Goal: Task Accomplishment & Management: Manage account settings

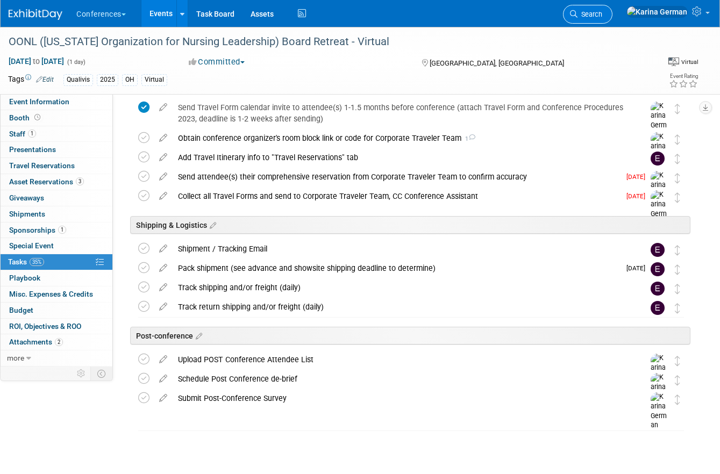
click at [602, 11] on span "Search" at bounding box center [590, 14] width 25 height 8
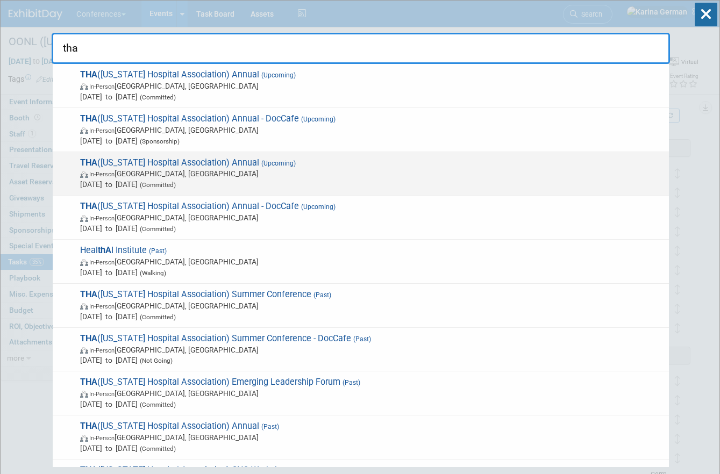
type input "tha"
click at [247, 175] on span "In-Person San Antonio, TX" at bounding box center [372, 173] width 584 height 11
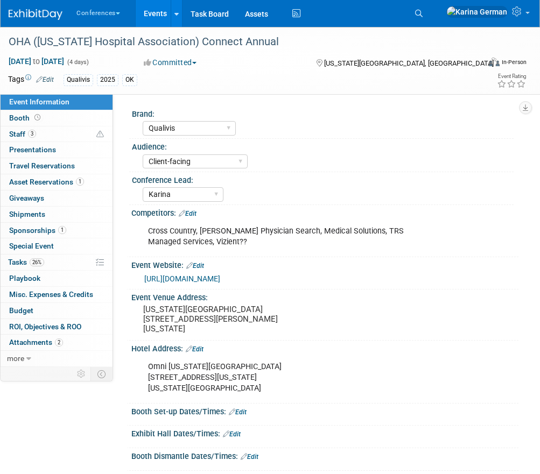
select select "Qualivis"
select select "Client-facing"
select select "Karina"
click at [422, 16] on icon at bounding box center [419, 14] width 8 height 8
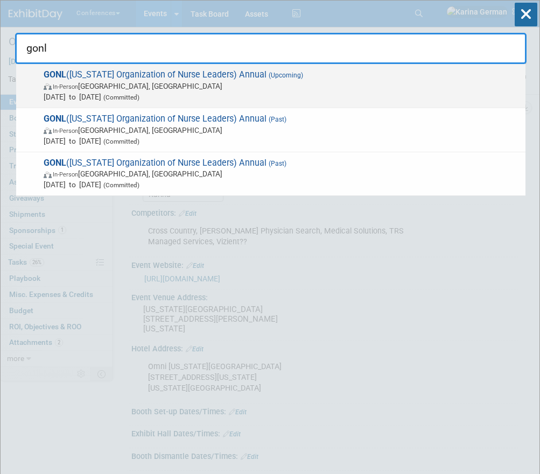
type input "gonl"
click at [240, 89] on span "In-Person Savannah, GA" at bounding box center [282, 86] width 476 height 11
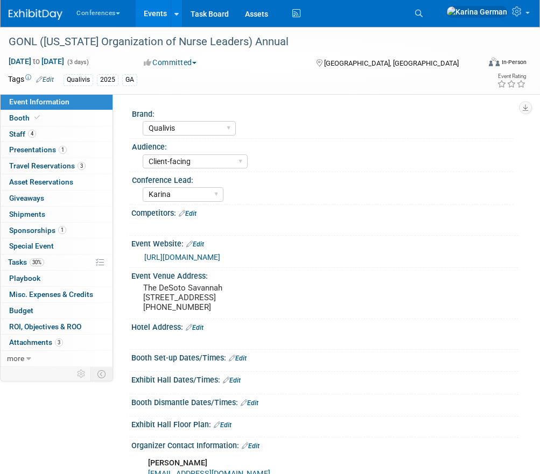
select select "Qualivis"
select select "Client-facing"
select select "Karina"
click at [61, 131] on link "4 Staff 4" at bounding box center [57, 134] width 112 height 16
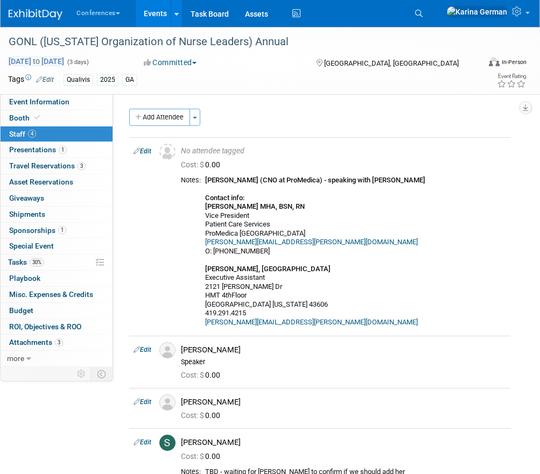
click at [65, 61] on span "Sep 15, 2025 to Sep 17, 2025" at bounding box center [36, 61] width 56 height 10
select select "8"
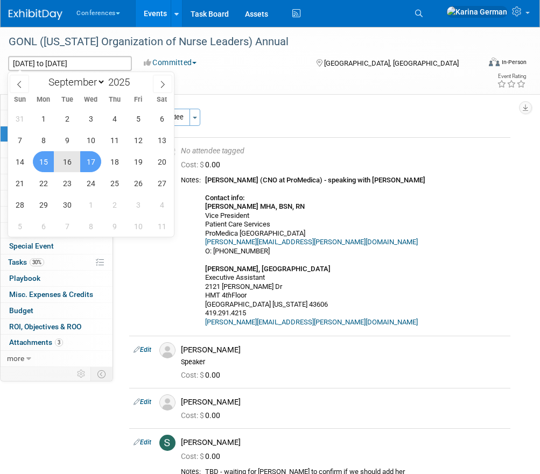
click at [384, 127] on div "Add Attendee Toggle Dropdown Quick -Tag Attendees Apply X (me) select all cance…" at bounding box center [319, 298] width 381 height 378
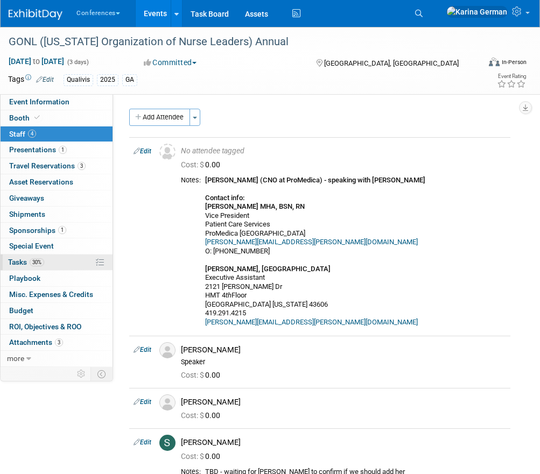
click at [48, 262] on link "30% Tasks 30%" at bounding box center [57, 262] width 112 height 16
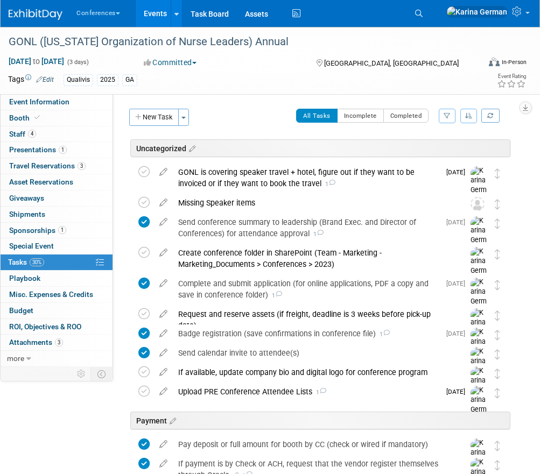
scroll to position [30, 0]
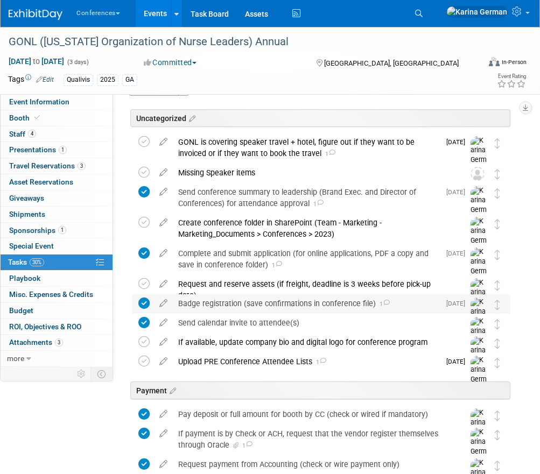
click at [228, 305] on div "Badge registration (save confirmations in conference file) 1" at bounding box center [306, 303] width 267 height 18
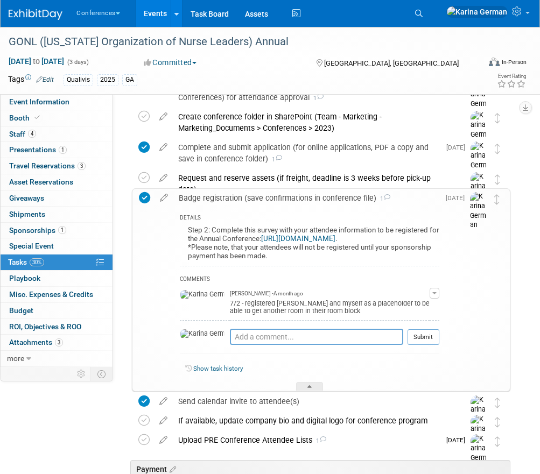
scroll to position [158, 0]
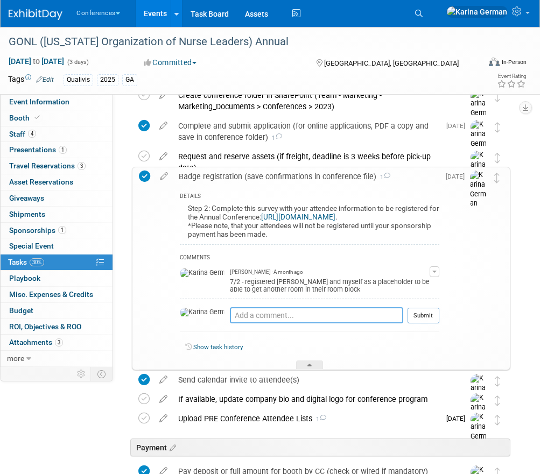
click at [231, 314] on textarea at bounding box center [316, 315] width 173 height 16
type textarea "7"
type textarea "8/11 - asked Carley to swap my registration for Sherry Kolb"
click at [432, 318] on button "Submit" at bounding box center [423, 316] width 32 height 16
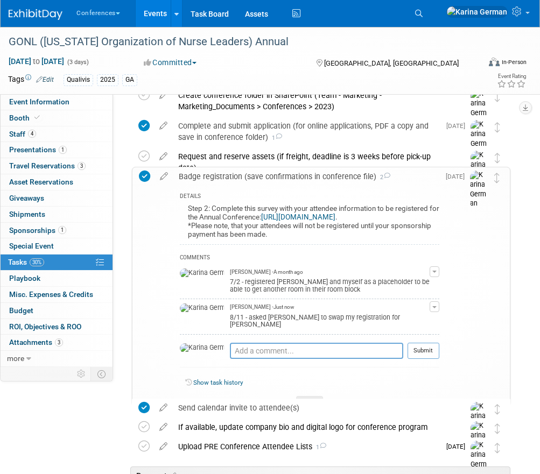
click at [277, 174] on div "Badge registration (save confirmations in conference file) 2" at bounding box center [306, 176] width 266 height 18
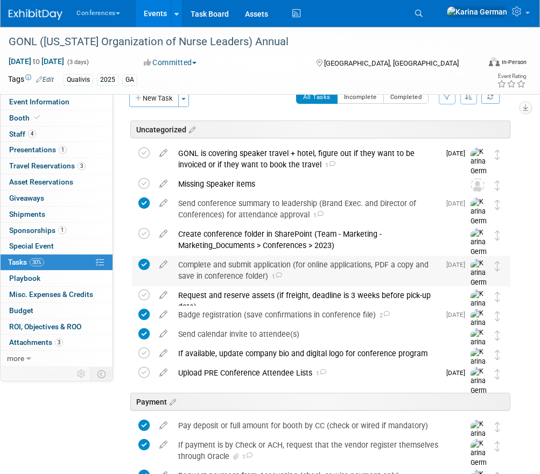
scroll to position [0, 0]
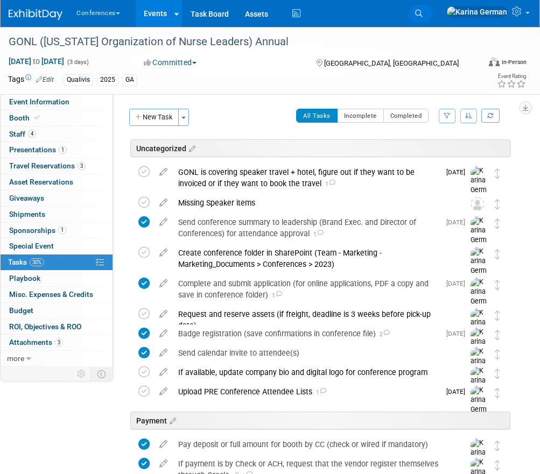
click at [422, 10] on icon at bounding box center [419, 14] width 8 height 8
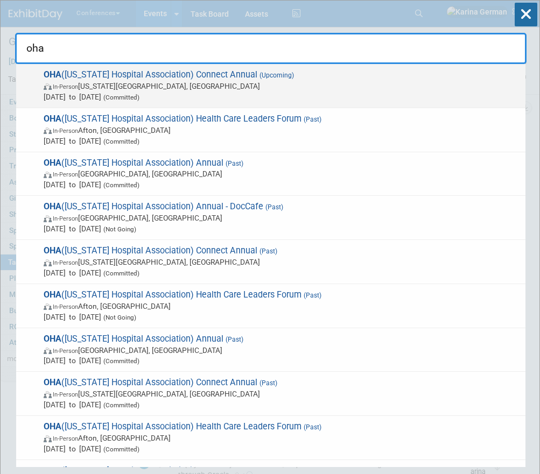
type input "oha"
click at [308, 90] on span "In-Person Oklahoma City, OK" at bounding box center [282, 86] width 476 height 11
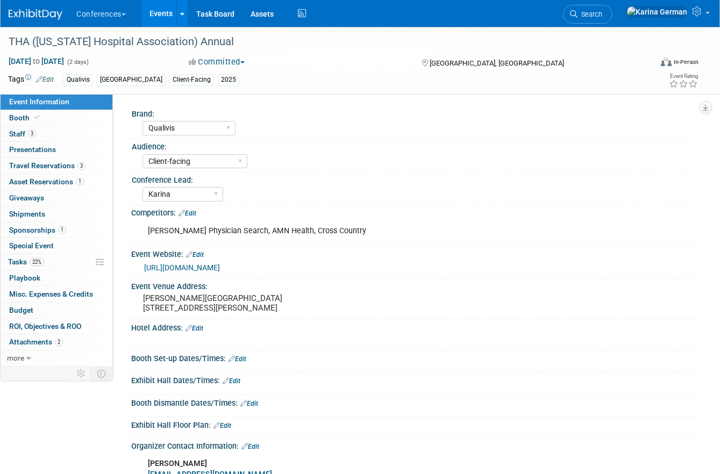
select select "Qualivis"
select select "Client-facing"
select select "Karina"
click at [66, 119] on link "Booth" at bounding box center [57, 118] width 112 height 16
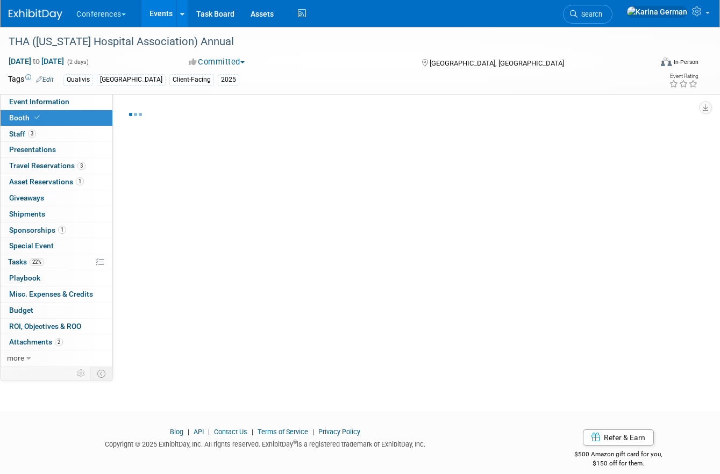
select select "8'x10'"
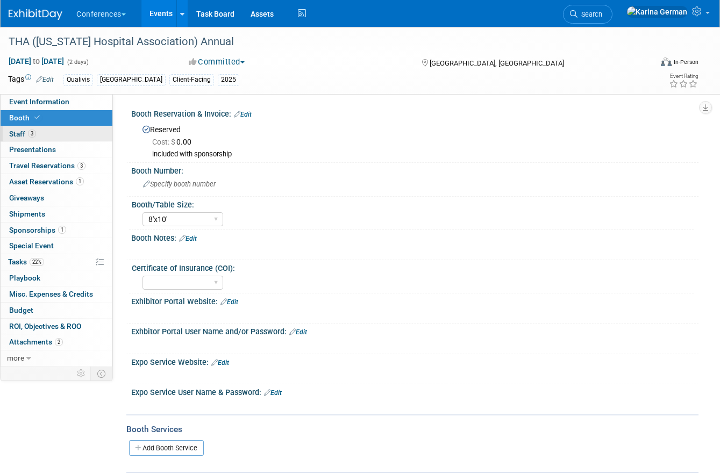
click at [73, 129] on link "3 Staff 3" at bounding box center [57, 134] width 112 height 16
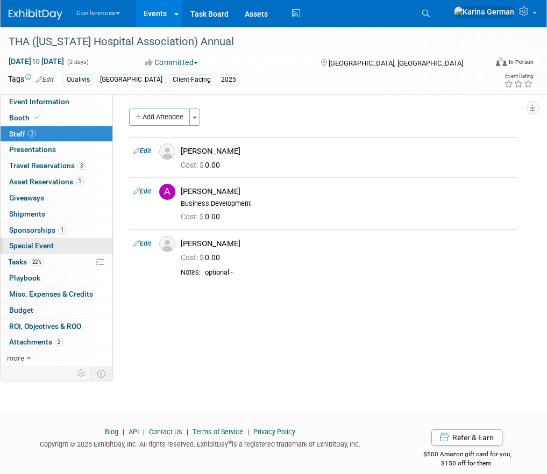
click at [47, 253] on link "Special Event" at bounding box center [57, 246] width 112 height 16
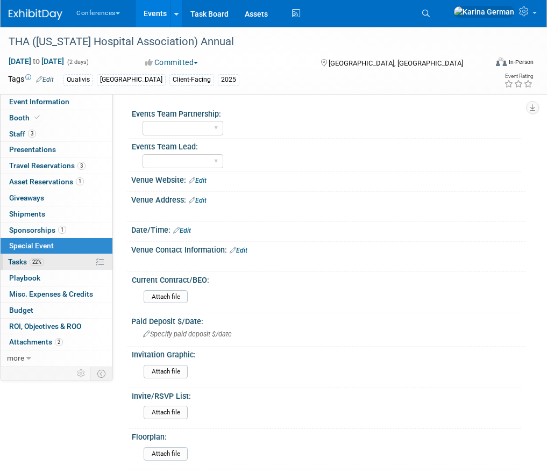
click at [49, 260] on link "22% Tasks 22%" at bounding box center [57, 262] width 112 height 16
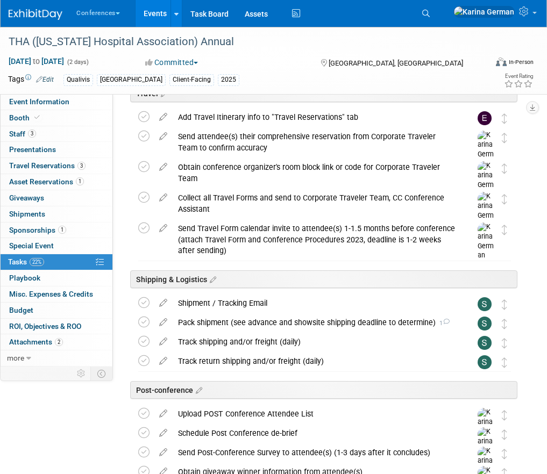
scroll to position [439, 0]
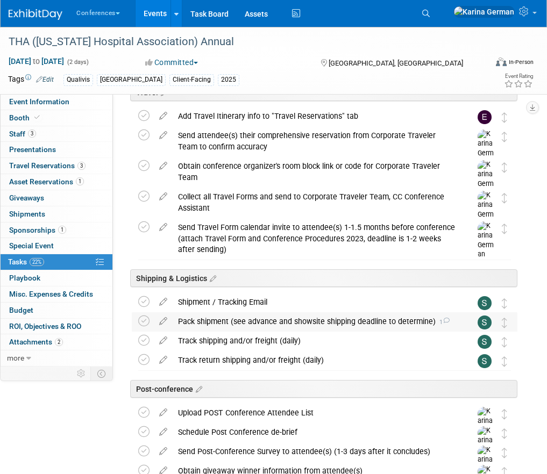
click at [254, 319] on div "Pack shipment (see advance and showsite shipping deadline to determine) 1" at bounding box center [314, 322] width 283 height 18
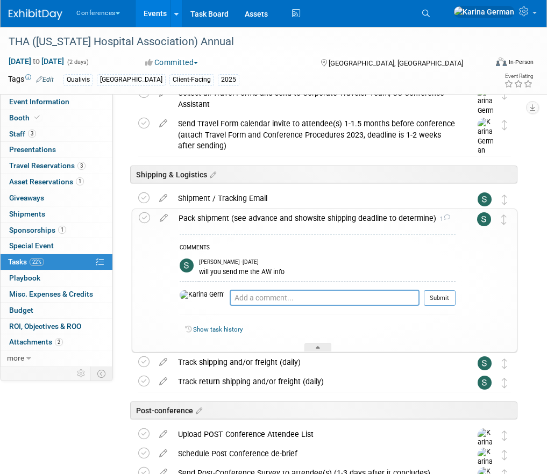
scroll to position [548, 0]
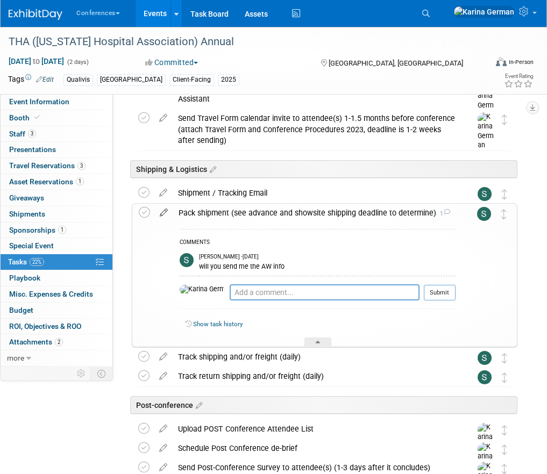
click at [167, 212] on icon at bounding box center [163, 210] width 19 height 13
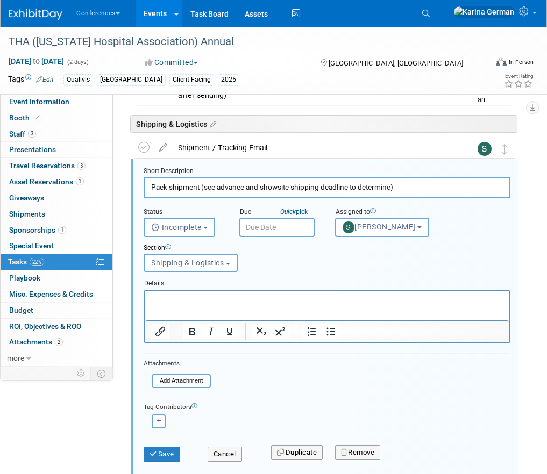
scroll to position [594, 0]
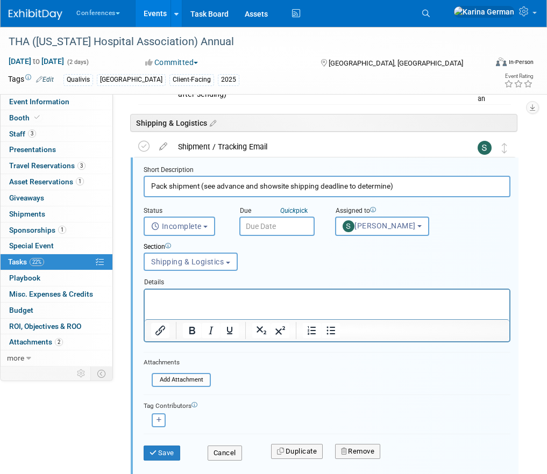
click at [275, 216] on div "Due Quick pick" at bounding box center [279, 212] width 80 height 10
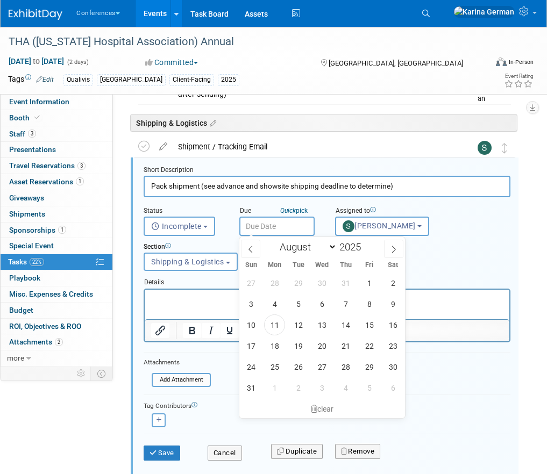
click at [275, 221] on input "text" at bounding box center [276, 226] width 75 height 19
click at [395, 247] on icon at bounding box center [394, 250] width 8 height 8
select select "8"
click at [273, 323] on span "15" at bounding box center [274, 325] width 21 height 21
type input "Sep 15, 2025"
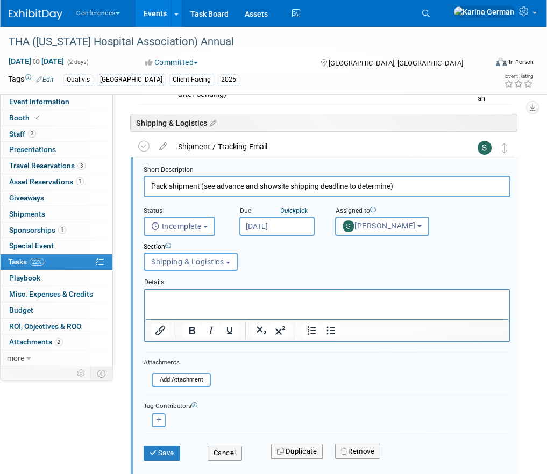
click at [282, 250] on div "Section" at bounding box center [311, 248] width 335 height 10
click at [201, 297] on p "Rich Text Area. Press ALT-0 for help." at bounding box center [327, 299] width 352 height 10
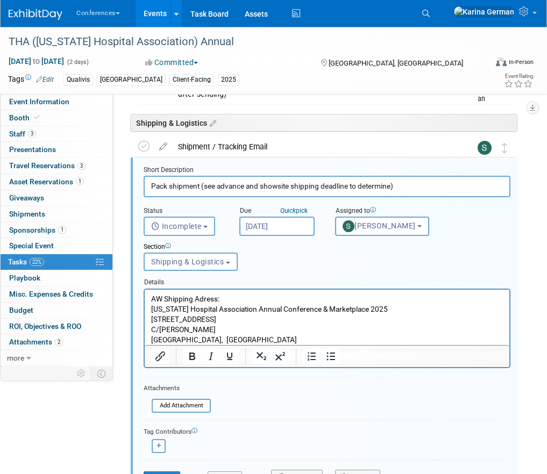
scroll to position [0, 0]
click at [202, 297] on p "AW Shipping Adress:" at bounding box center [327, 299] width 352 height 10
drag, startPoint x: 230, startPoint y: 294, endPoint x: 139, endPoint y: 295, distance: 90.9
click at [145, 295] on html "AW Shipping Address: Texas Hospital Association Annual Conference & Marketplace…" at bounding box center [327, 316] width 365 height 55
click at [193, 352] on icon "Bold" at bounding box center [192, 356] width 13 height 13
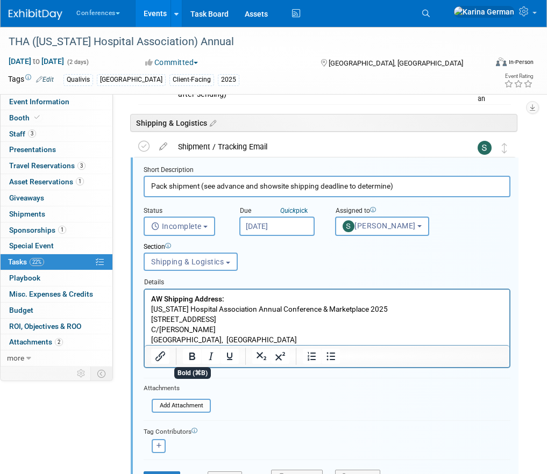
click at [268, 336] on p "San Antonio, TX 78219, USA" at bounding box center [327, 340] width 352 height 10
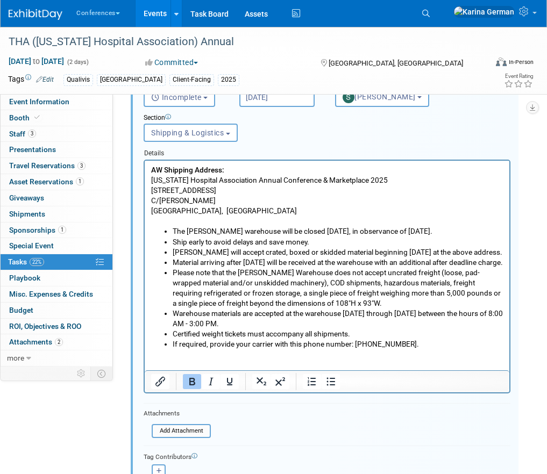
scroll to position [746, 0]
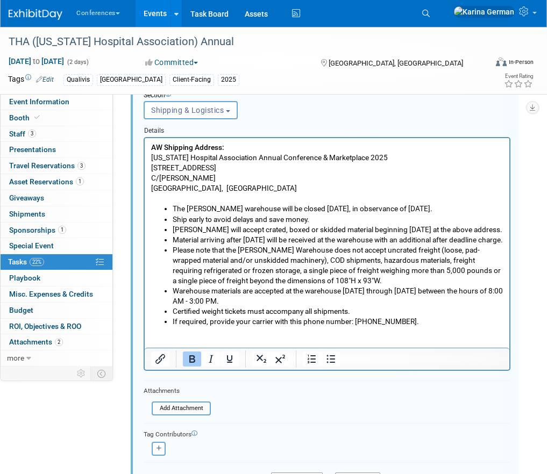
click at [262, 183] on p "San Antonio, TX 78219, USA" at bounding box center [327, 188] width 352 height 10
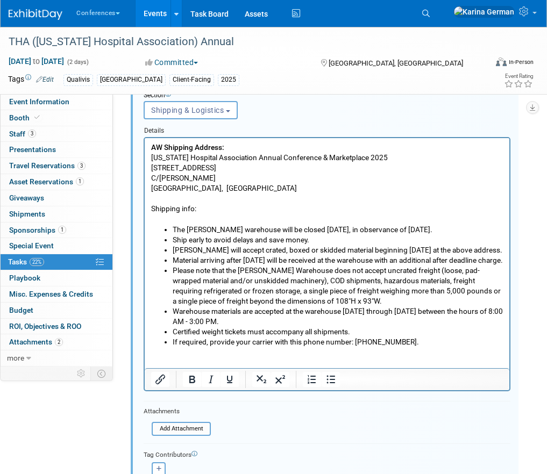
click at [181, 209] on p "Shipping info:" at bounding box center [327, 208] width 352 height 10
click at [186, 381] on icon "Bold" at bounding box center [192, 379] width 13 height 13
click at [207, 286] on li "Please note that the Freeman Warehouse does not accept uncrated freight (loose,…" at bounding box center [338, 285] width 331 height 41
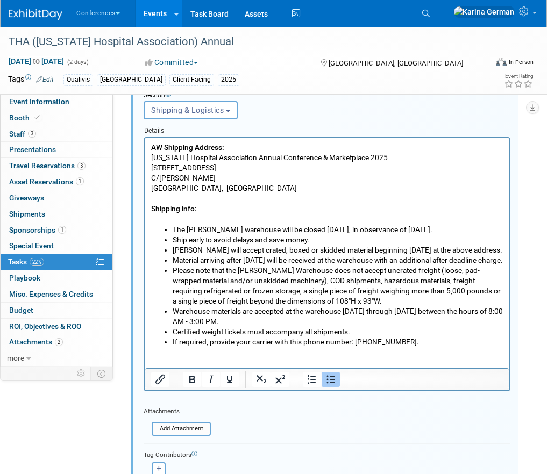
drag, startPoint x: 240, startPoint y: 283, endPoint x: 164, endPoint y: 269, distance: 77.7
click at [164, 269] on ul "The Freeman warehouse will be closed Monday, September 1, 2025, in observance o…" at bounding box center [327, 285] width 352 height 123
click at [192, 386] on button "Bold" at bounding box center [192, 379] width 18 height 15
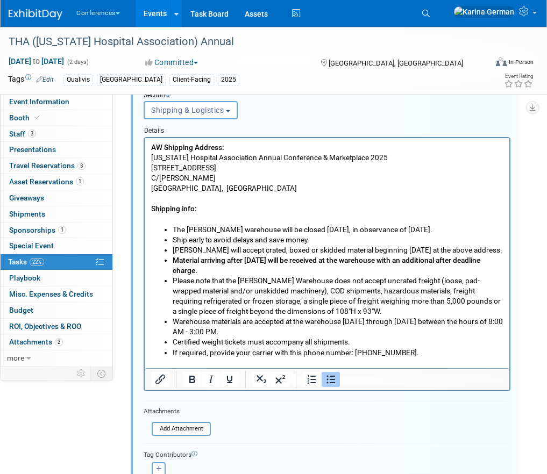
click at [243, 310] on li "Please note that the Freeman Warehouse does not accept uncrated freight (loose,…" at bounding box center [338, 295] width 331 height 41
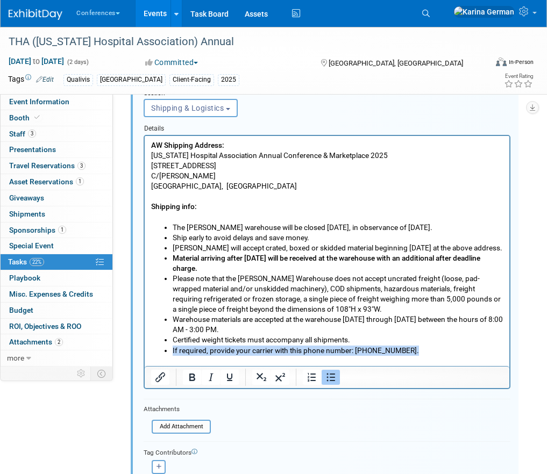
drag, startPoint x: 408, startPoint y: 359, endPoint x: 172, endPoint y: 360, distance: 236.1
click at [172, 356] on ul "The Freeman warehouse will be closed Monday, September 1, 2025, in observance o…" at bounding box center [327, 288] width 352 height 133
click at [196, 374] on icon "Bold" at bounding box center [192, 377] width 13 height 13
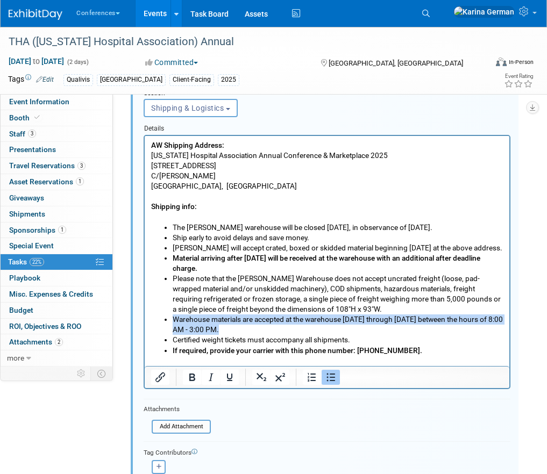
drag, startPoint x: 240, startPoint y: 342, endPoint x: 168, endPoint y: 331, distance: 73.3
click at [173, 331] on li "Warehouse materials are accepted at the warehouse Monday through Friday between…" at bounding box center [338, 324] width 331 height 20
click at [190, 379] on icon "Bold" at bounding box center [192, 377] width 13 height 13
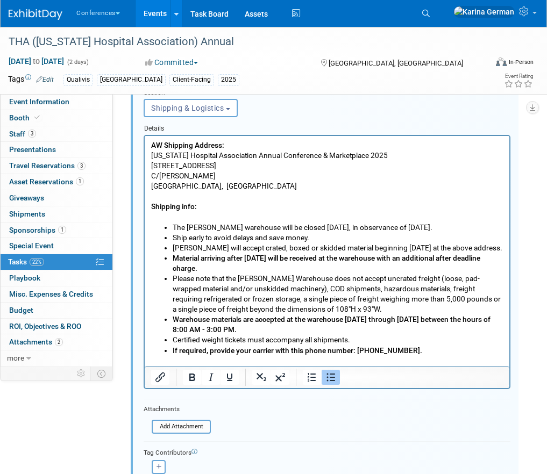
click at [324, 297] on li "Please note that the Freeman Warehouse does not accept uncrated freight (loose,…" at bounding box center [338, 293] width 331 height 41
click at [259, 187] on p "San Antonio, TX 78219, USA" at bounding box center [327, 186] width 352 height 10
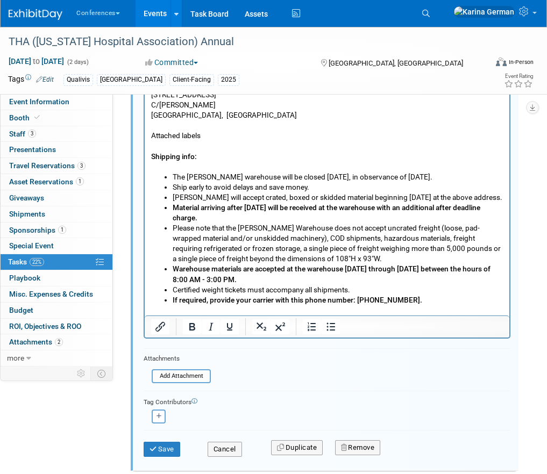
scroll to position [836, 0]
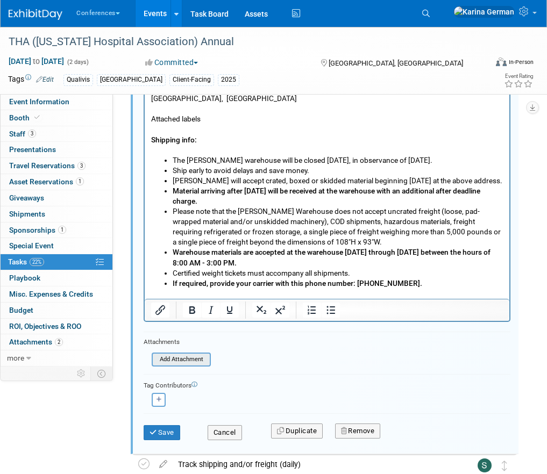
click at [191, 363] on input "file" at bounding box center [155, 360] width 110 height 12
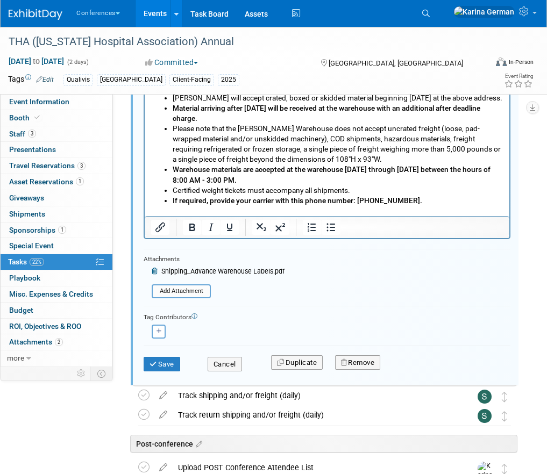
scroll to position [925, 0]
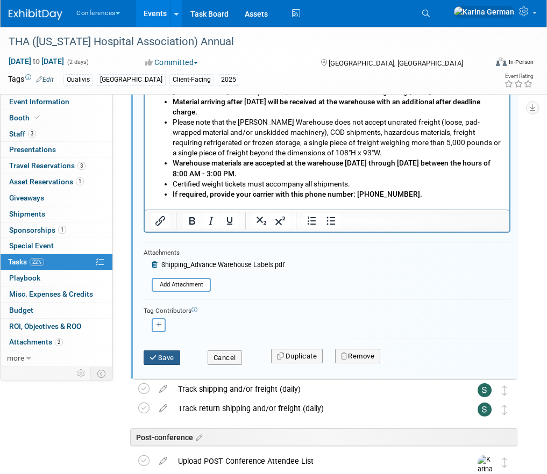
click at [161, 360] on button "Save" at bounding box center [162, 358] width 37 height 15
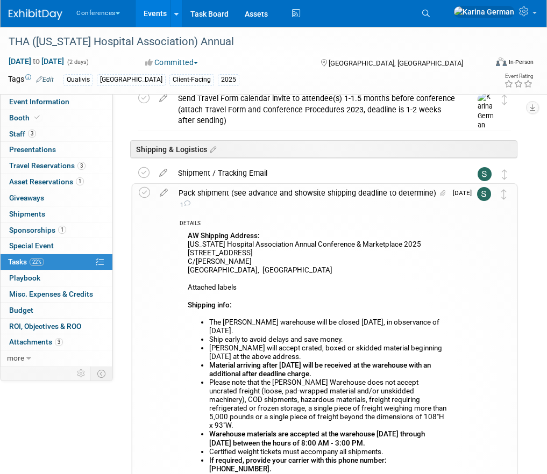
click at [226, 187] on div "Pack shipment (see advance and showsite shipping deadline to determine) 1" at bounding box center [309, 199] width 273 height 30
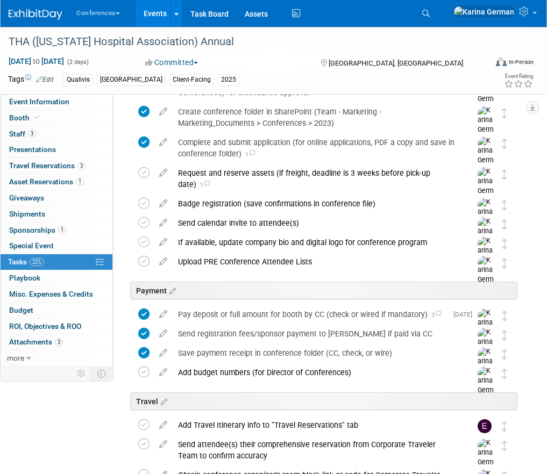
scroll to position [0, 0]
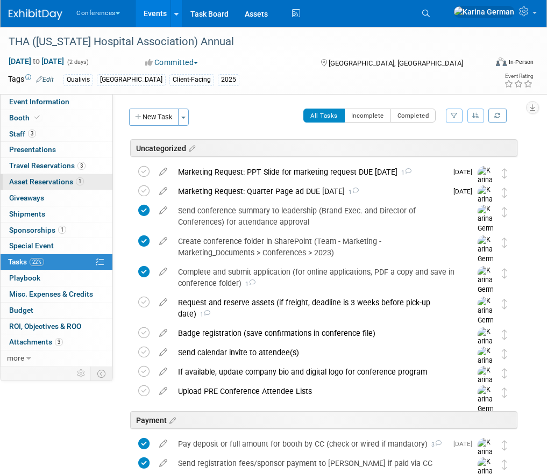
click at [75, 179] on span "Asset Reservations 1" at bounding box center [46, 182] width 75 height 9
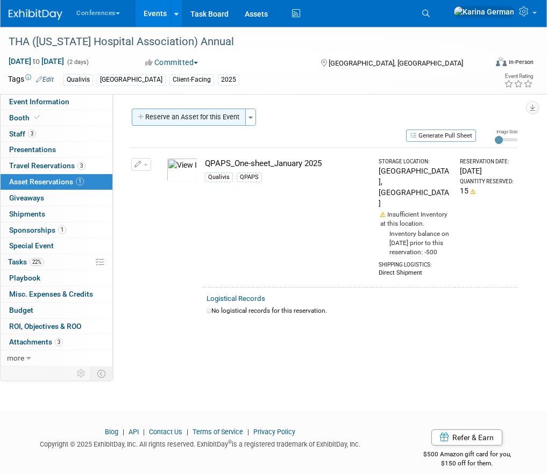
click at [190, 116] on button "Reserve an Asset for this Event" at bounding box center [189, 117] width 114 height 17
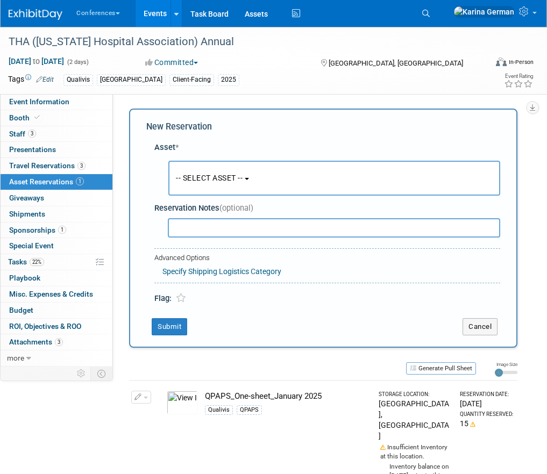
scroll to position [10, 0]
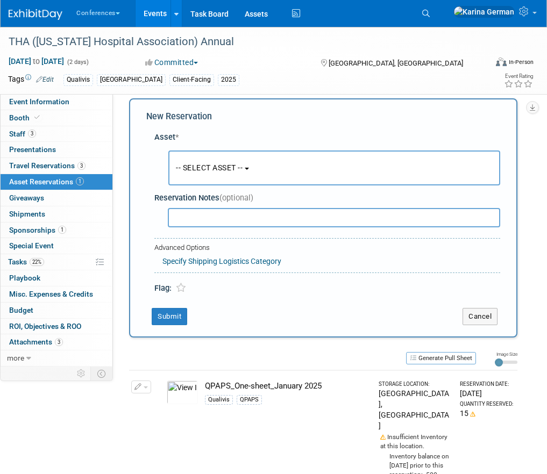
click at [214, 155] on button "-- SELECT ASSET --" at bounding box center [334, 168] width 332 height 35
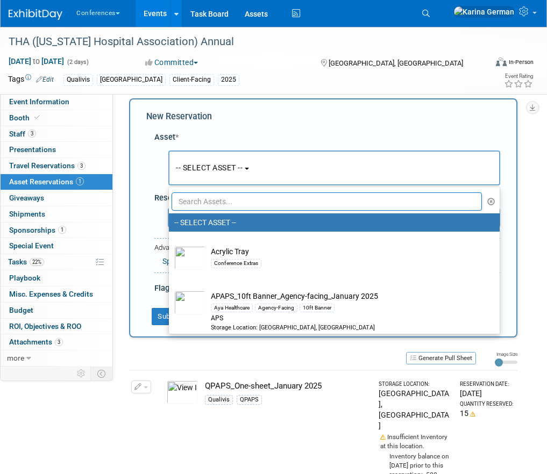
click at [209, 200] on input "text" at bounding box center [327, 202] width 310 height 18
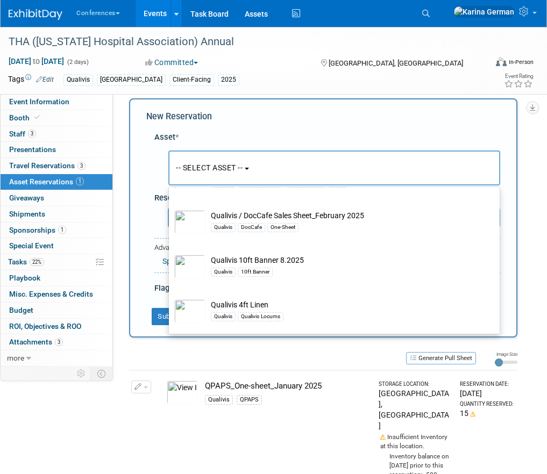
scroll to position [425, 0]
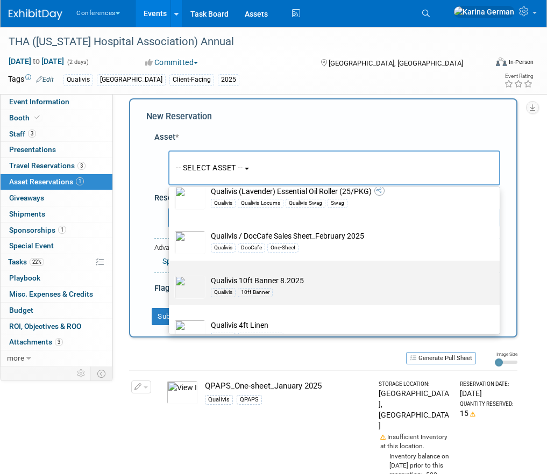
type input "qualivis"
click at [296, 290] on div "Qualivis 10ft Banner" at bounding box center [344, 292] width 267 height 12
click at [171, 274] on input "Qualivis 10ft Banner 8.2025 Qualivis 10ft Banner" at bounding box center [167, 270] width 7 height 7
select select "10728803"
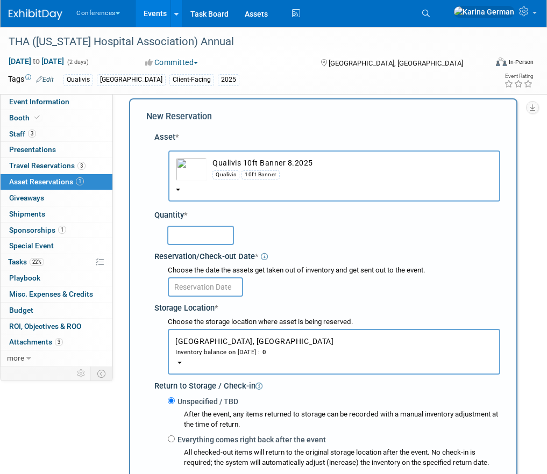
click at [207, 233] on input "text" at bounding box center [200, 235] width 67 height 19
type input "1"
click at [203, 285] on input "text" at bounding box center [205, 287] width 75 height 19
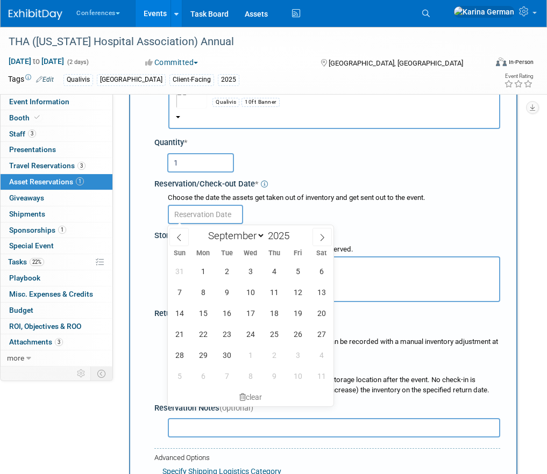
scroll to position [84, 0]
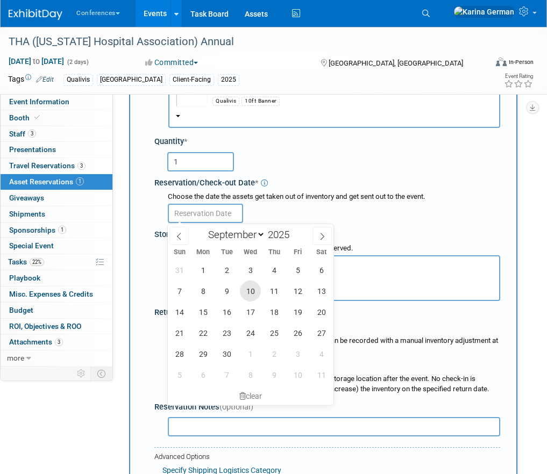
click at [251, 291] on span "10" at bounding box center [250, 291] width 21 height 21
click at [201, 291] on span "8" at bounding box center [203, 291] width 21 height 21
type input "Sep 8, 2025"
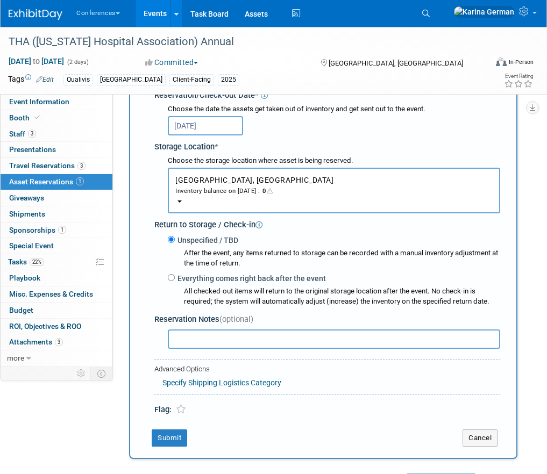
scroll to position [184, 0]
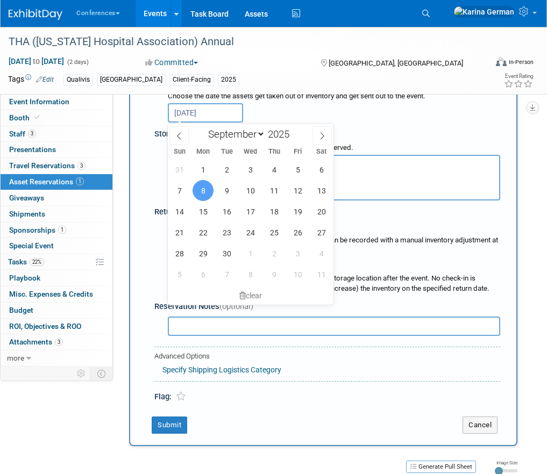
click at [438, 234] on div "After the event, any items returned to storage can be recorded with a manual in…" at bounding box center [334, 244] width 332 height 23
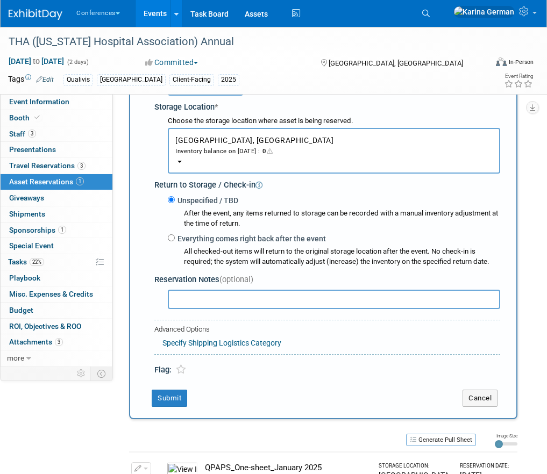
scroll to position [249, 0]
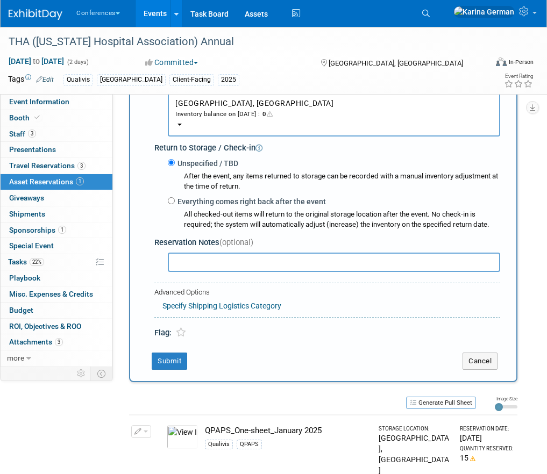
click at [221, 205] on label "Everything comes right back after the event" at bounding box center [250, 201] width 151 height 11
click at [175, 204] on input "Everything comes right back after the event" at bounding box center [171, 200] width 7 height 7
radio input "true"
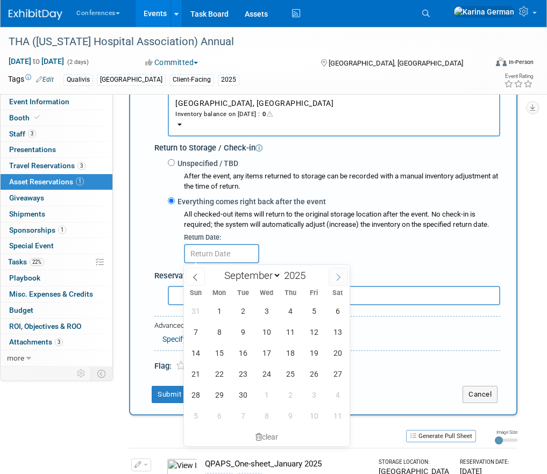
click at [336, 280] on icon at bounding box center [339, 278] width 8 height 8
click at [209, 279] on div "January February March April May June July August September October November De…" at bounding box center [266, 274] width 124 height 18
click at [196, 276] on icon at bounding box center [195, 278] width 8 height 8
select select "8"
click at [265, 415] on span "8" at bounding box center [266, 416] width 21 height 21
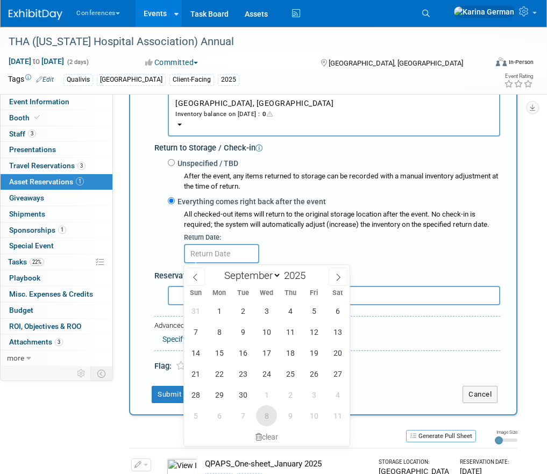
type input "Oct 8, 2025"
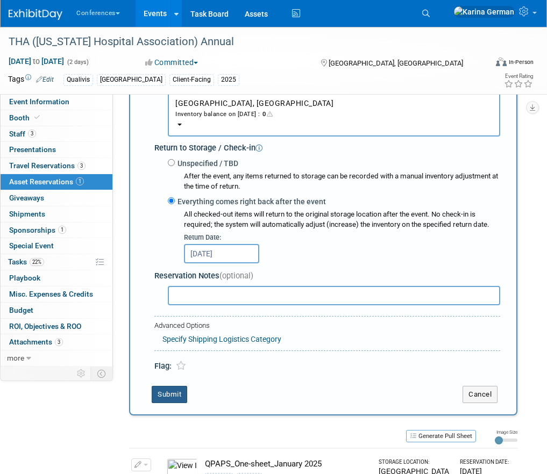
click at [172, 391] on button "Submit" at bounding box center [170, 394] width 36 height 17
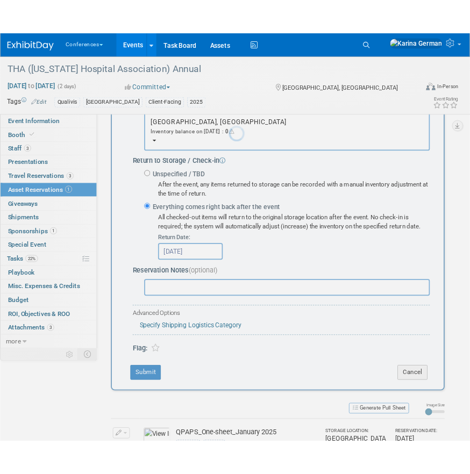
scroll to position [86, 0]
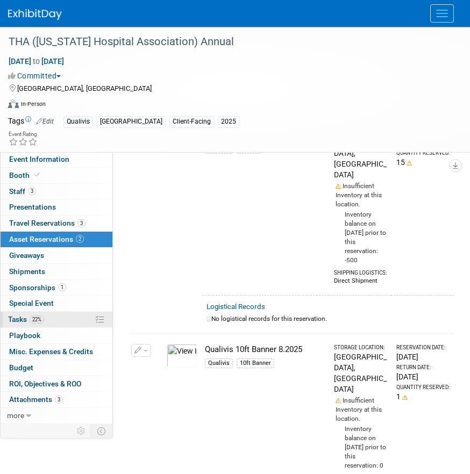
click at [44, 321] on span "22%" at bounding box center [37, 320] width 15 height 8
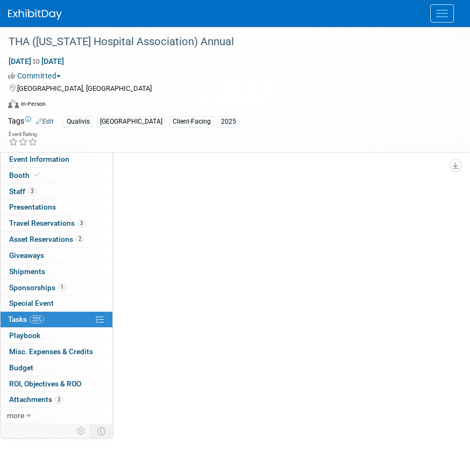
scroll to position [0, 0]
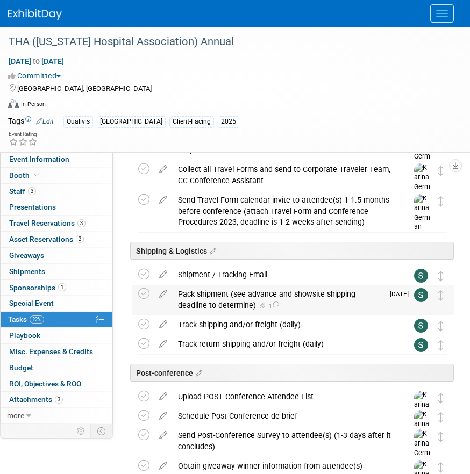
click at [218, 301] on div "Pack shipment (see advance and showsite shipping deadline to determine) 1" at bounding box center [278, 300] width 211 height 30
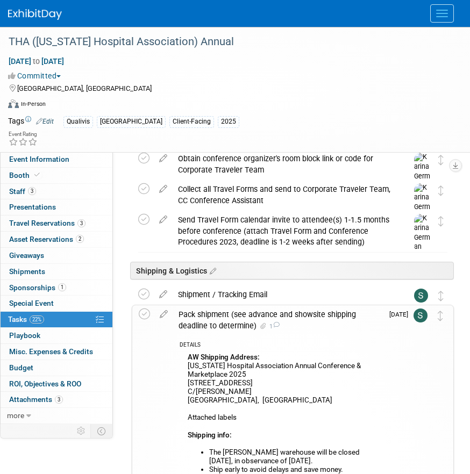
scroll to position [547, 0]
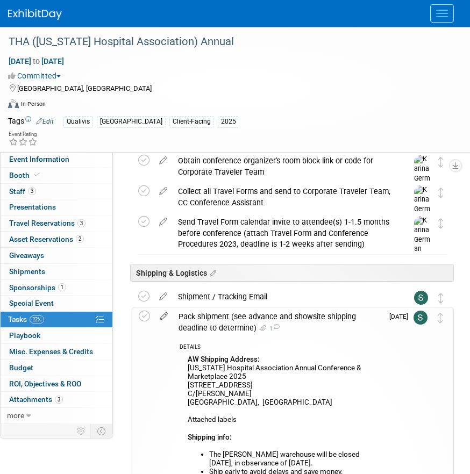
click at [163, 321] on icon at bounding box center [163, 314] width 19 height 13
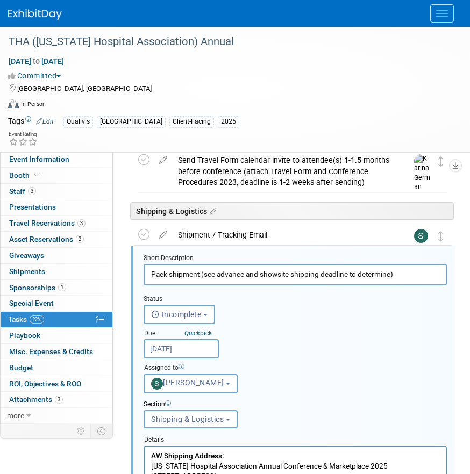
scroll to position [640, 0]
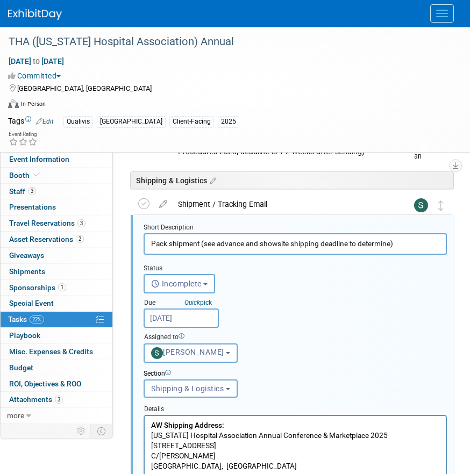
click at [217, 317] on input "Sep 15, 2025" at bounding box center [181, 318] width 75 height 19
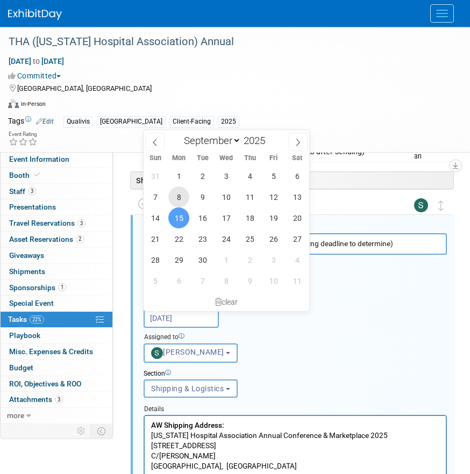
click at [178, 199] on span "8" at bounding box center [178, 197] width 21 height 21
type input "Sep 8, 2025"
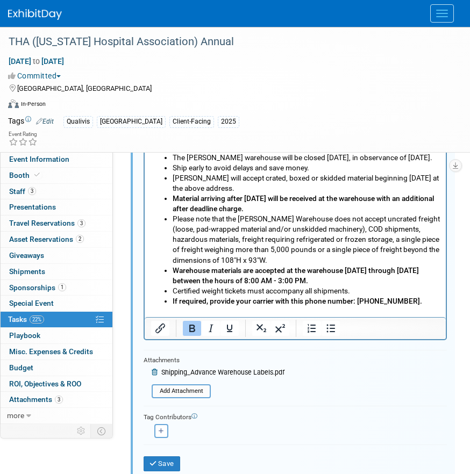
scroll to position [1011, 0]
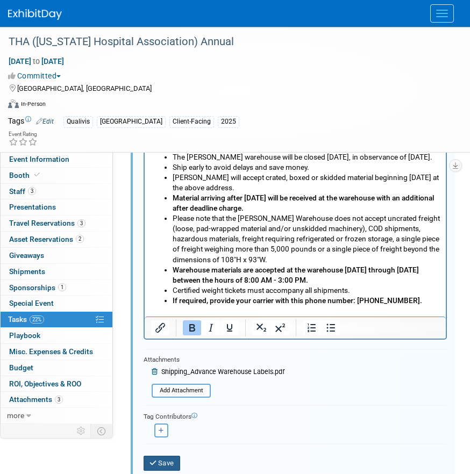
click at [167, 464] on button "Save" at bounding box center [162, 463] width 37 height 15
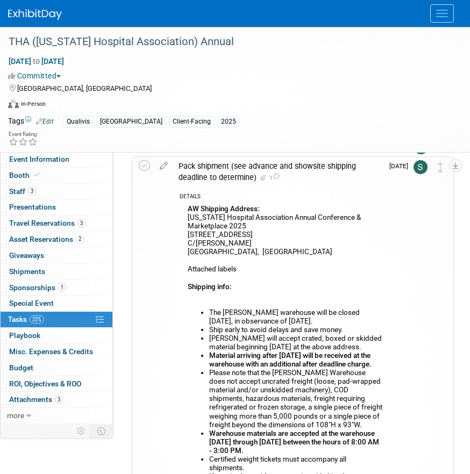
scroll to position [694, 0]
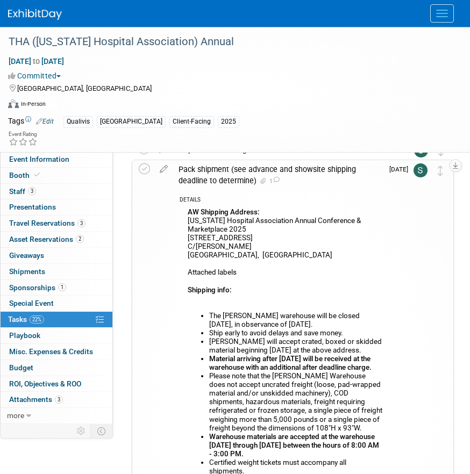
click at [450, 6] on button "Menu" at bounding box center [442, 13] width 24 height 18
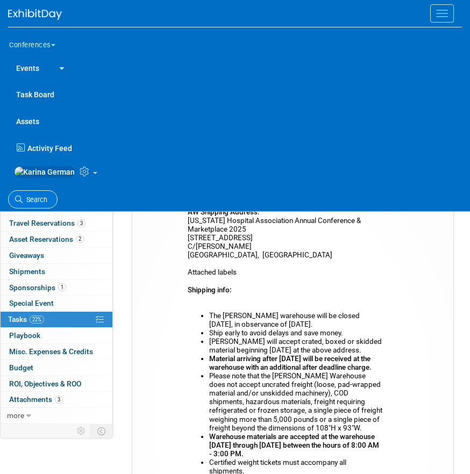
click at [31, 204] on span "Search" at bounding box center [35, 200] width 25 height 8
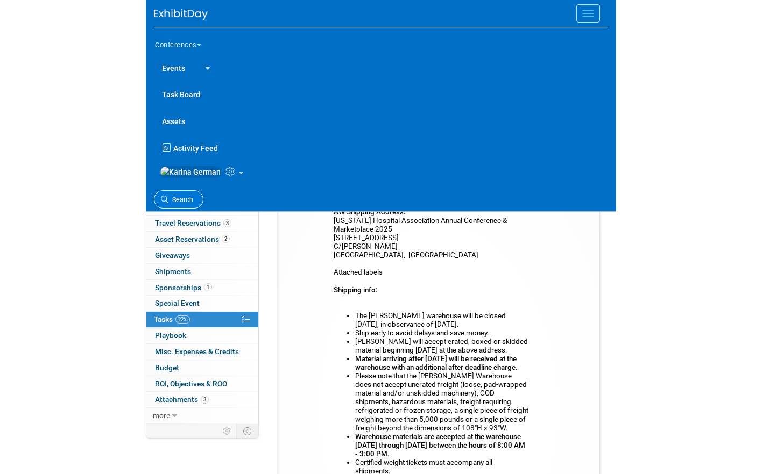
scroll to position [0, 0]
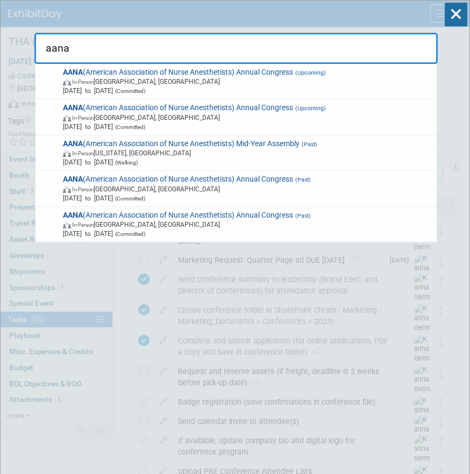
type input "aana"
click at [451, 20] on icon at bounding box center [456, 15] width 23 height 24
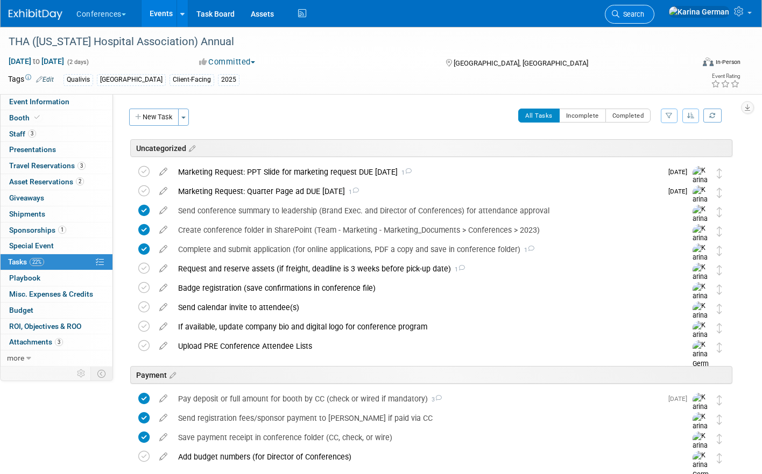
click at [644, 11] on span "Search" at bounding box center [631, 14] width 25 height 8
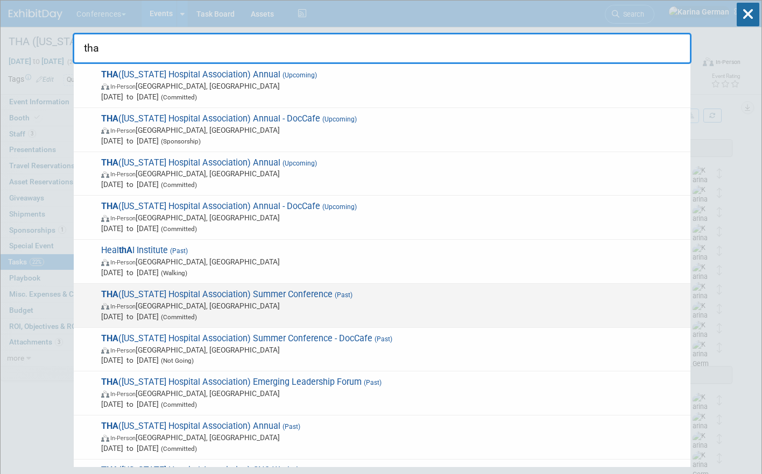
scroll to position [40, 0]
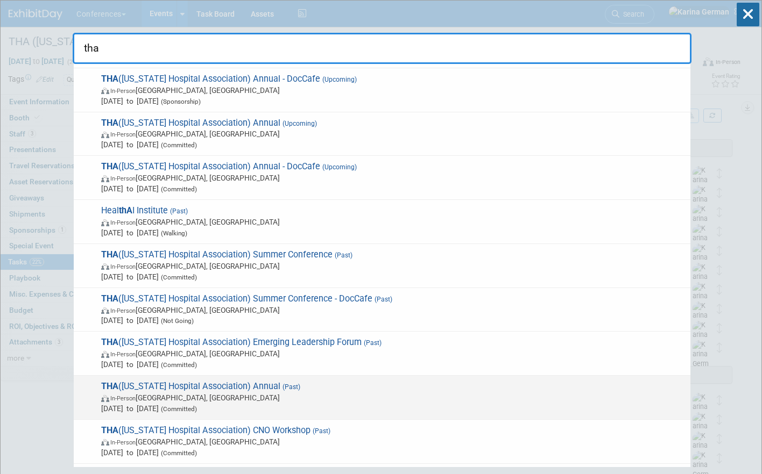
type input "tha"
click at [288, 392] on span "THA (Tennessee Hospital Association) Annual (Past) In-Person Nashville, TN Sep …" at bounding box center [391, 397] width 587 height 33
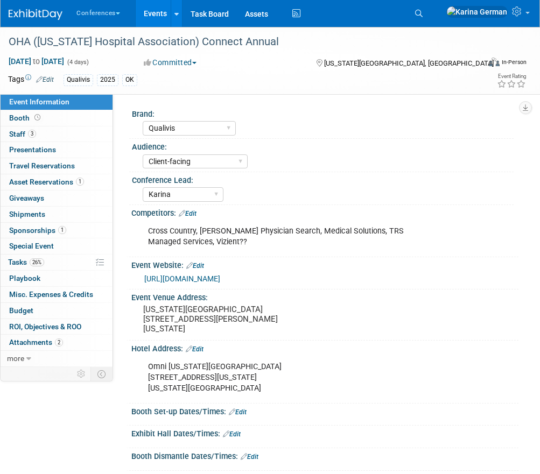
select select "Qualivis"
select select "Client-facing"
select select "Karina"
click at [41, 268] on link "26% Tasks 26%" at bounding box center [57, 262] width 112 height 16
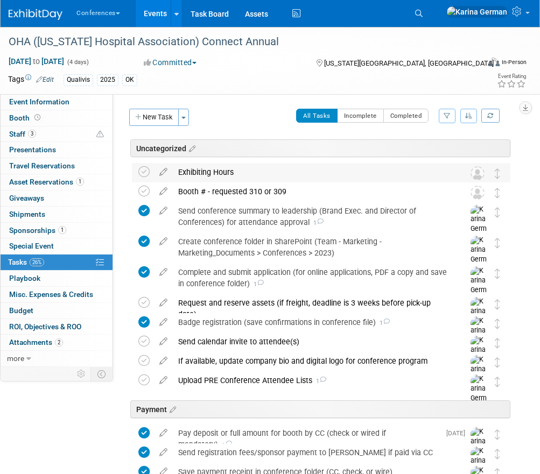
click at [211, 178] on div "Exhibiting Hours" at bounding box center [311, 172] width 276 height 18
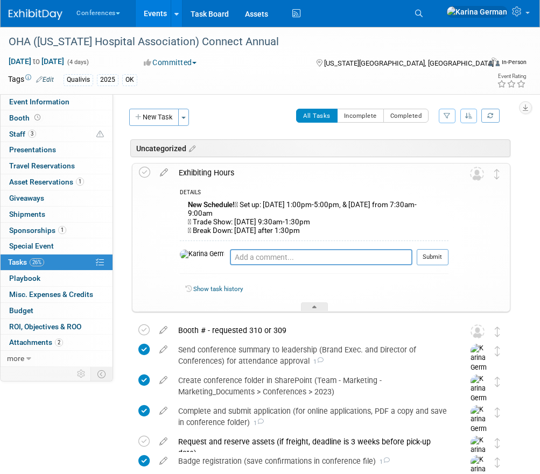
click at [211, 177] on div "Exhibiting Hours" at bounding box center [310, 173] width 275 height 18
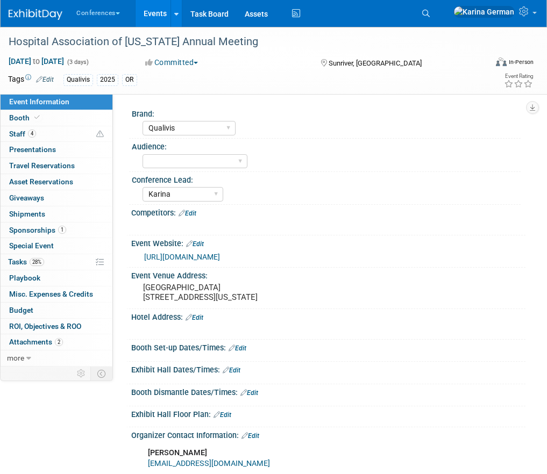
select select "Qualivis"
select select "Karina"
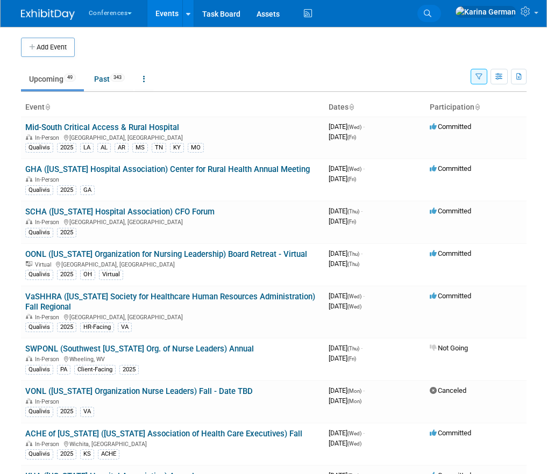
click at [441, 11] on link "Search" at bounding box center [429, 13] width 24 height 17
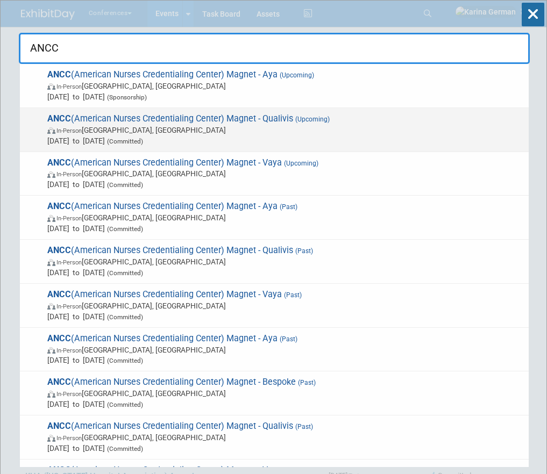
type input "ANCC"
click at [191, 116] on span "ANCC (American Nurses Credentialing Center) Magnet - Qualivis (Upcoming) In-Per…" at bounding box center [283, 129] width 479 height 33
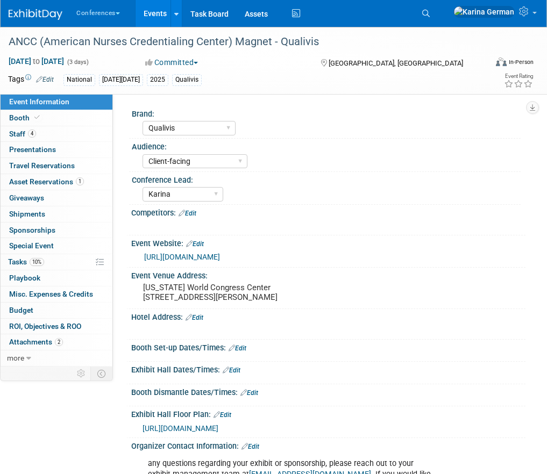
select select "Qualivis"
select select "Client-facing"
select select "Karina"
click at [44, 268] on link "10% Tasks 10%" at bounding box center [57, 262] width 112 height 16
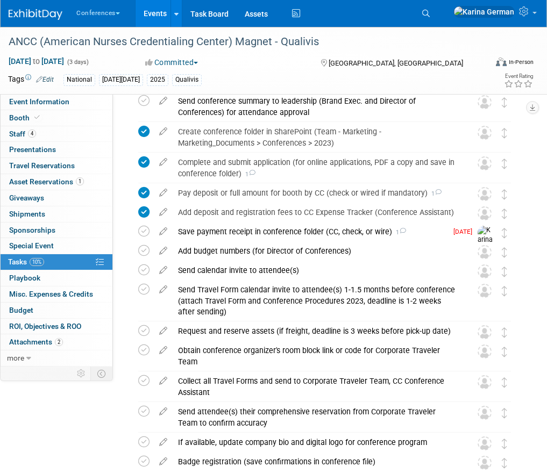
scroll to position [92, 0]
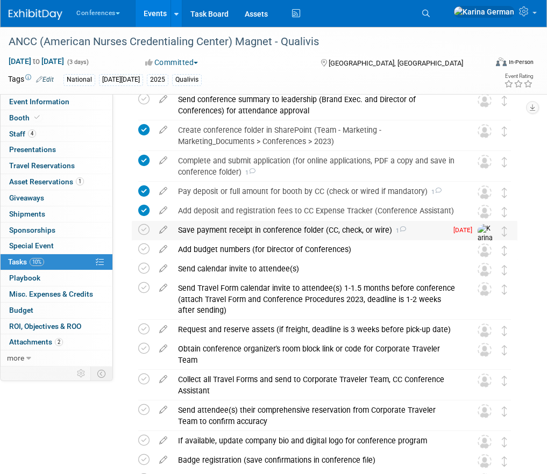
click at [191, 232] on div "Save payment receipt in conference folder (CC, check, or wire) 1" at bounding box center [310, 230] width 274 height 18
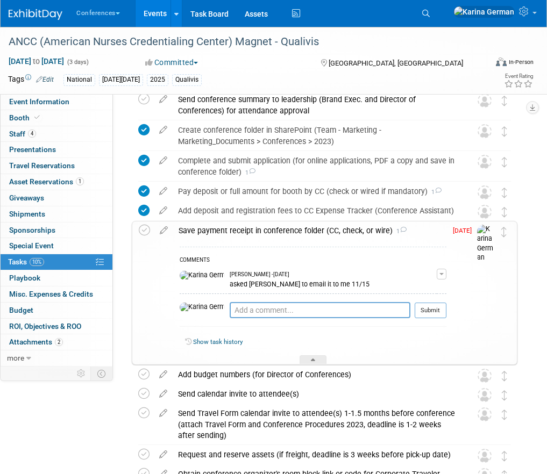
click at [191, 232] on div "Save payment receipt in conference folder (CC, check, or wire) 1" at bounding box center [309, 231] width 273 height 18
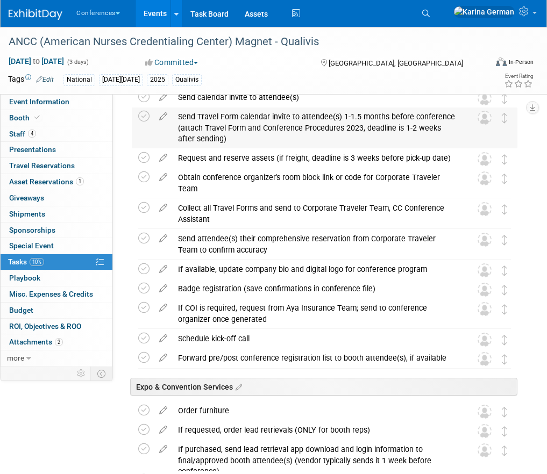
scroll to position [268, 0]
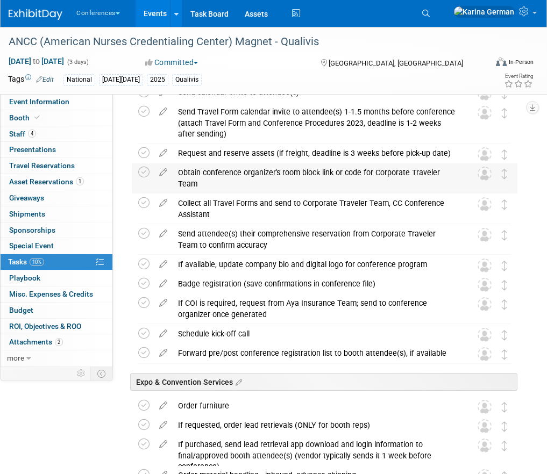
click at [203, 180] on div "Obtain conference organizer's room block link or code for Corporate Traveler Te…" at bounding box center [314, 179] width 283 height 30
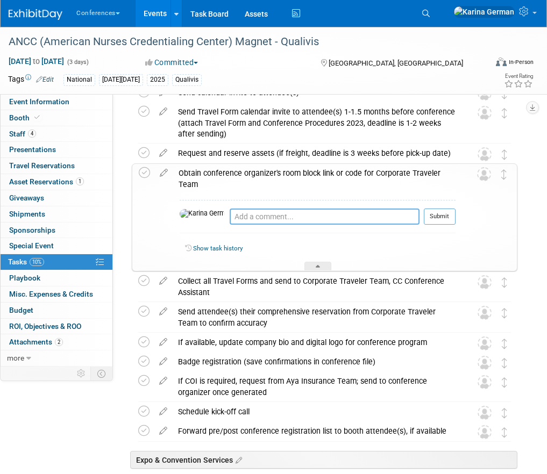
click at [230, 217] on textarea at bounding box center [325, 217] width 190 height 16
type textarea "s"
type textarea "Steph booked"
click at [445, 211] on button "Submit" at bounding box center [440, 217] width 32 height 16
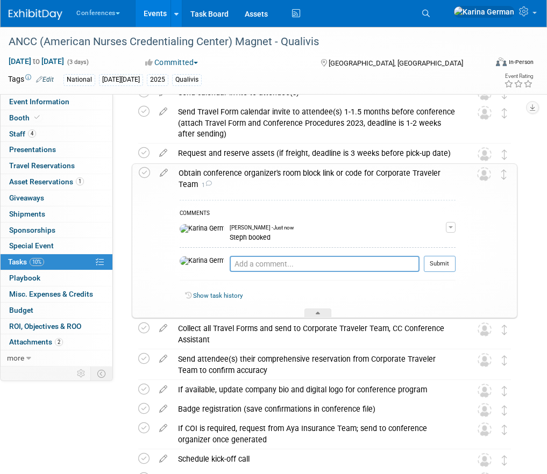
click at [324, 190] on div "Obtain conference organizer's room block link or code for Corporate Traveler Te…" at bounding box center [314, 179] width 282 height 30
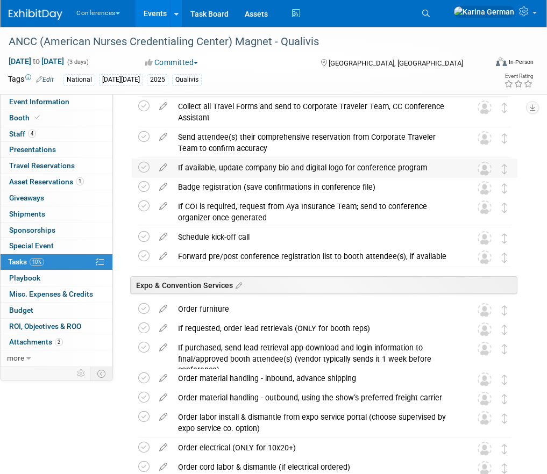
scroll to position [367, 0]
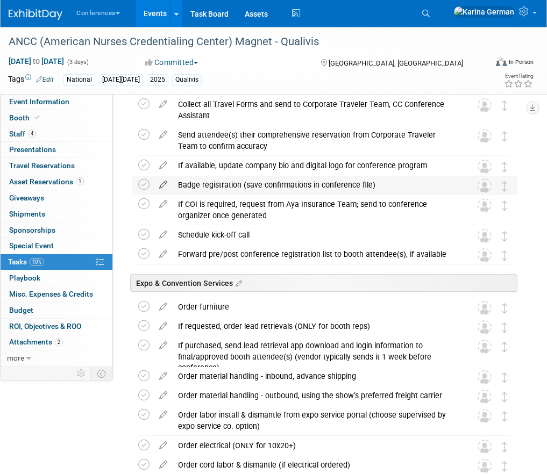
click at [168, 180] on icon at bounding box center [163, 182] width 19 height 13
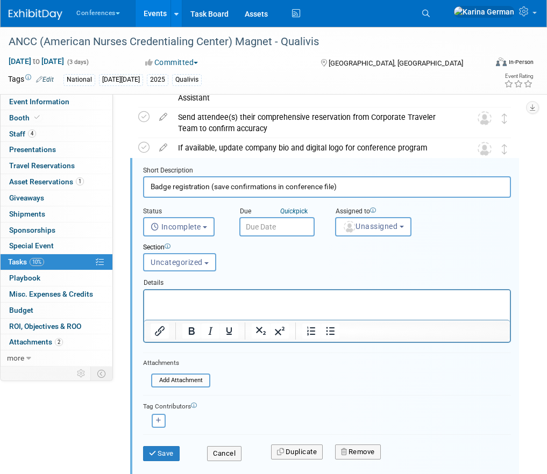
scroll to position [386, 0]
click at [275, 224] on input "text" at bounding box center [276, 226] width 75 height 19
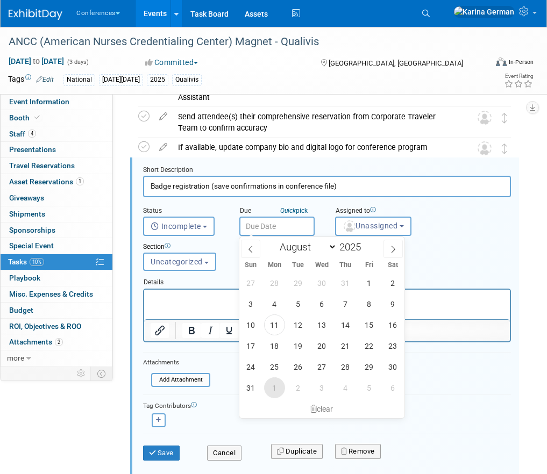
click at [279, 385] on span "1" at bounding box center [274, 388] width 21 height 21
type input "Sep 1, 2025"
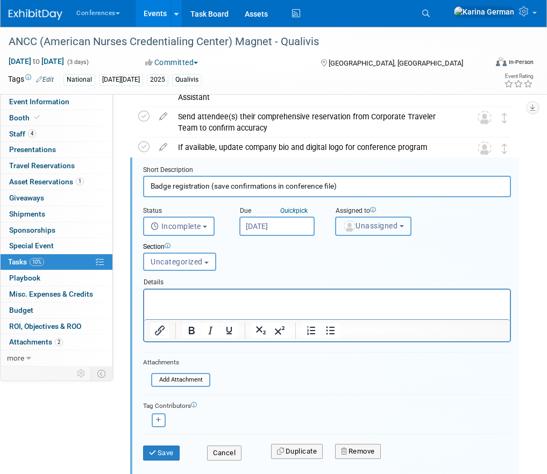
click at [380, 231] on button "Unassigned" at bounding box center [373, 226] width 76 height 19
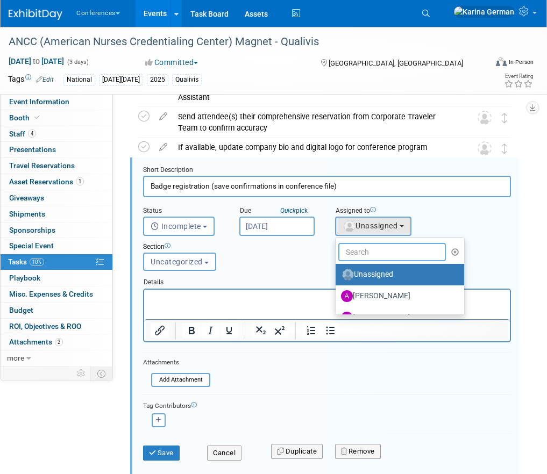
click at [380, 247] on input "text" at bounding box center [392, 252] width 108 height 18
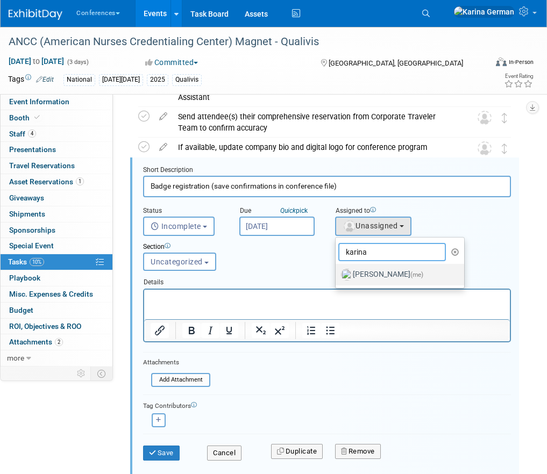
type input "karina"
click at [395, 273] on label "Karina German (me)" at bounding box center [397, 274] width 112 height 17
click at [337, 273] on input "Karina German (me)" at bounding box center [333, 273] width 7 height 7
select select "eb9a80ed-01df-455e-b7c9-ebccef2a47a7"
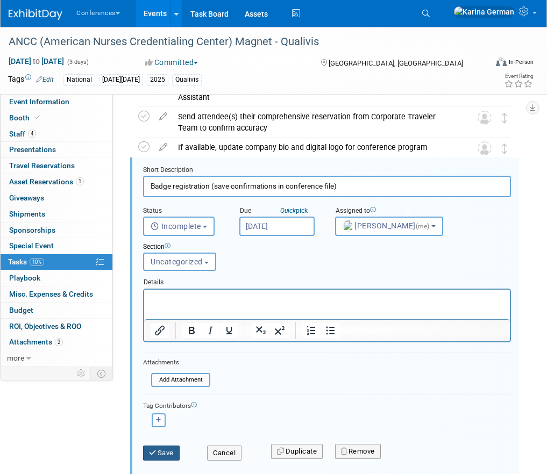
click at [172, 451] on button "Save" at bounding box center [161, 453] width 37 height 15
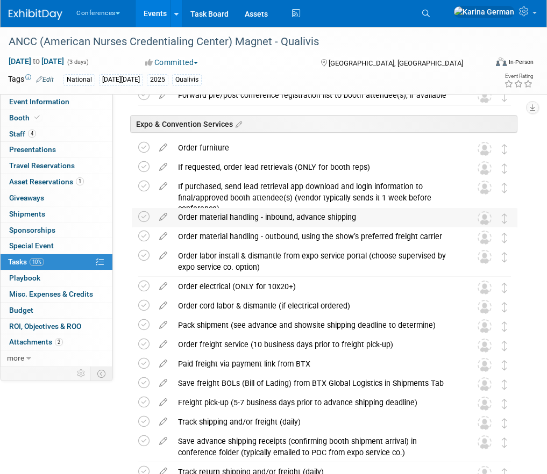
scroll to position [529, 0]
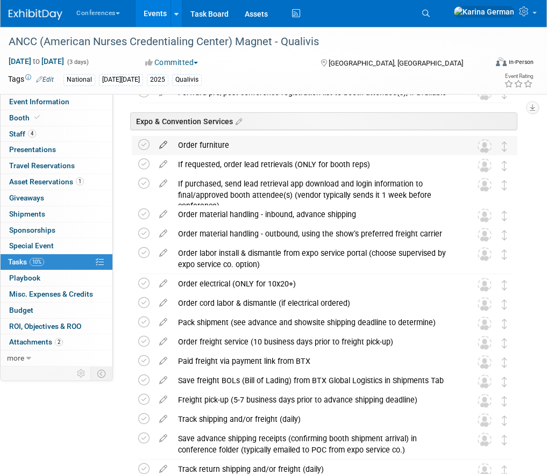
click at [159, 139] on icon at bounding box center [163, 142] width 19 height 13
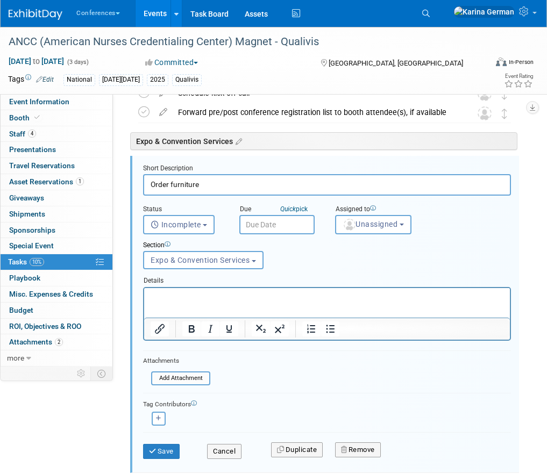
scroll to position [508, 0]
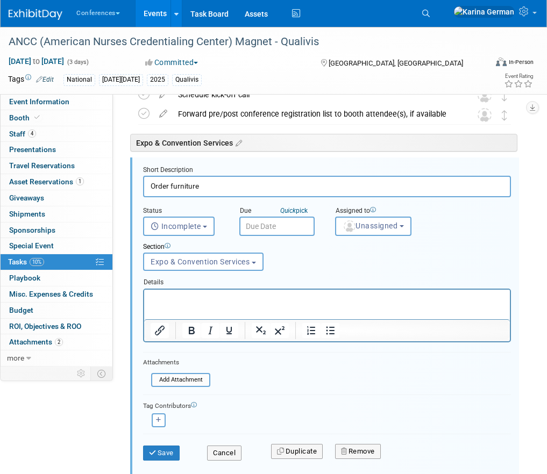
click at [267, 229] on input "text" at bounding box center [276, 226] width 75 height 19
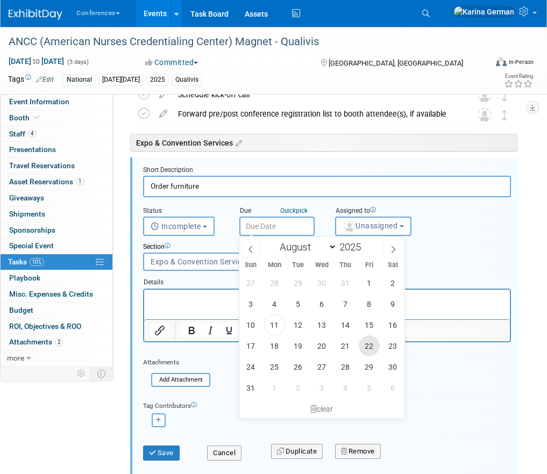
click at [369, 352] on span "22" at bounding box center [369, 346] width 21 height 21
type input "Aug 22, 2025"
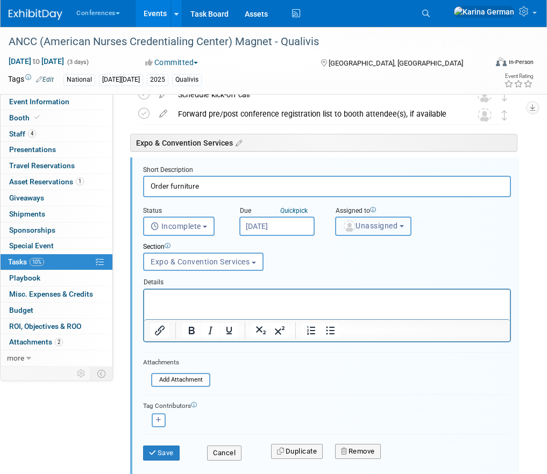
click at [357, 229] on span "Unassigned" at bounding box center [370, 226] width 55 height 9
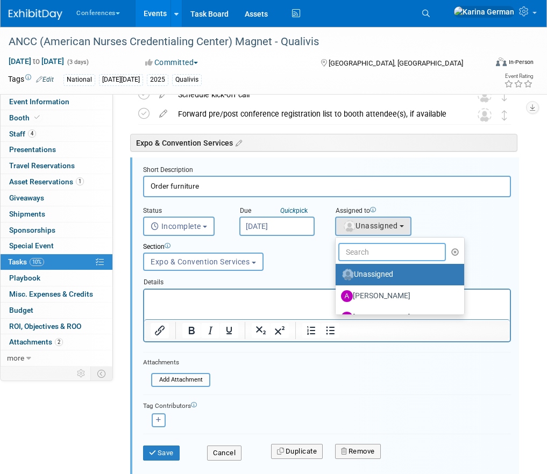
click at [362, 250] on input "text" at bounding box center [392, 252] width 108 height 18
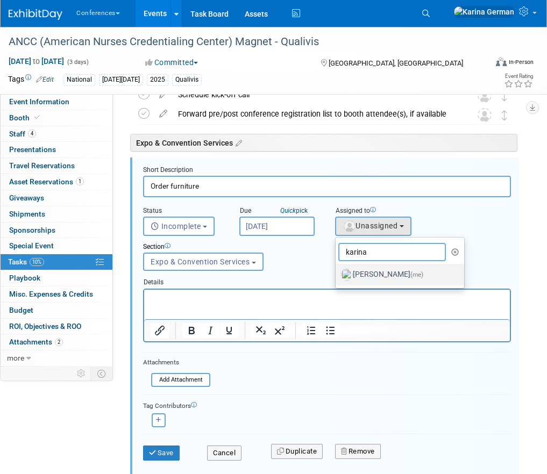
type input "karina"
click at [377, 273] on label "Karina German (me)" at bounding box center [397, 274] width 112 height 17
click at [337, 273] on input "Karina German (me)" at bounding box center [333, 273] width 7 height 7
select select "eb9a80ed-01df-455e-b7c9-ebccef2a47a7"
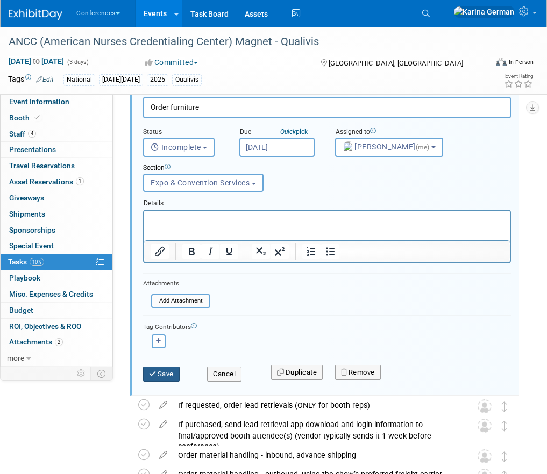
click at [160, 374] on button "Save" at bounding box center [161, 374] width 37 height 15
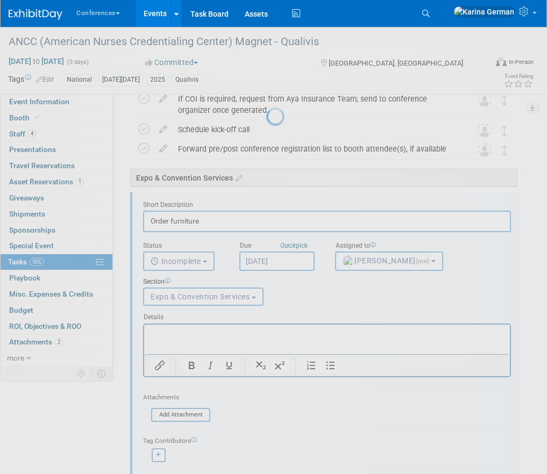
scroll to position [465, 0]
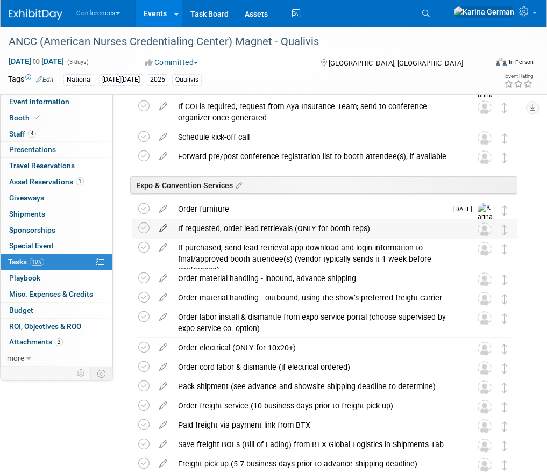
click at [164, 230] on icon at bounding box center [163, 225] width 19 height 13
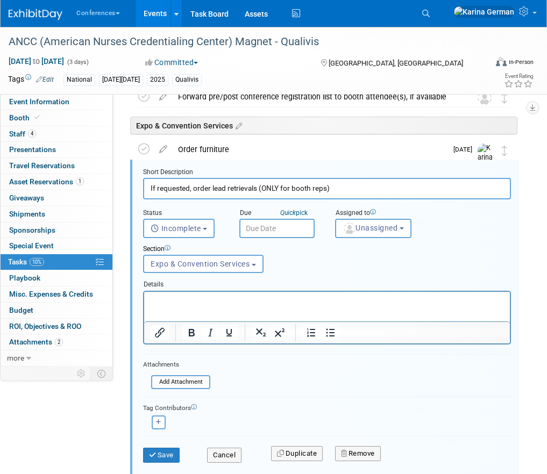
scroll to position [527, 0]
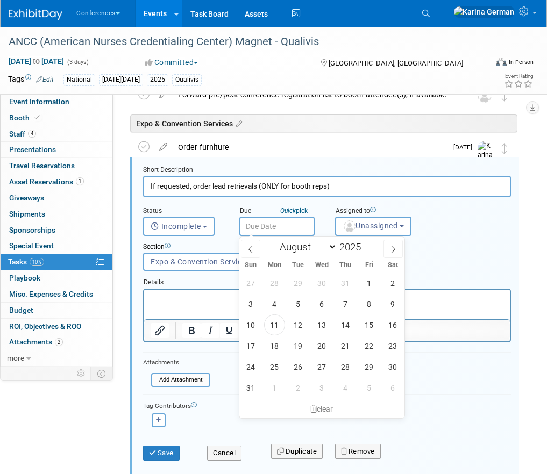
click at [267, 228] on input "text" at bounding box center [276, 226] width 75 height 19
click at [367, 345] on span "22" at bounding box center [369, 346] width 21 height 21
type input "Aug 22, 2025"
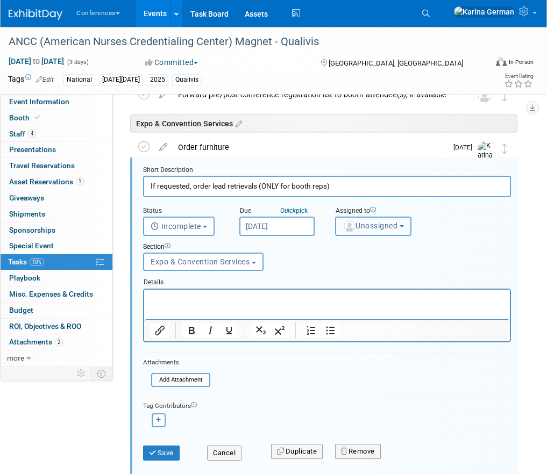
click at [363, 231] on button "Unassigned" at bounding box center [373, 226] width 76 height 19
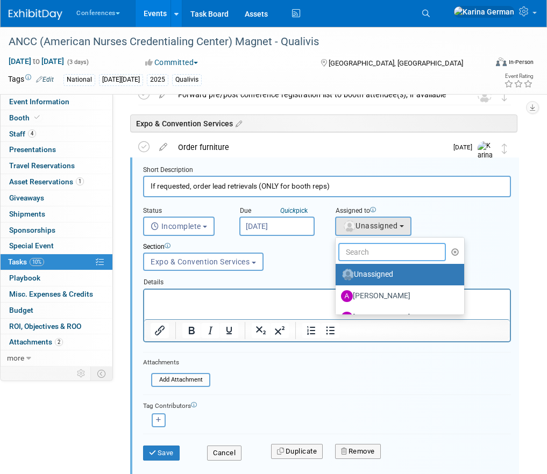
click at [362, 258] on input "text" at bounding box center [392, 252] width 108 height 18
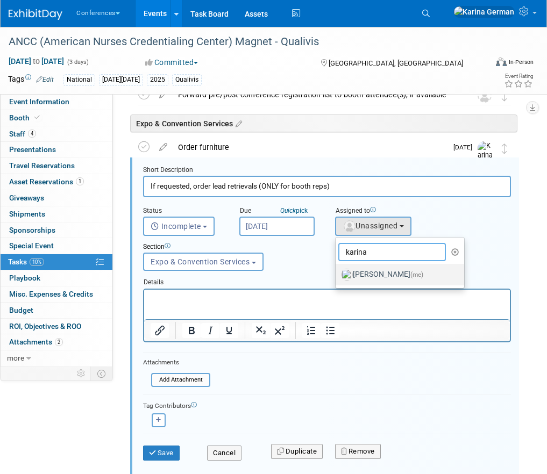
type input "karina"
click at [382, 271] on label "Karina German (me)" at bounding box center [397, 274] width 112 height 17
click at [337, 271] on input "Karina German (me)" at bounding box center [333, 273] width 7 height 7
select select "eb9a80ed-01df-455e-b7c9-ebccef2a47a7"
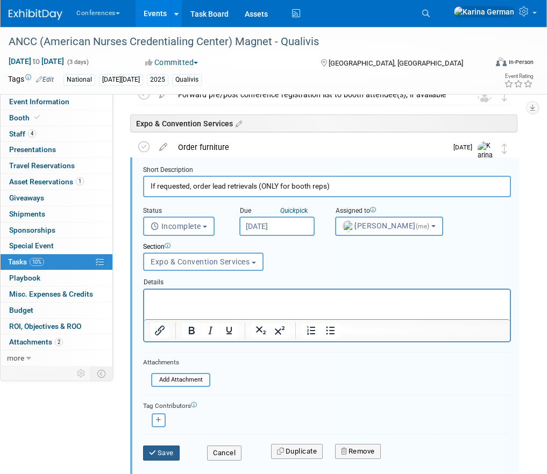
click at [156, 451] on icon "submit" at bounding box center [153, 453] width 9 height 7
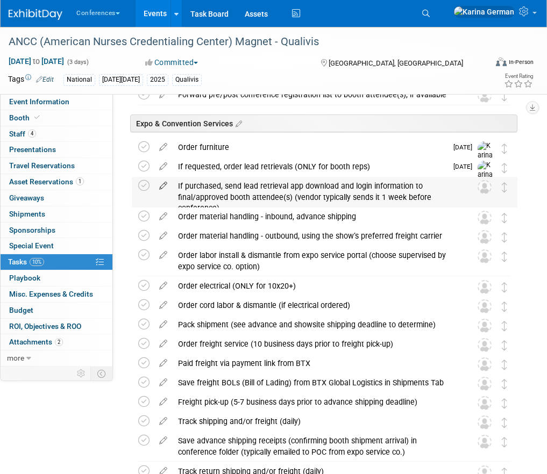
click at [161, 188] on icon at bounding box center [163, 183] width 19 height 13
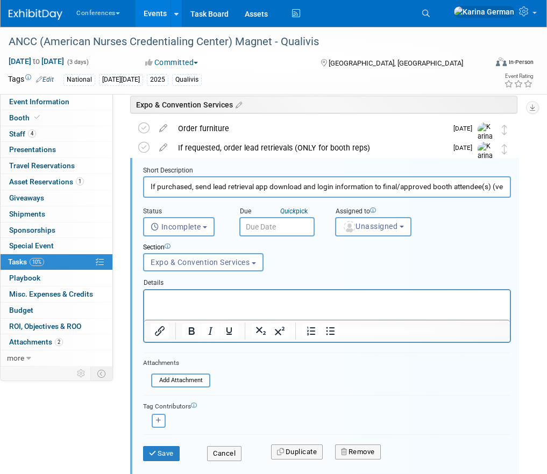
scroll to position [547, 0]
click at [257, 228] on input "text" at bounding box center [276, 226] width 75 height 19
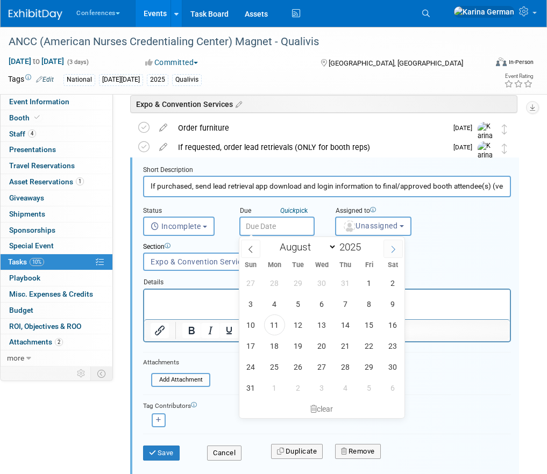
click at [393, 255] on span at bounding box center [393, 249] width 19 height 18
click at [392, 254] on span at bounding box center [393, 249] width 19 height 18
select select "9"
click at [324, 286] on span "1" at bounding box center [321, 283] width 21 height 21
type input "Oct 1, 2025"
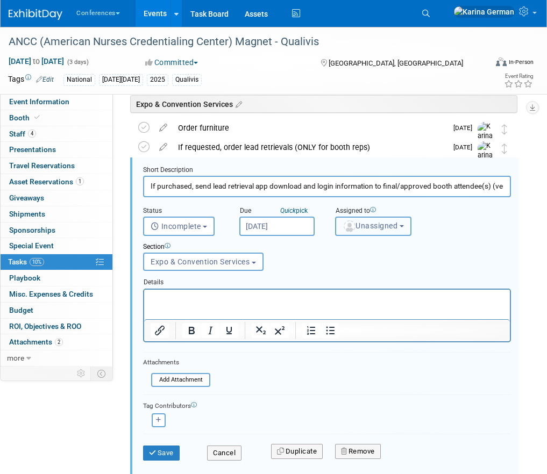
click at [370, 220] on button "Unassigned" at bounding box center [373, 226] width 76 height 19
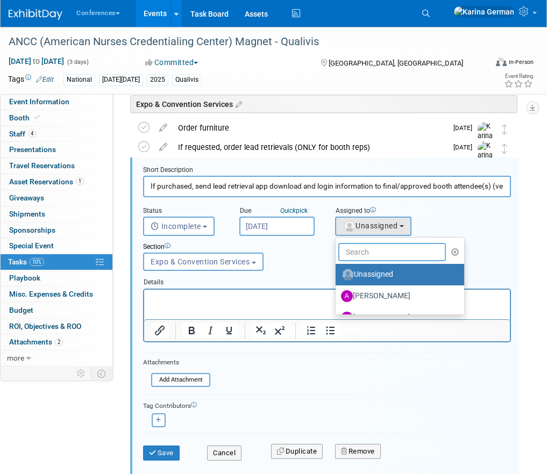
click at [367, 250] on input "text" at bounding box center [392, 252] width 108 height 18
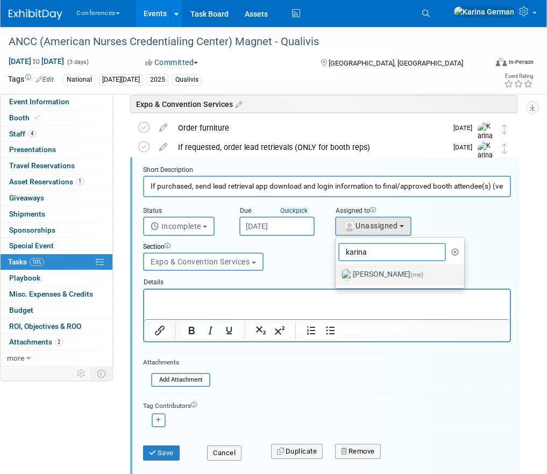
type input "karina"
click at [394, 276] on label "Karina German (me)" at bounding box center [397, 274] width 112 height 17
click at [337, 276] on input "Karina German (me)" at bounding box center [333, 273] width 7 height 7
select select "eb9a80ed-01df-455e-b7c9-ebccef2a47a7"
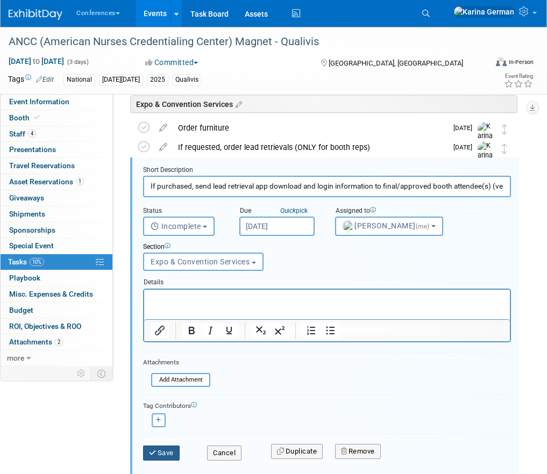
click at [167, 453] on button "Save" at bounding box center [161, 453] width 37 height 15
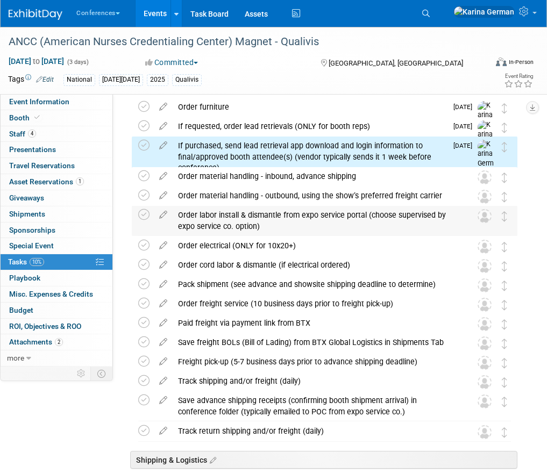
scroll to position [573, 0]
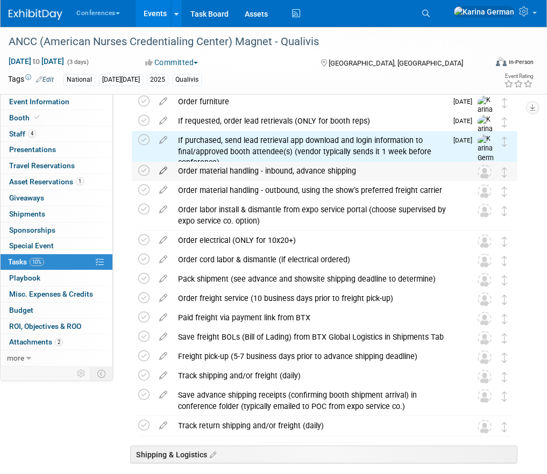
click at [165, 170] on icon at bounding box center [163, 168] width 19 height 13
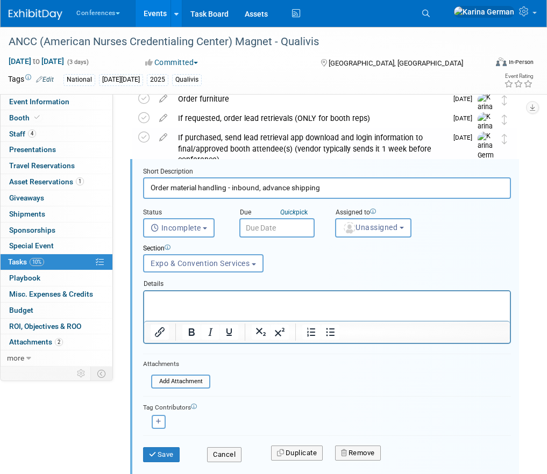
scroll to position [577, 0]
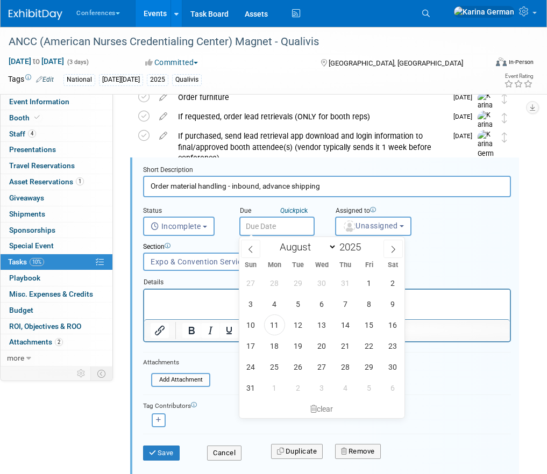
click at [267, 219] on input "text" at bounding box center [276, 226] width 75 height 19
click at [365, 343] on span "22" at bounding box center [369, 346] width 21 height 21
type input "Aug 22, 2025"
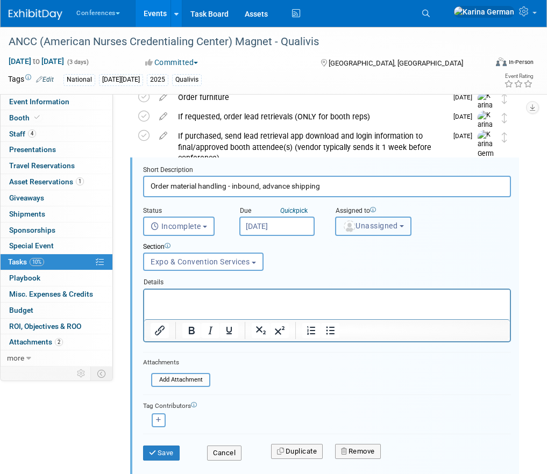
click at [384, 219] on button "Unassigned" at bounding box center [373, 226] width 76 height 19
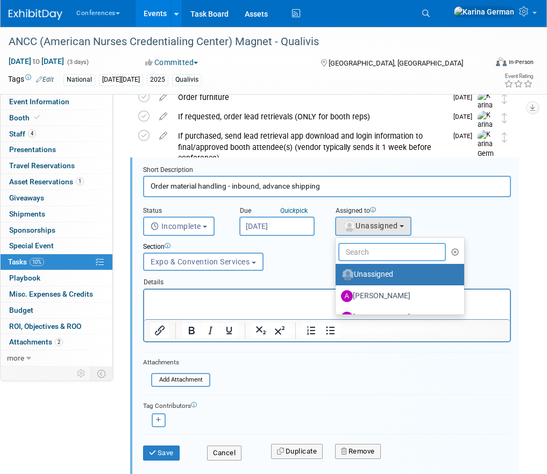
click at [376, 246] on input "text" at bounding box center [392, 252] width 108 height 18
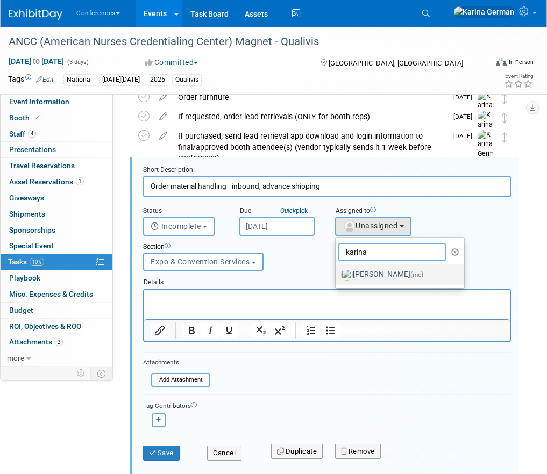
type input "karina"
click at [402, 273] on label "Karina German (me)" at bounding box center [397, 274] width 112 height 17
click at [337, 273] on input "Karina German (me)" at bounding box center [333, 273] width 7 height 7
select select "eb9a80ed-01df-455e-b7c9-ebccef2a47a7"
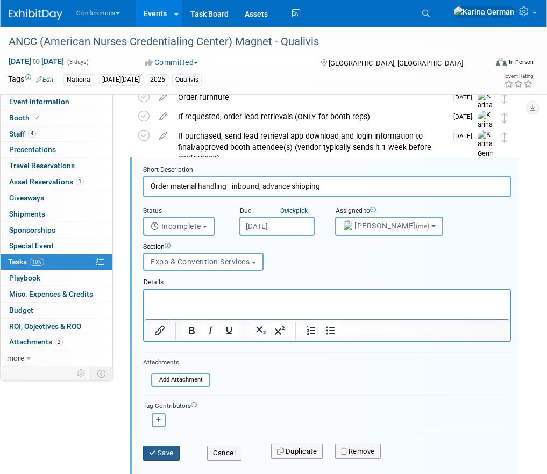
click at [171, 448] on button "Save" at bounding box center [161, 453] width 37 height 15
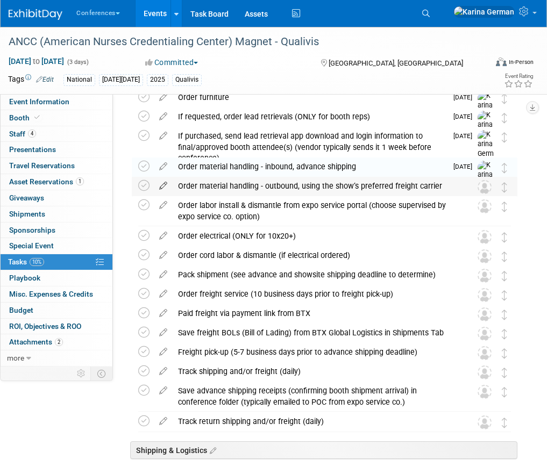
click at [164, 188] on icon at bounding box center [163, 183] width 19 height 13
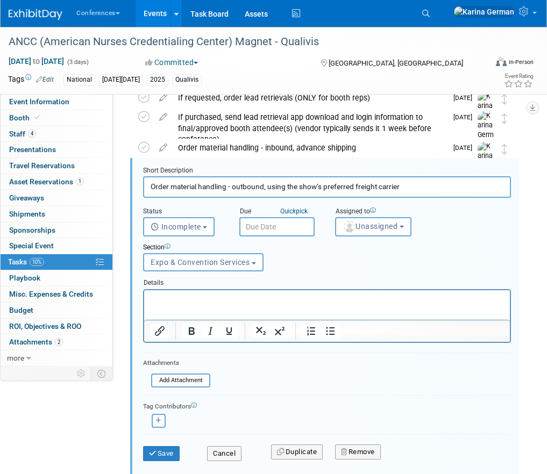
scroll to position [597, 0]
click at [278, 224] on input "text" at bounding box center [276, 226] width 75 height 19
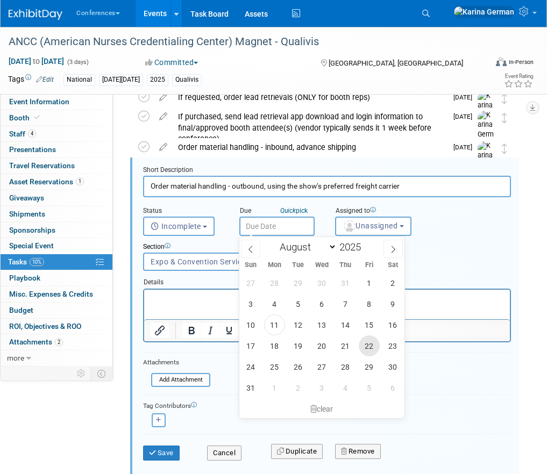
click at [369, 340] on span "22" at bounding box center [369, 346] width 21 height 21
type input "Aug 22, 2025"
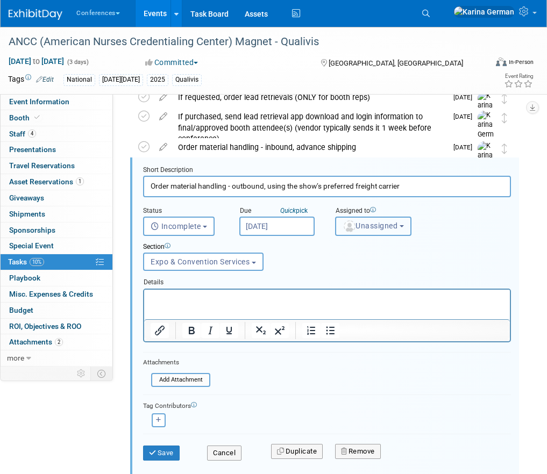
click at [365, 224] on span "Unassigned" at bounding box center [370, 226] width 55 height 9
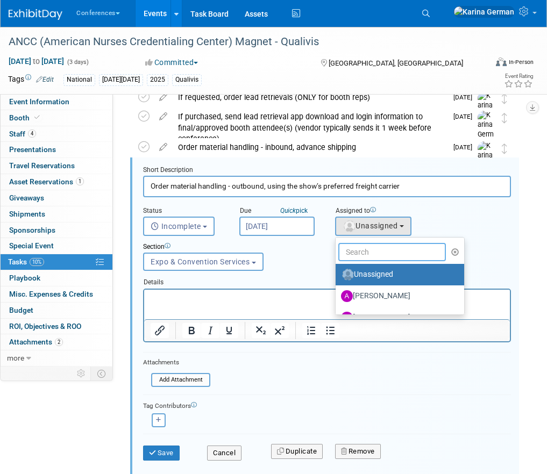
click at [366, 252] on input "text" at bounding box center [392, 252] width 108 height 18
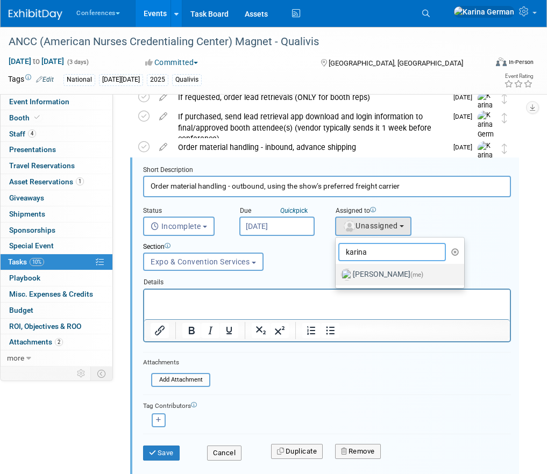
type input "karina"
click at [379, 285] on link "Karina German (me)" at bounding box center [400, 275] width 129 height 22
click at [372, 274] on label "Karina German (me)" at bounding box center [397, 274] width 112 height 17
click at [337, 274] on input "Karina German (me)" at bounding box center [333, 273] width 7 height 7
select select "eb9a80ed-01df-455e-b7c9-ebccef2a47a7"
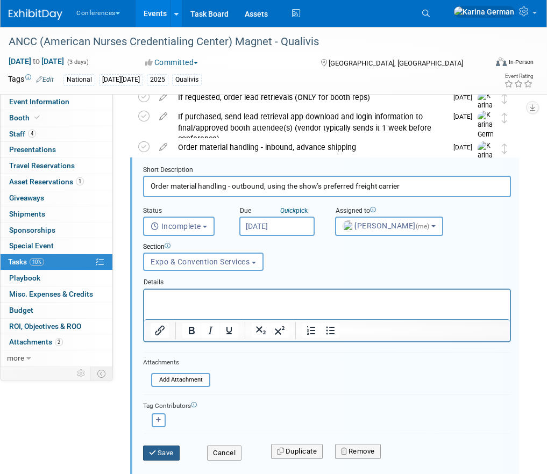
click at [151, 457] on button "Save" at bounding box center [161, 453] width 37 height 15
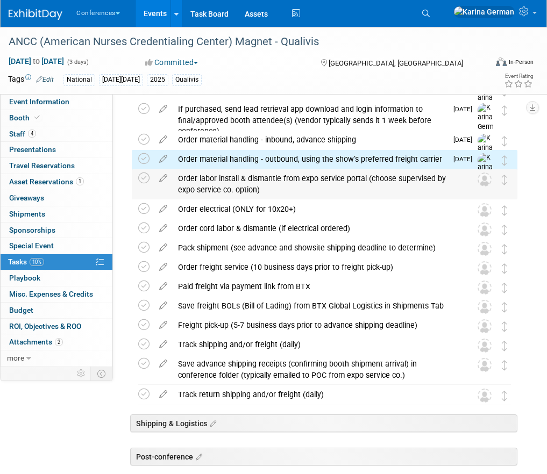
scroll to position [605, 0]
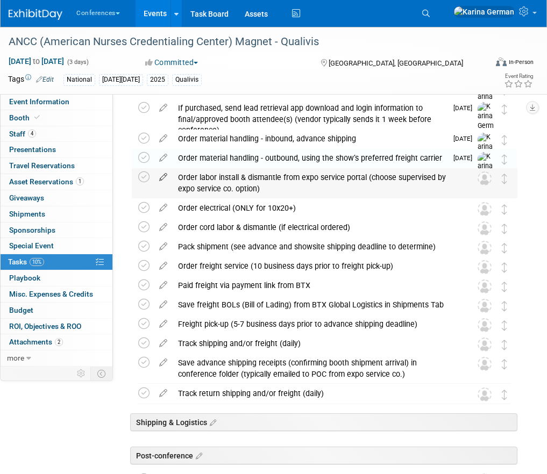
click at [165, 176] on icon at bounding box center [163, 174] width 19 height 13
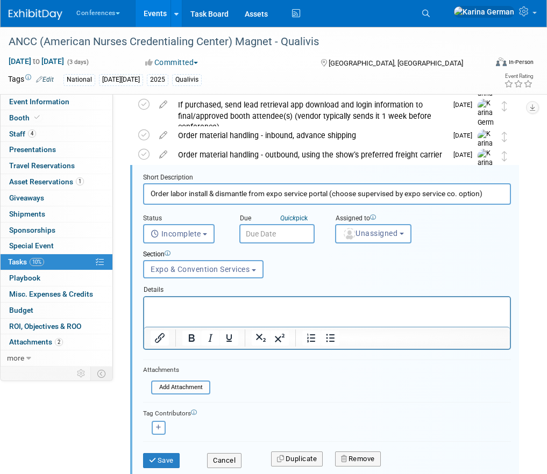
scroll to position [0, 0]
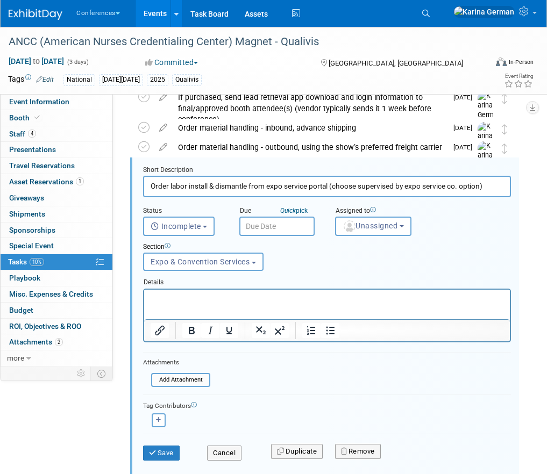
click at [286, 231] on input "text" at bounding box center [276, 226] width 75 height 19
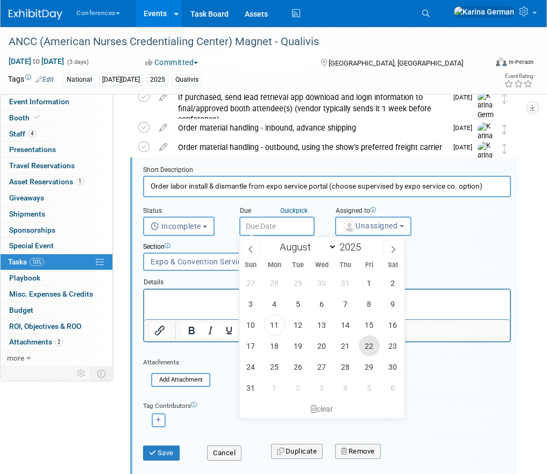
click at [372, 346] on span "22" at bounding box center [369, 346] width 21 height 21
type input "Aug 22, 2025"
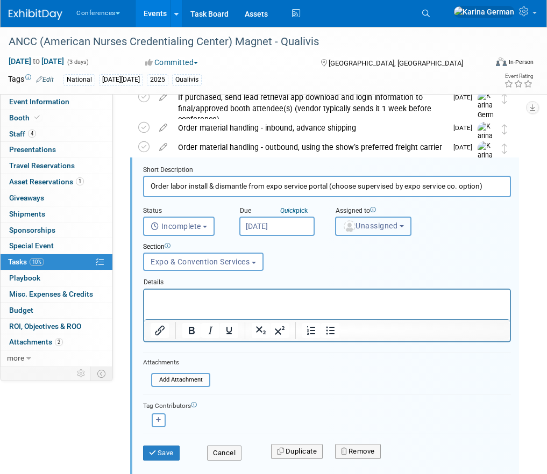
click at [374, 225] on span "Unassigned" at bounding box center [370, 226] width 55 height 9
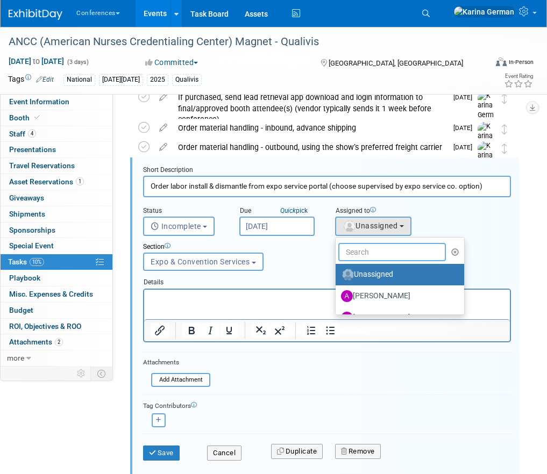
click at [365, 252] on input "text" at bounding box center [392, 252] width 108 height 18
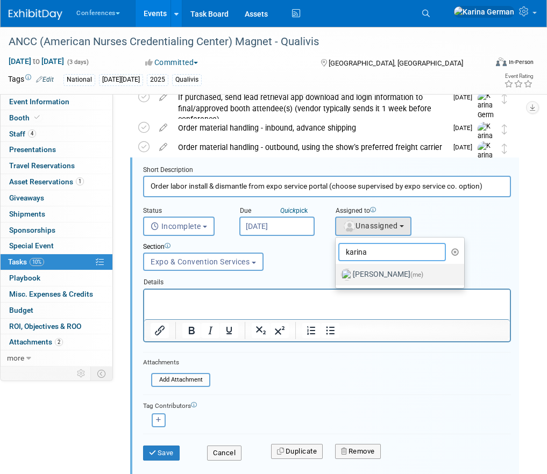
type input "karina"
click at [369, 271] on label "Karina German (me)" at bounding box center [397, 274] width 112 height 17
click at [337, 271] on input "Karina German (me)" at bounding box center [333, 273] width 7 height 7
select select "eb9a80ed-01df-455e-b7c9-ebccef2a47a7"
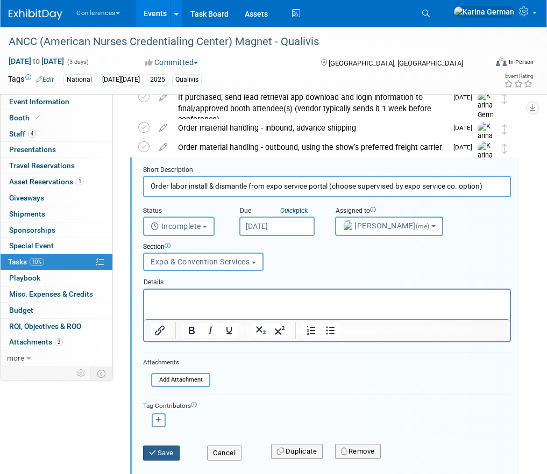
click at [167, 446] on button "Save" at bounding box center [161, 453] width 37 height 15
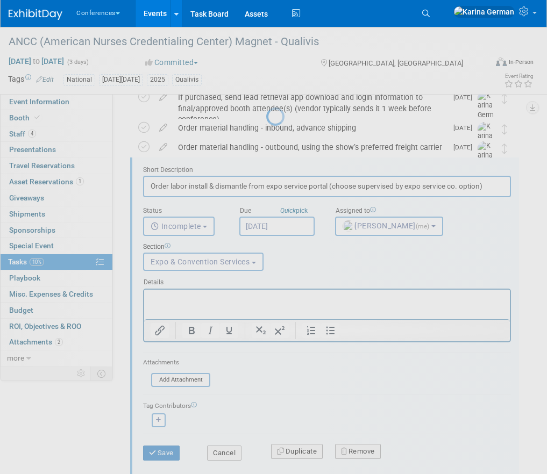
click at [266, 372] on div at bounding box center [273, 237] width 15 height 474
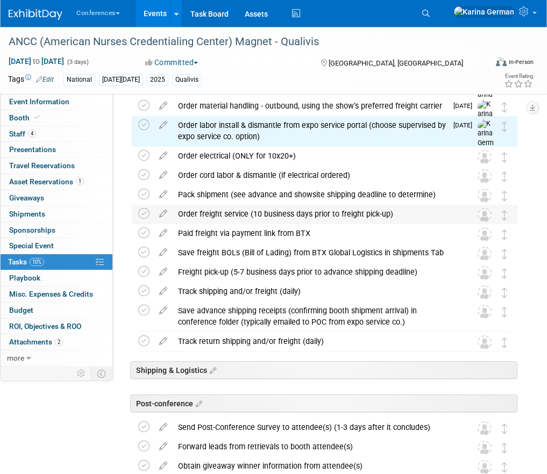
scroll to position [659, 0]
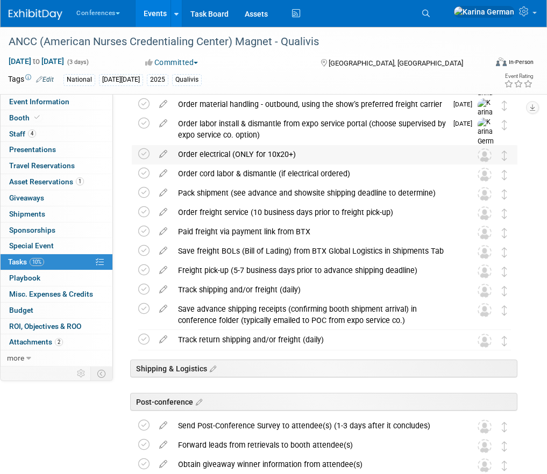
click at [209, 152] on div "Order electrical (ONLY for 10x20+)" at bounding box center [314, 154] width 283 height 18
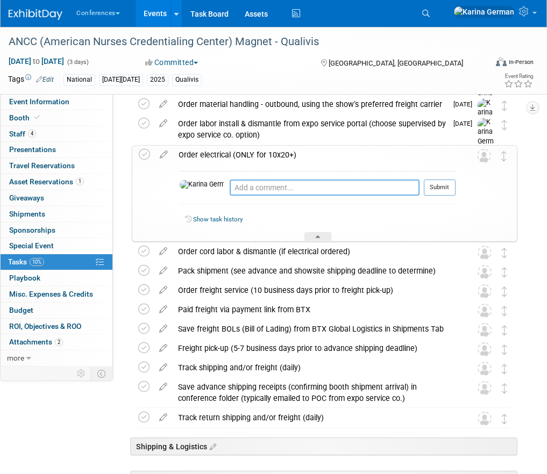
click at [230, 186] on textarea at bounding box center [325, 188] width 190 height 16
type textarea "N/A"
click at [443, 184] on button "Submit" at bounding box center [440, 188] width 32 height 16
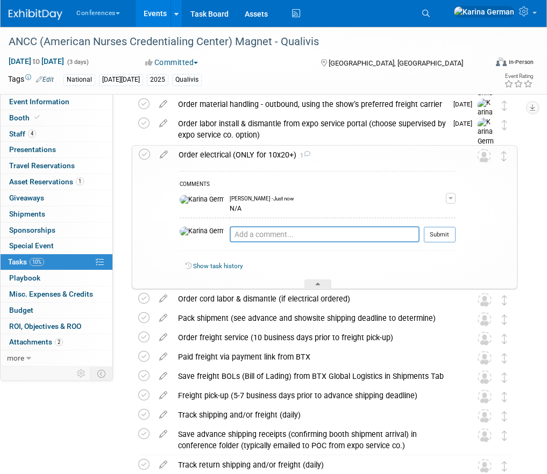
click at [253, 155] on div "Order electrical (ONLY for 10x20+) 1" at bounding box center [314, 155] width 282 height 18
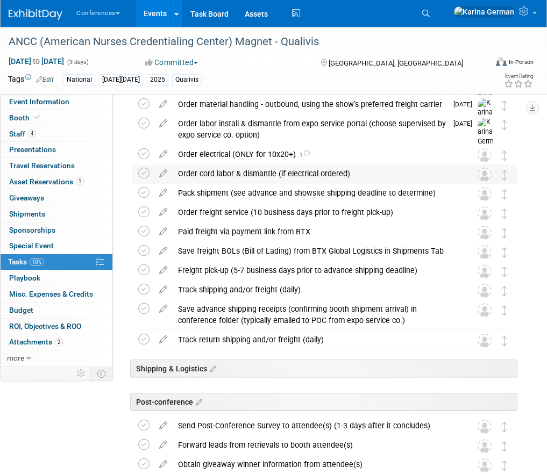
click at [203, 171] on div "Order cord labor & dismantle (if electrical ordered)" at bounding box center [314, 174] width 283 height 18
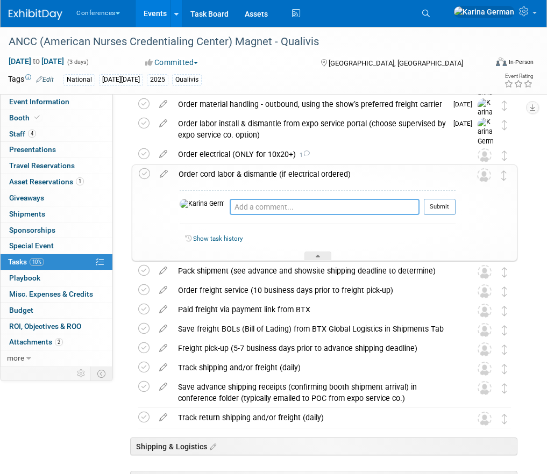
click at [239, 208] on textarea at bounding box center [325, 207] width 190 height 16
click at [166, 176] on icon at bounding box center [163, 171] width 19 height 13
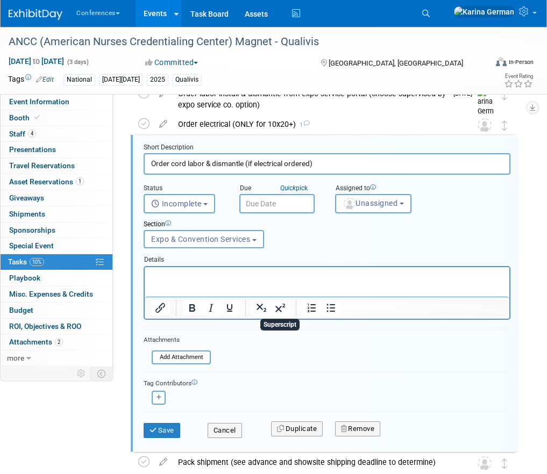
scroll to position [720, 0]
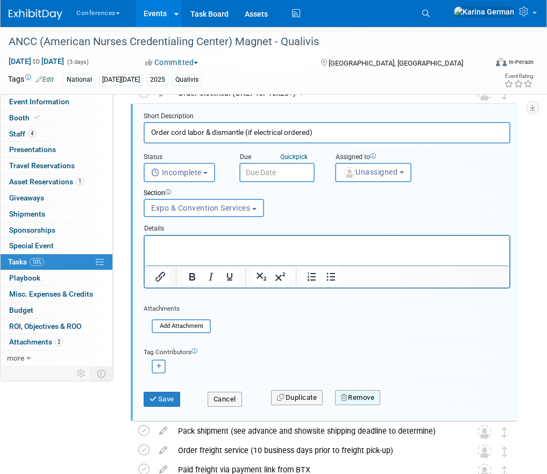
click at [363, 395] on button "Remove" at bounding box center [358, 398] width 46 height 15
click at [414, 405] on link "Yes" at bounding box center [418, 406] width 31 height 17
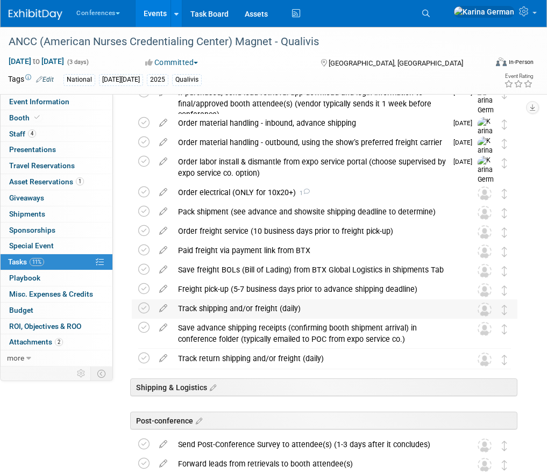
scroll to position [612, 0]
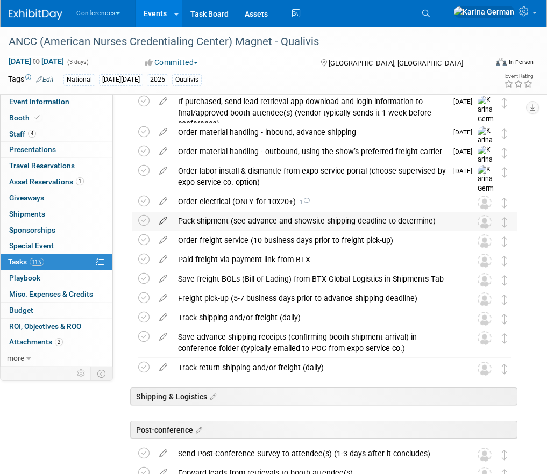
click at [165, 217] on icon at bounding box center [163, 218] width 19 height 13
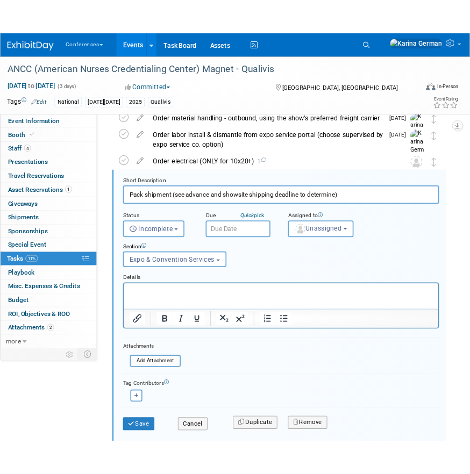
scroll to position [666, 0]
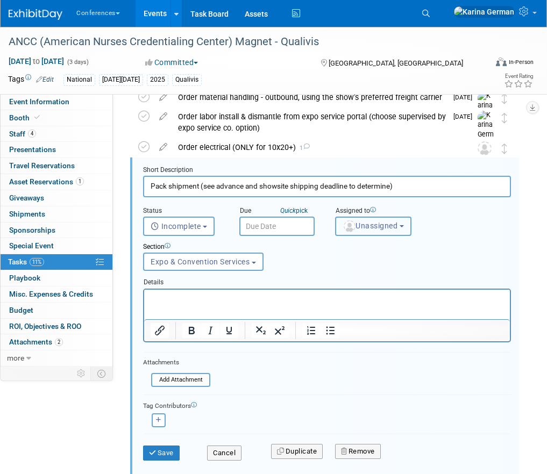
click at [358, 231] on button "Unassigned" at bounding box center [373, 226] width 76 height 19
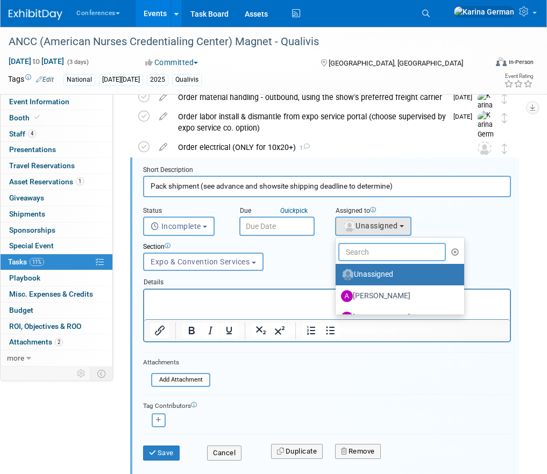
click at [366, 249] on input "text" at bounding box center [392, 252] width 108 height 18
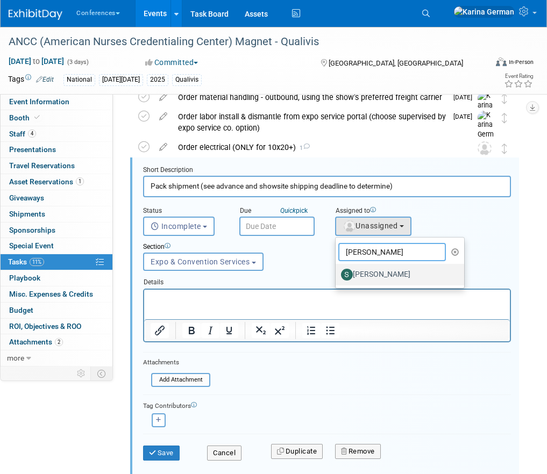
type input "sophie"
click at [379, 278] on label "[PERSON_NAME]" at bounding box center [397, 274] width 112 height 17
click at [337, 277] on input "[PERSON_NAME]" at bounding box center [333, 273] width 7 height 7
select select "a9d03f23-9900-4d84-867c-673ace9463de"
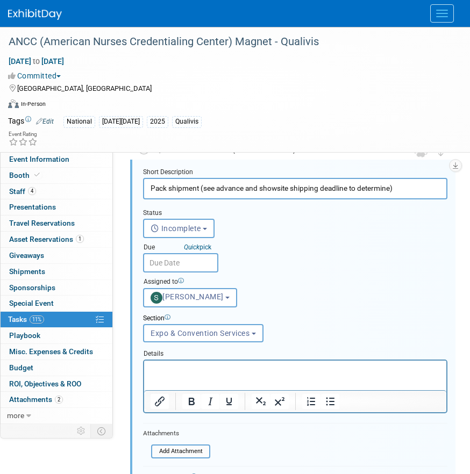
scroll to position [853, 0]
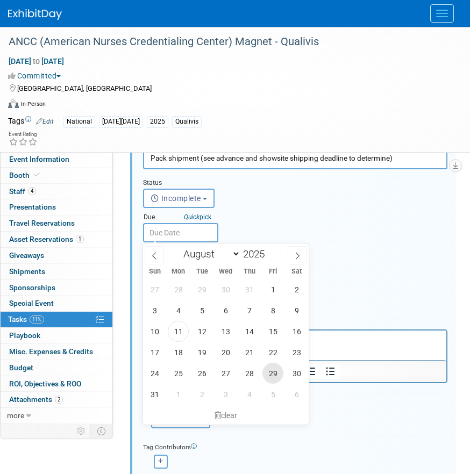
click at [272, 375] on span "29" at bounding box center [272, 373] width 21 height 21
type input "Aug 29, 2025"
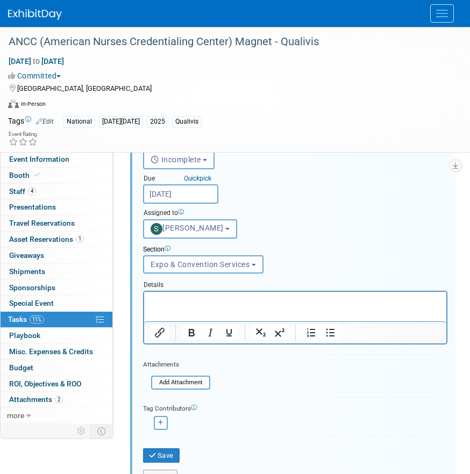
scroll to position [892, 0]
click at [186, 179] on icon "Quick" at bounding box center [192, 178] width 16 height 8
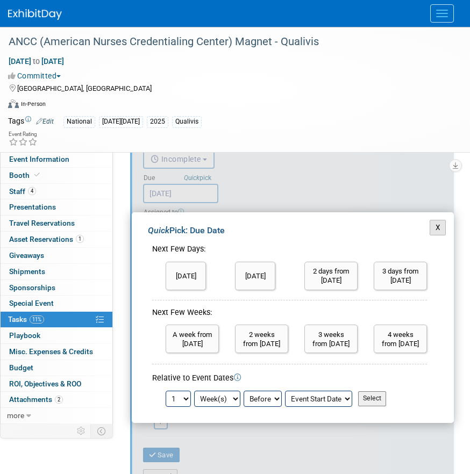
click at [433, 225] on button "X" at bounding box center [438, 227] width 17 height 15
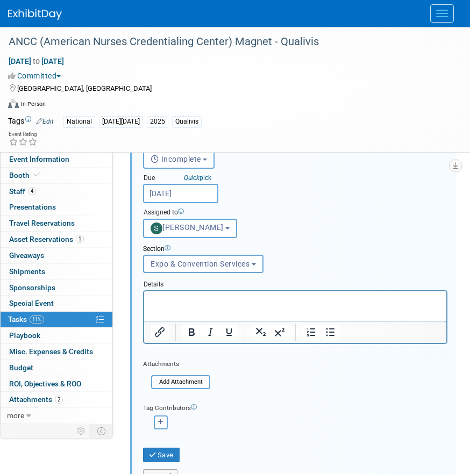
click at [195, 197] on input "Aug 29, 2025" at bounding box center [180, 193] width 75 height 19
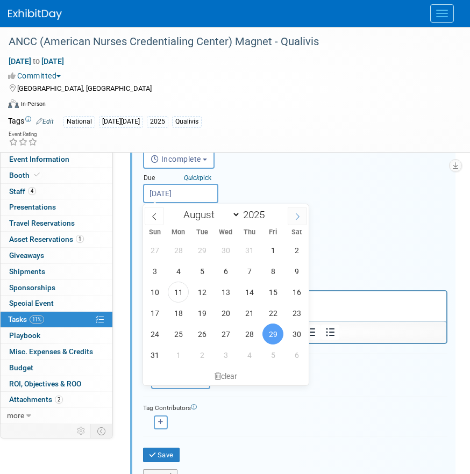
click at [295, 218] on icon at bounding box center [298, 217] width 8 height 8
select select "8"
click at [178, 335] on span "29" at bounding box center [178, 334] width 21 height 21
type input "Sep 29, 2025"
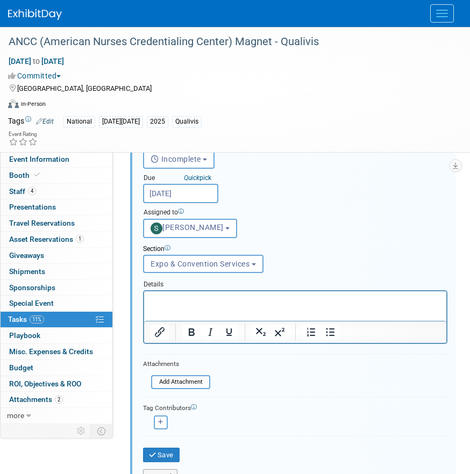
click at [313, 190] on div "Status <i class="far fa-clock" style="padding: 6px 4px 6px 1px;"></i> Incomplet…" at bounding box center [295, 184] width 321 height 108
click at [206, 303] on p "Rich Text Area. Press ALT-0 for help." at bounding box center [296, 301] width 290 height 10
paste body "Rich Text Area. Press ALT-0 for help."
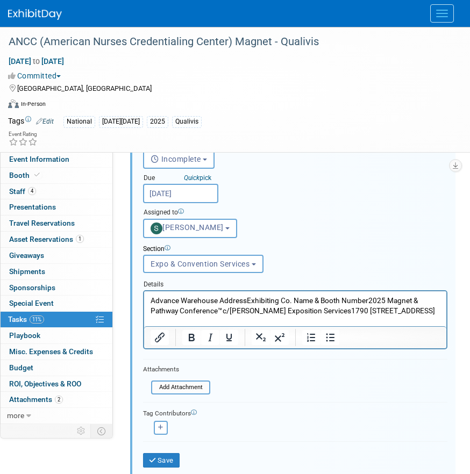
click at [246, 297] on p "Advance Warehouse AddressExhibiting Co. Name & Booth Number2025 Magnet & Pathwa…" at bounding box center [296, 306] width 290 height 20
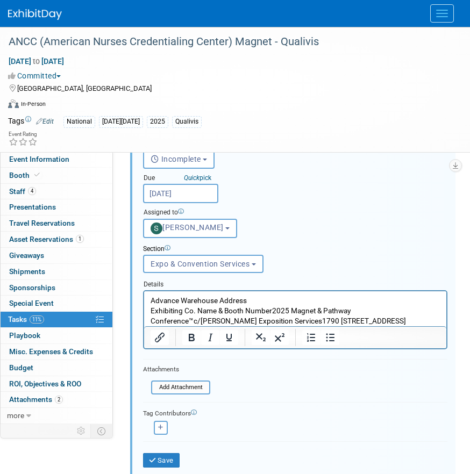
click at [248, 299] on p "Advance Warehouse Address" at bounding box center [296, 301] width 290 height 10
click at [271, 309] on p "Exhibiting Co. Name & Booth Number2025 Magnet & Pathway Conference™c/o Shepard …" at bounding box center [296, 316] width 290 height 20
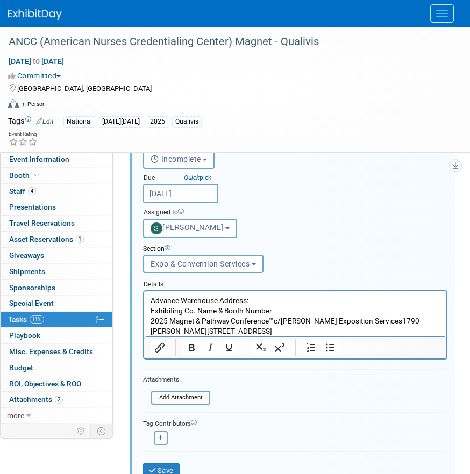
click at [275, 323] on p "2025 Magnet & Pathway Conference™c/o Shepard Exposition Services1790 Marietta B…" at bounding box center [296, 326] width 290 height 20
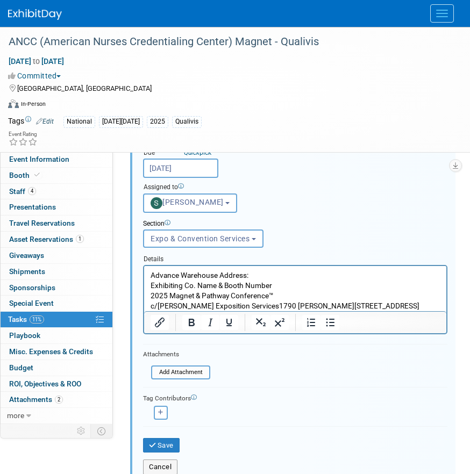
scroll to position [918, 0]
click at [257, 303] on p "c/o Shepard Exposition Services1790 Marietta BlvdAtlanta, GA 30318" at bounding box center [296, 306] width 290 height 10
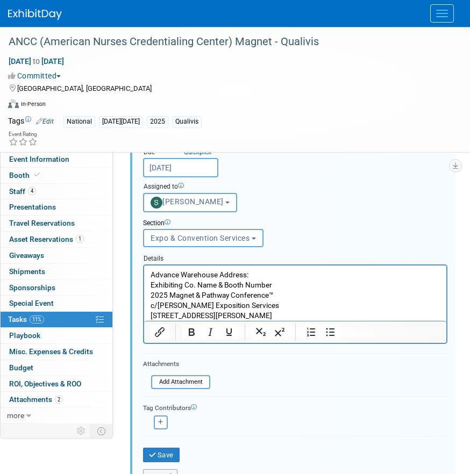
click at [212, 314] on p "1790 Marietta BlvdAtlanta, GA 30318" at bounding box center [296, 316] width 290 height 10
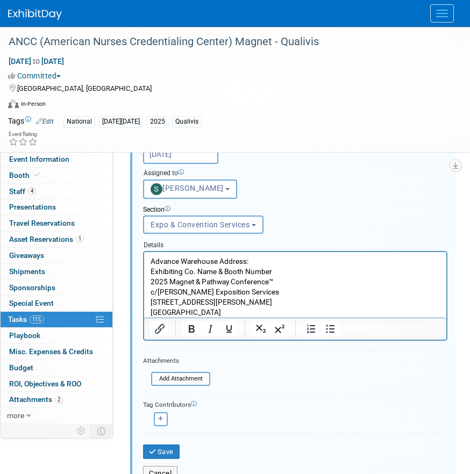
scroll to position [932, 0]
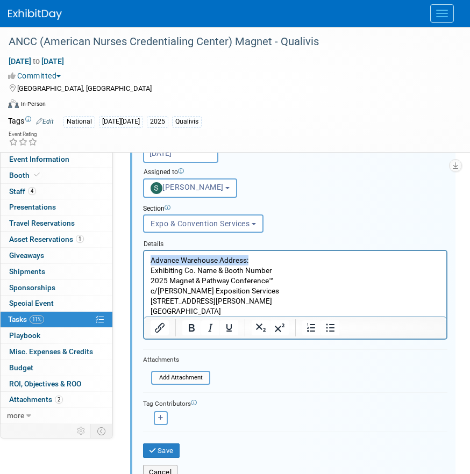
drag, startPoint x: 253, startPoint y: 257, endPoint x: 134, endPoint y: 260, distance: 118.9
click at [144, 260] on html "Advance Warehouse Address: Exhibiting Co. Name & Booth Number 2025 Magnet & Pat…" at bounding box center [295, 284] width 302 height 66
click at [198, 332] on button "Bold" at bounding box center [191, 328] width 18 height 15
click at [257, 299] on p "1790 Marietta Blvd" at bounding box center [296, 301] width 290 height 10
drag, startPoint x: 276, startPoint y: 269, endPoint x: 137, endPoint y: 270, distance: 139.9
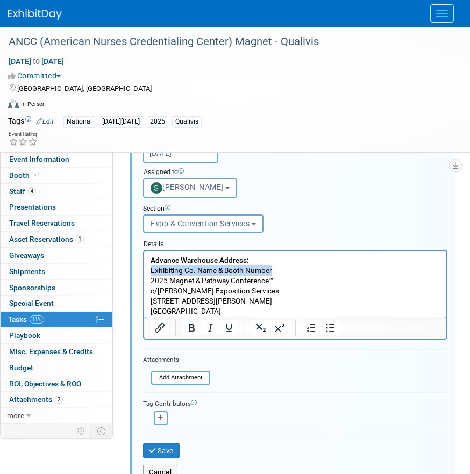
click at [144, 270] on html "Advance Warehouse Address: Exhibiting Co. Name & Booth Number 2025 Magnet & Pat…" at bounding box center [295, 284] width 302 height 66
click at [222, 321] on button "Underline" at bounding box center [229, 328] width 18 height 15
click at [231, 326] on icon "Underline" at bounding box center [228, 328] width 5 height 8
click at [228, 311] on p "Atlanta, GA 30318" at bounding box center [296, 312] width 290 height 10
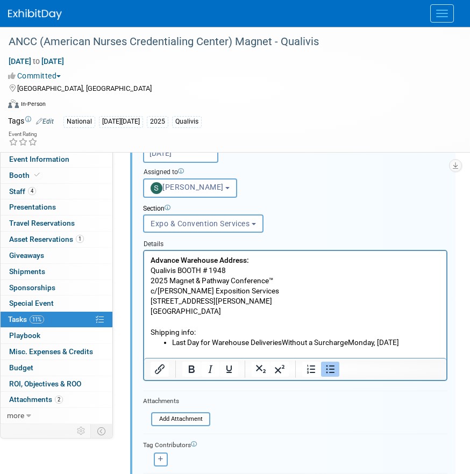
click at [283, 340] on li "Last Day for Warehouse DeliveriesWithout a SurchargeMonday, September 29, 2025" at bounding box center [306, 343] width 268 height 10
click at [351, 340] on li "Last Day for Warehouse Deliveries Without a SurchargeMonday, September 29, 2025" at bounding box center [306, 343] width 268 height 10
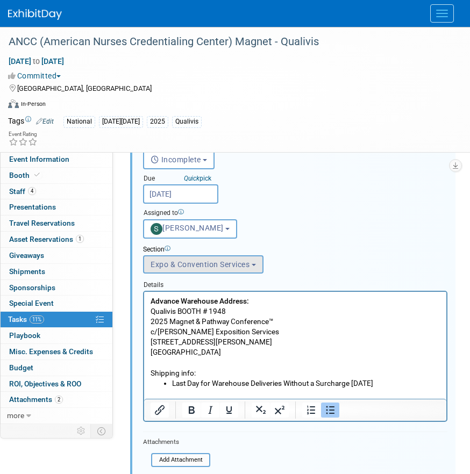
scroll to position [879, 0]
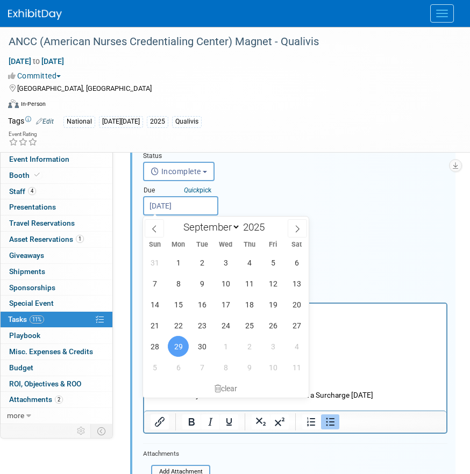
click at [198, 204] on input "Sep 29, 2025" at bounding box center [180, 205] width 75 height 19
click at [179, 323] on span "22" at bounding box center [178, 325] width 21 height 21
type input "Sep 22, 2025"
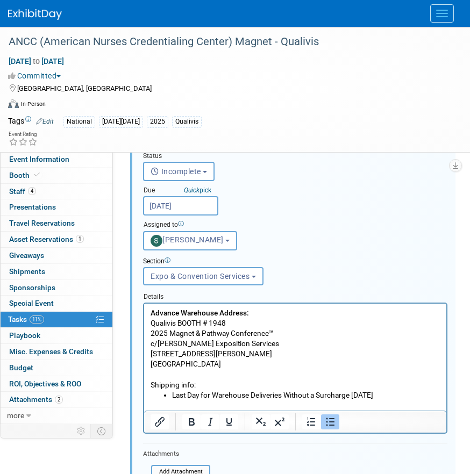
click at [324, 245] on div "Assigned to <img src="https://www.exhibitday.com/Images/Unassigned-User-Icon.pn…" at bounding box center [295, 233] width 321 height 34
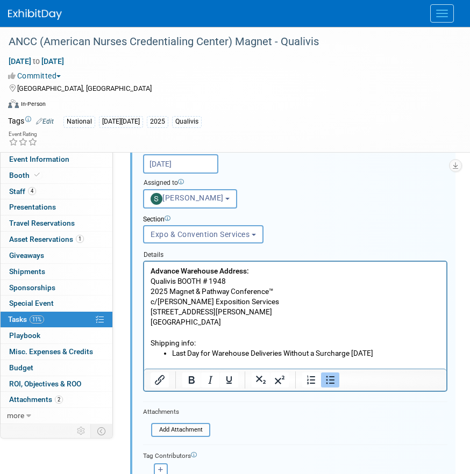
scroll to position [932, 0]
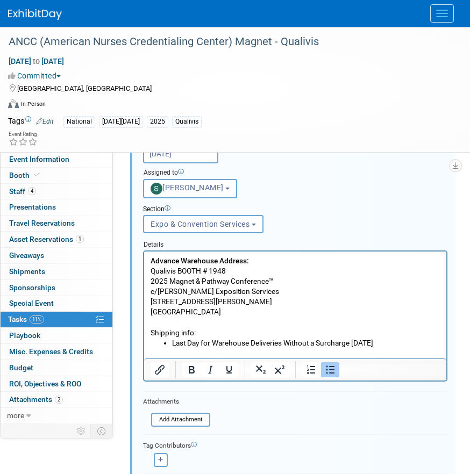
click at [218, 361] on div at bounding box center [295, 370] width 302 height 22
click at [208, 359] on div at bounding box center [295, 370] width 302 height 22
click at [199, 349] on li "Last Day for Warehouse Deliveries Without a Surcharge Monday, September 29, 2025" at bounding box center [306, 343] width 268 height 10
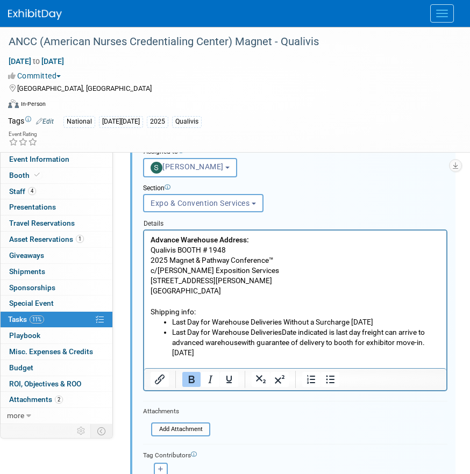
scroll to position [955, 0]
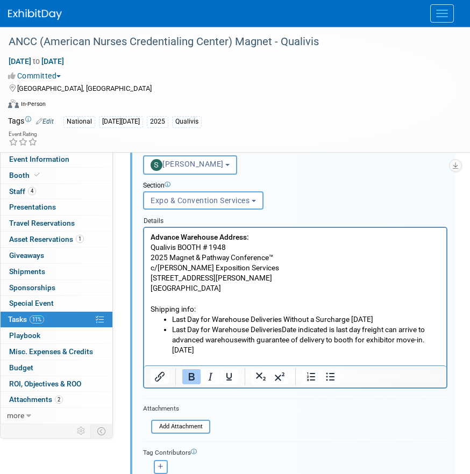
click at [283, 339] on li "Last Day for Warehouse DeliveriesDate indicated is last day freight can arrive …" at bounding box center [306, 340] width 268 height 31
click at [302, 340] on li "Last Day for Warehouse Deliveries Date indicated is last day freight can arrive…" at bounding box center [306, 340] width 268 height 31
click at [284, 339] on li "Last Day for Warehouse Deliveries Date indicated is last day freight can arrive…" at bounding box center [306, 340] width 268 height 31
click at [240, 349] on li "Last Day for Warehouse Deliveries (Date indicated is last day freight can arriv…" at bounding box center [306, 340] width 268 height 31
click at [419, 350] on li "Last Day for Warehouse Deliveries (Date indicated is last day freight can arriv…" at bounding box center [306, 340] width 268 height 31
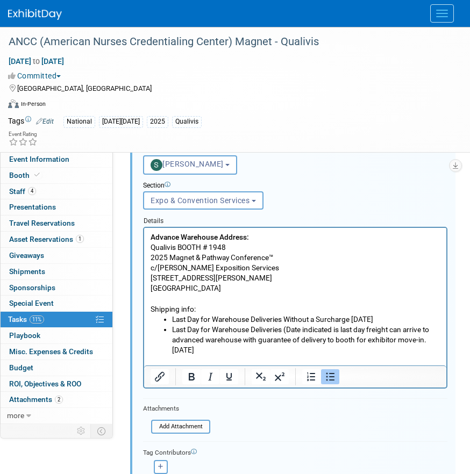
click at [183, 356] on li "Last Day for Warehouse Deliveries (Date indicated is last day freight can arriv…" at bounding box center [306, 340] width 268 height 31
click at [181, 356] on li "Last Day for Warehouse Deliveries (Date indicated is last day freight can arriv…" at bounding box center [306, 340] width 268 height 31
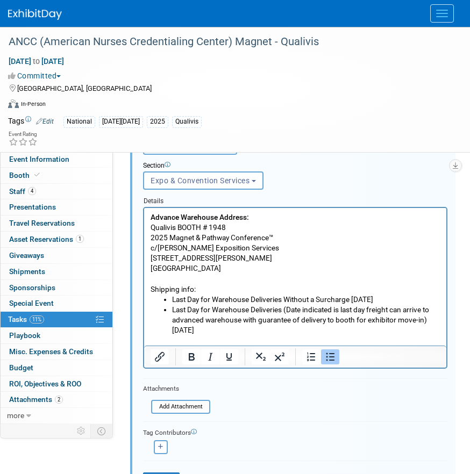
scroll to position [982, 0]
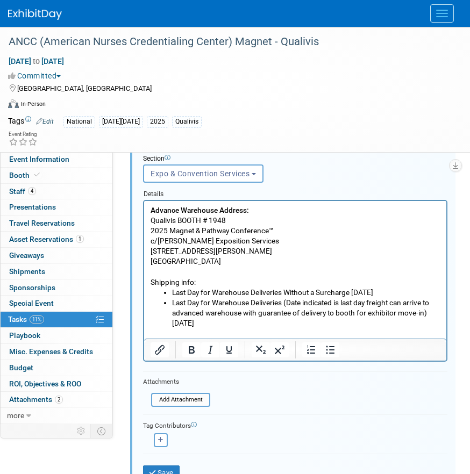
click at [201, 283] on p "Shipping info:" at bounding box center [296, 283] width 290 height 10
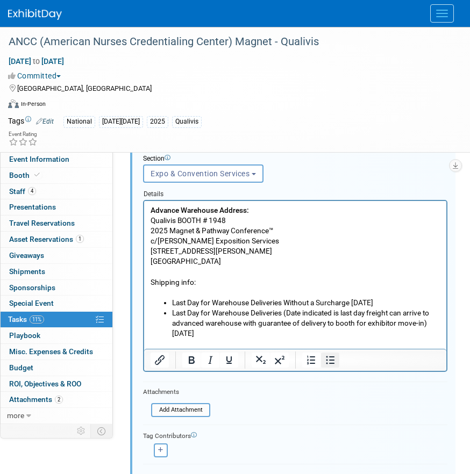
click at [328, 357] on icon "Bullet list" at bounding box center [330, 360] width 13 height 13
click at [285, 293] on li "First Day for Warehouse DeliveriesWithout a SurchargeMonday, September 8, 2025" at bounding box center [306, 293] width 268 height 10
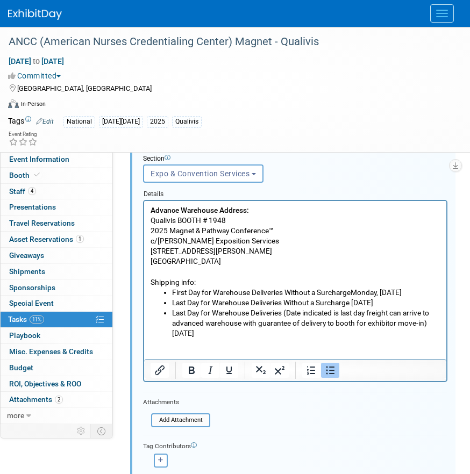
click at [353, 290] on li "First Day for Warehouse Deliveries Without a SurchargeMonday, September 8, 2025" at bounding box center [306, 293] width 268 height 10
click at [351, 308] on li "Last Day for Warehouse Deliveries Without a Surcharge Monday, September 29, 2025" at bounding box center [306, 303] width 268 height 10
drag, startPoint x: 212, startPoint y: 324, endPoint x: 168, endPoint y: 313, distance: 45.7
click at [168, 313] on ul "First Day for Warehouse Deliveries Without a Surcharge - Monday, September 8, 2…" at bounding box center [296, 313] width 290 height 51
click at [195, 374] on icon "Bold" at bounding box center [191, 370] width 13 height 13
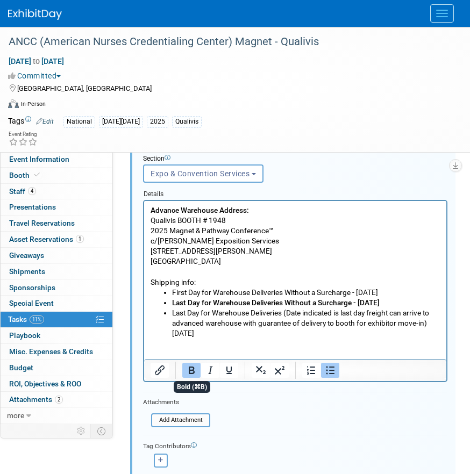
click at [195, 307] on b "Last Day for Warehouse Deliveries Without a Surcharge - Monday, September 29, 2…" at bounding box center [276, 303] width 208 height 9
click at [220, 262] on p "Atlanta, GA 30318" at bounding box center [296, 262] width 290 height 10
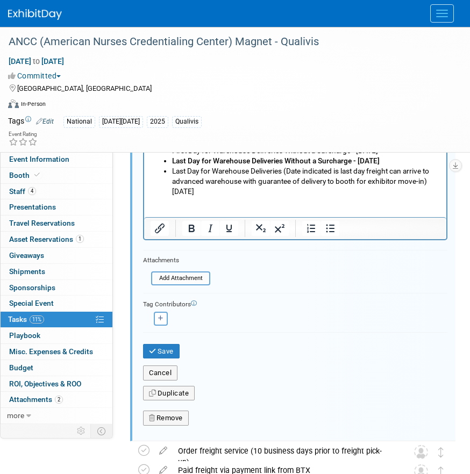
scroll to position [1164, 0]
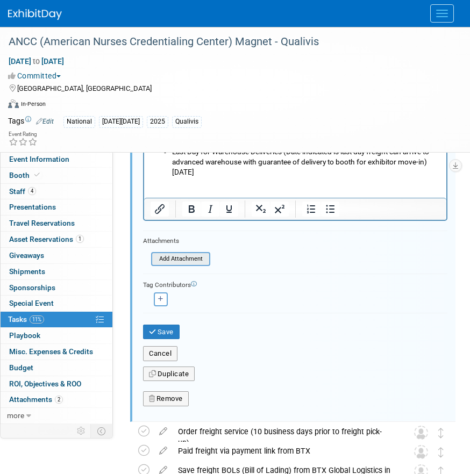
click at [194, 260] on input "file" at bounding box center [155, 259] width 110 height 12
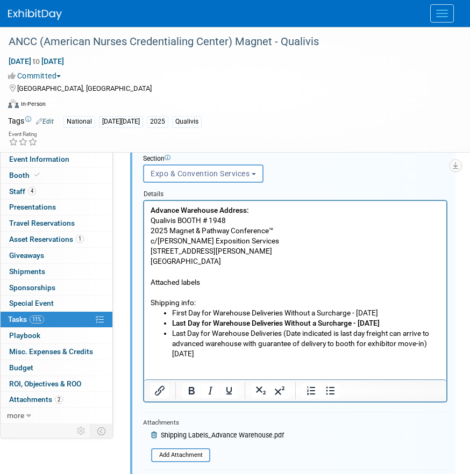
scroll to position [964, 0]
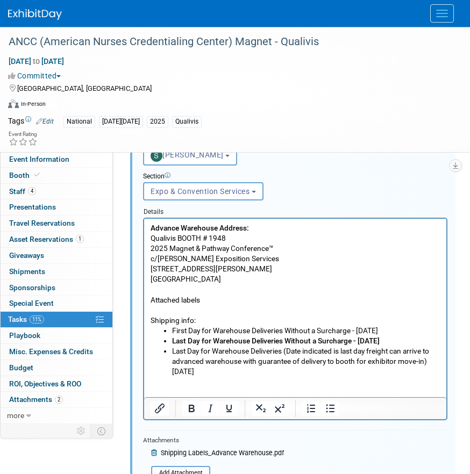
click at [175, 319] on p "Shipping info:" at bounding box center [296, 321] width 290 height 10
click at [189, 409] on icon "Bold" at bounding box center [192, 409] width 6 height 8
click at [353, 191] on div "Section Uncategorized Expo & Convention Services Shipping & Logistics Post-conf…" at bounding box center [295, 184] width 321 height 37
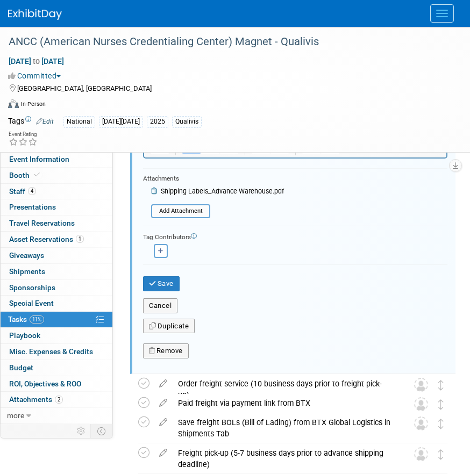
scroll to position [1227, 0]
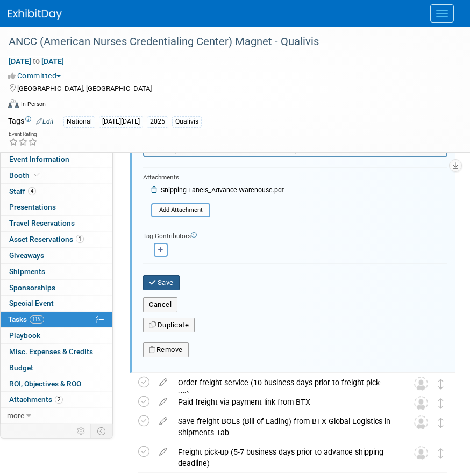
click at [173, 281] on button "Save" at bounding box center [161, 282] width 37 height 15
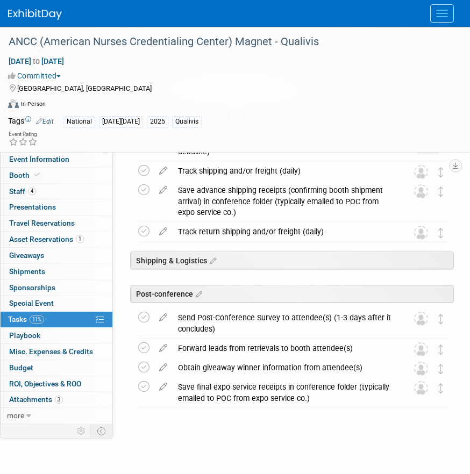
scroll to position [951, 0]
click at [62, 179] on link "Booth" at bounding box center [57, 176] width 112 height 16
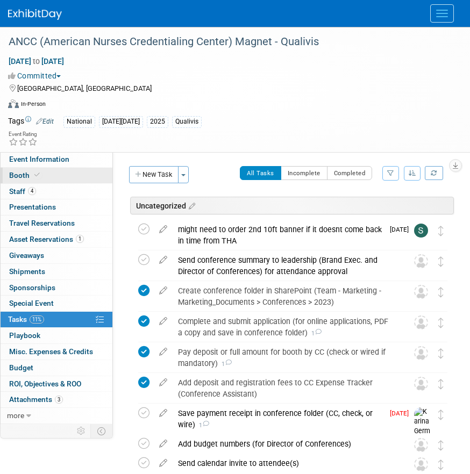
select select "10'x10'"
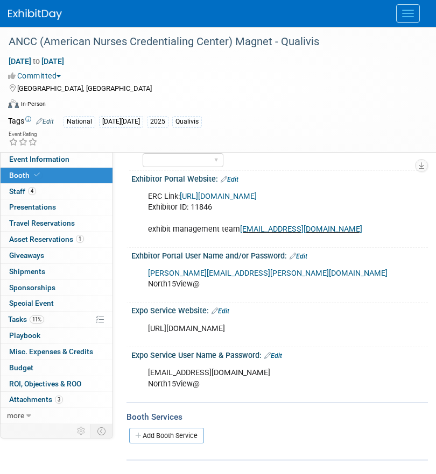
scroll to position [213, 0]
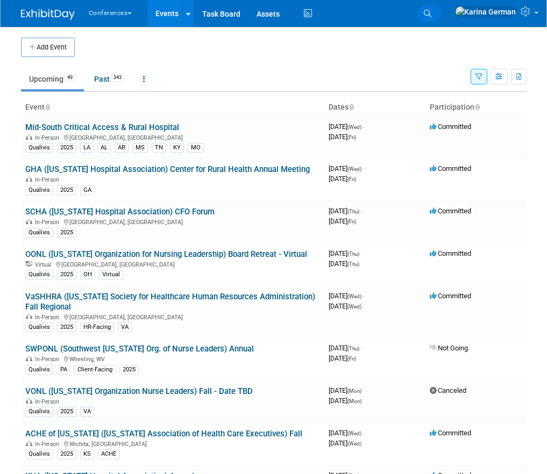
click at [441, 20] on link "Search" at bounding box center [429, 13] width 24 height 17
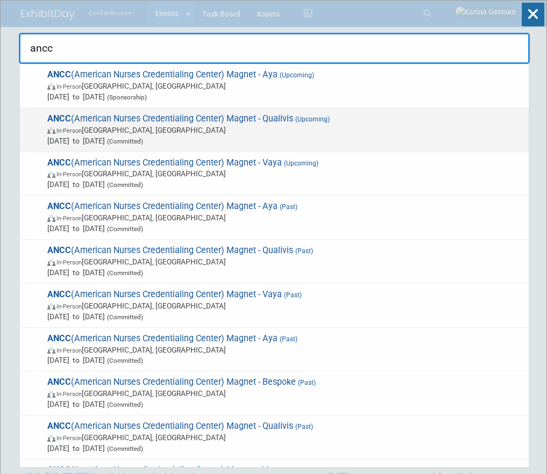
type input "ancc"
click at [169, 124] on span "ANCC (American Nurses Credentialing Center) Magnet - Qualivis (Upcoming) In-Per…" at bounding box center [283, 129] width 479 height 33
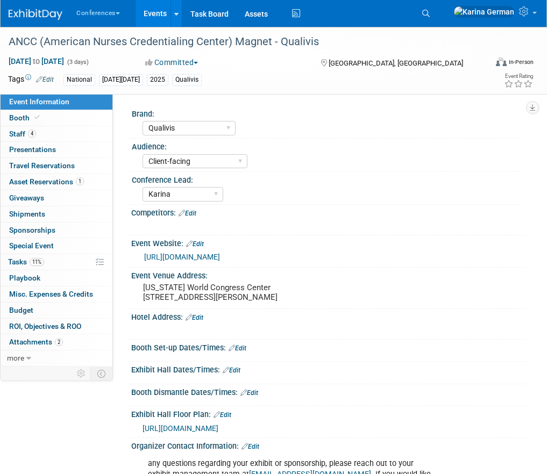
select select "Qualivis"
select select "Client-facing"
select select "Karina"
click at [66, 126] on link "4 Staff 4" at bounding box center [57, 134] width 112 height 16
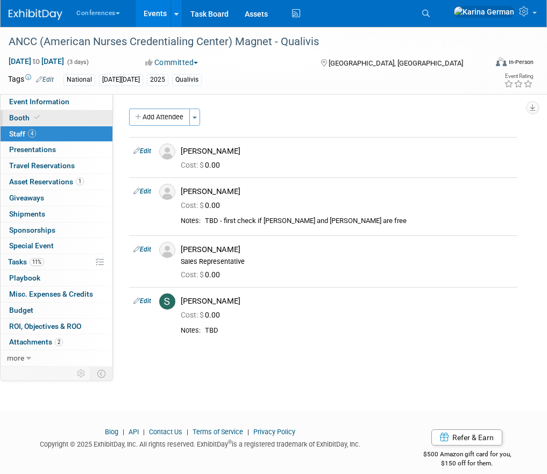
click at [60, 122] on link "Booth" at bounding box center [57, 118] width 112 height 16
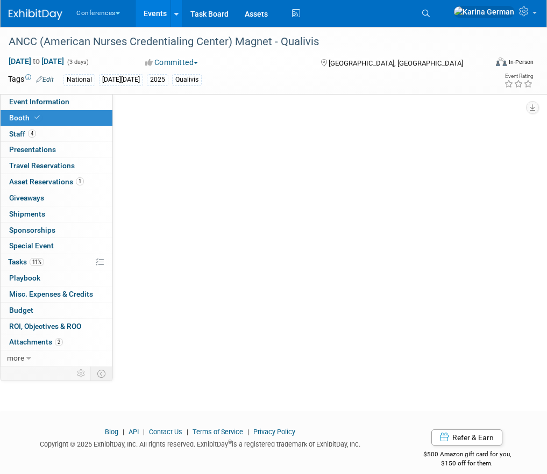
select select "10'x10'"
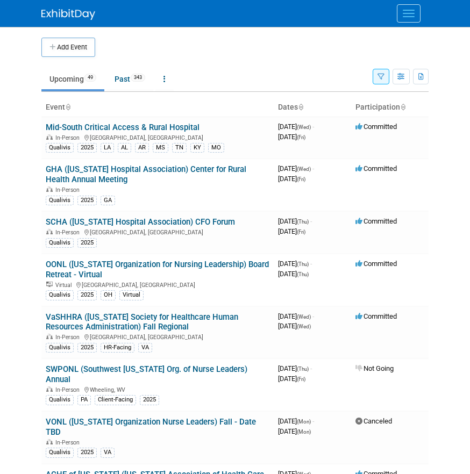
click at [409, 14] on button "Menu" at bounding box center [409, 13] width 24 height 18
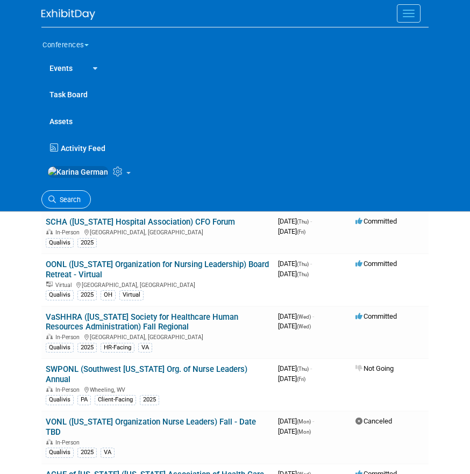
click at [53, 203] on icon at bounding box center [52, 200] width 8 height 8
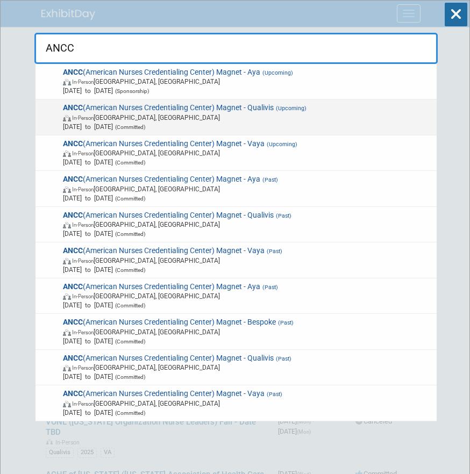
type input "ANCC"
click at [244, 124] on span "[DATE] to [DATE] (Committed)" at bounding box center [248, 126] width 370 height 9
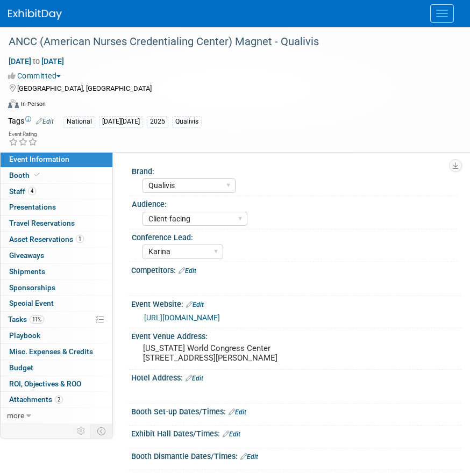
select select "Qualivis"
select select "Client-facing"
select select "Karina"
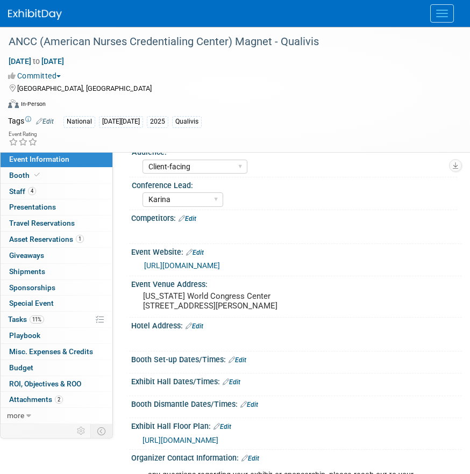
scroll to position [52, 0]
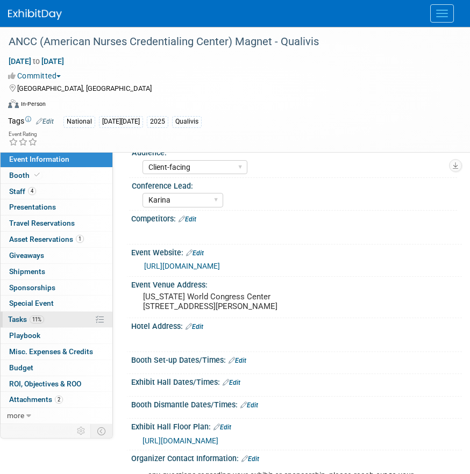
click at [46, 327] on link "11% Tasks 11%" at bounding box center [57, 320] width 112 height 16
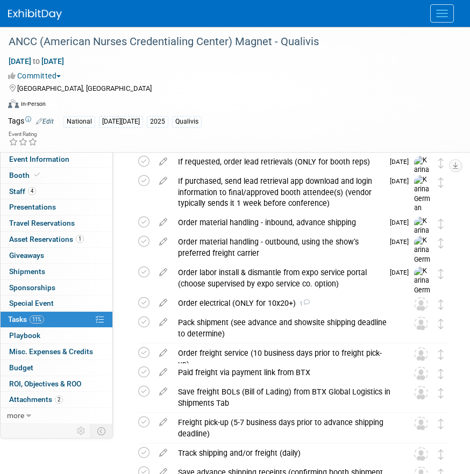
scroll to position [694, 0]
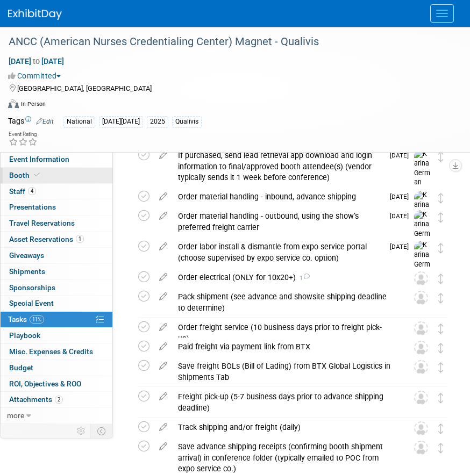
click at [79, 179] on link "Booth" at bounding box center [57, 176] width 112 height 16
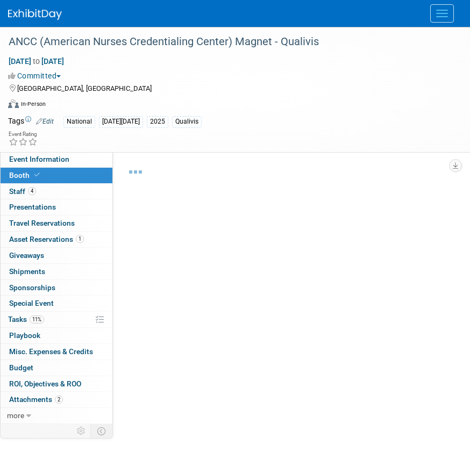
select select "10'x10'"
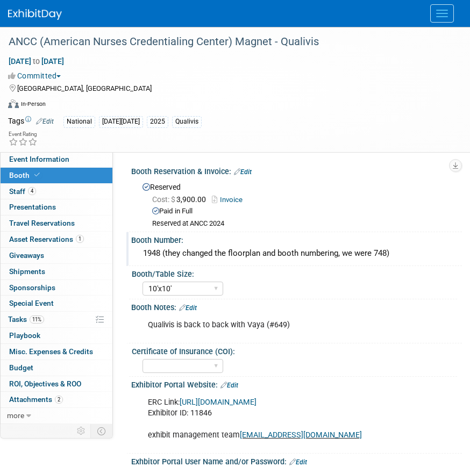
click at [161, 252] on div "1948 (they changed the floorplan and booth numbering, we were 748)" at bounding box center [296, 253] width 315 height 17
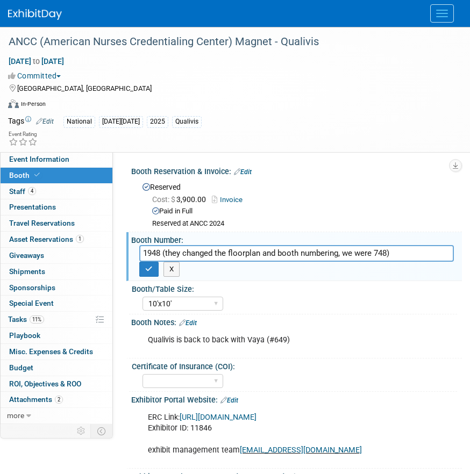
drag, startPoint x: 161, startPoint y: 252, endPoint x: 134, endPoint y: 252, distance: 27.4
click at [134, 252] on div "1948 (they changed the floorplan and booth numbering, we were 748)" at bounding box center [296, 253] width 331 height 17
click at [150, 269] on icon "button" at bounding box center [149, 269] width 8 height 7
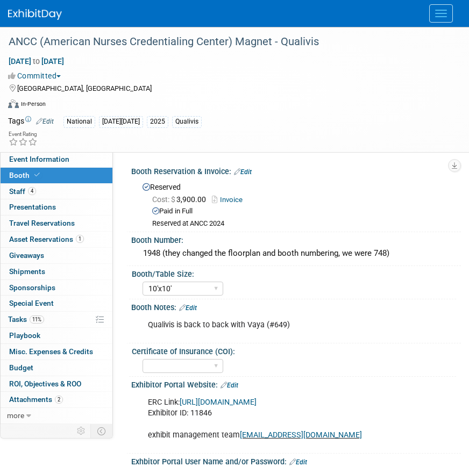
select select "10'x10'"
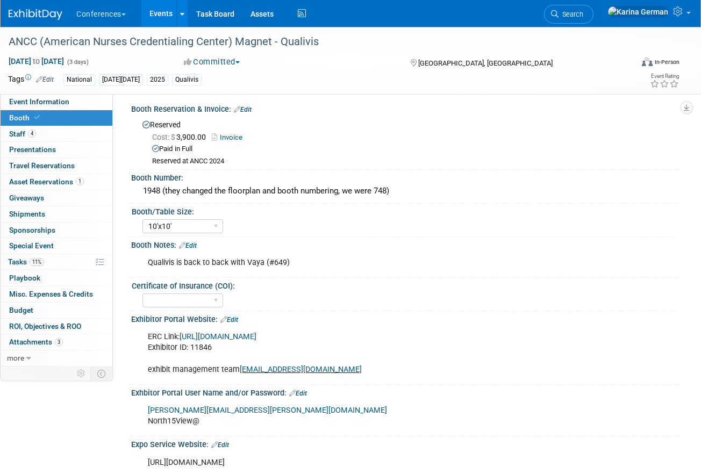
scroll to position [139, 0]
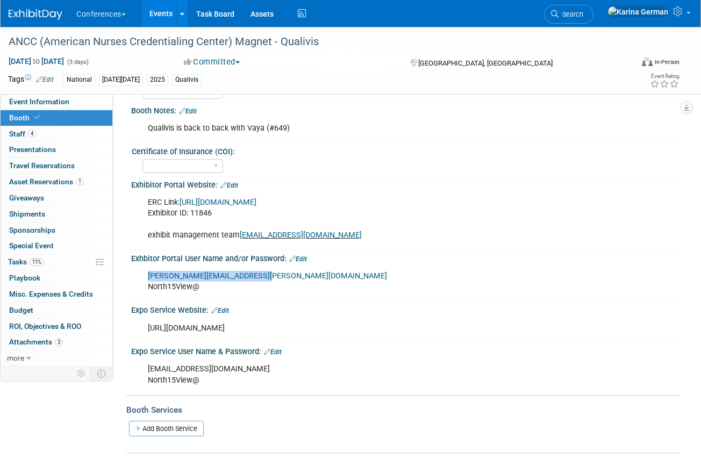
drag, startPoint x: 260, startPoint y: 276, endPoint x: 143, endPoint y: 278, distance: 117.8
click at [143, 278] on div "[PERSON_NAME][EMAIL_ADDRESS][PERSON_NAME][DOMAIN_NAME] North15View@" at bounding box center [356, 282] width 432 height 32
copy link "[PERSON_NAME][EMAIL_ADDRESS][PERSON_NAME][DOMAIN_NAME]"
drag, startPoint x: 203, startPoint y: 289, endPoint x: 142, endPoint y: 286, distance: 60.9
click at [142, 286] on div "stephanie.donley@qualivis.com North15View@" at bounding box center [356, 282] width 432 height 32
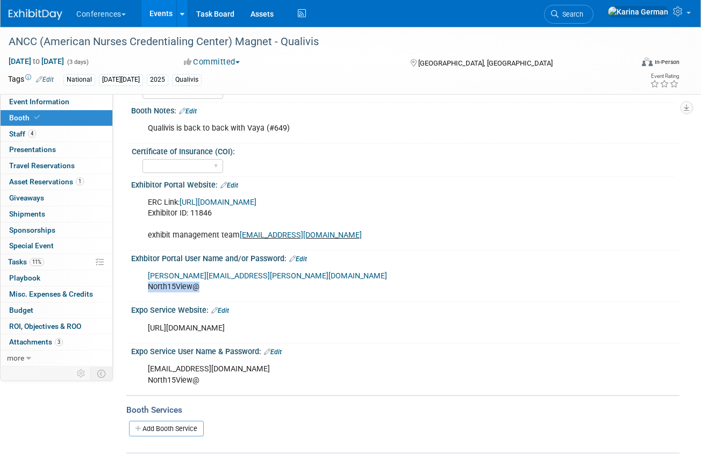
copy div "North15View@"
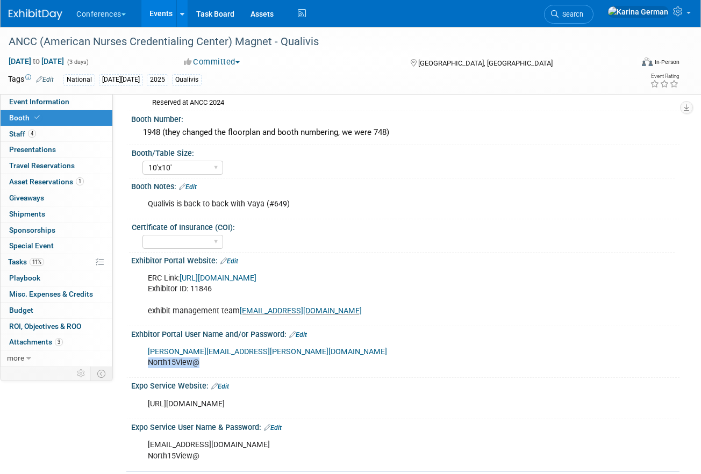
scroll to position [0, 0]
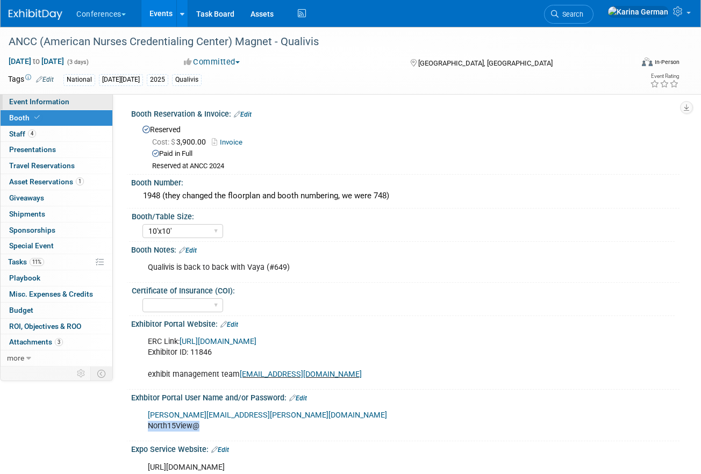
click at [58, 104] on span "Event Information" at bounding box center [39, 101] width 60 height 9
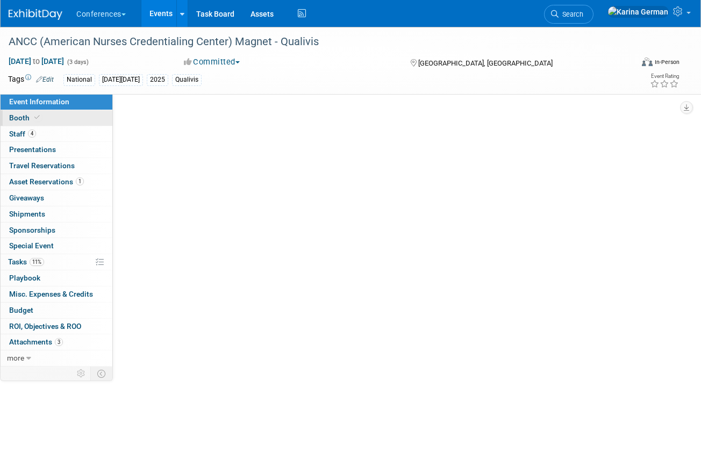
select select "Qualivis"
select select "Client-facing"
select select "Karina"
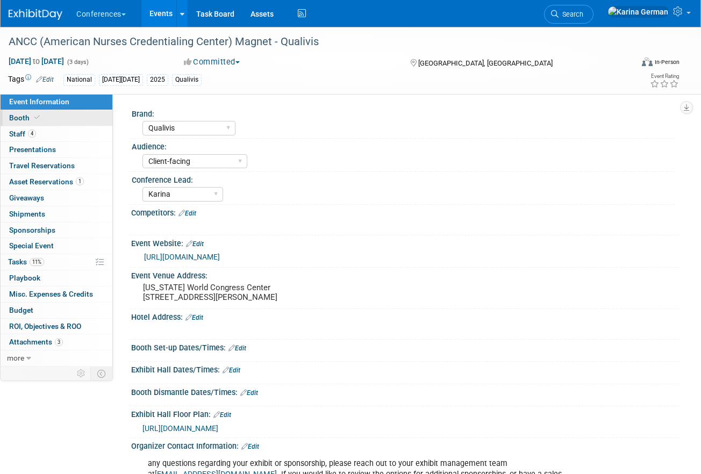
click at [74, 119] on link "Booth" at bounding box center [57, 118] width 112 height 16
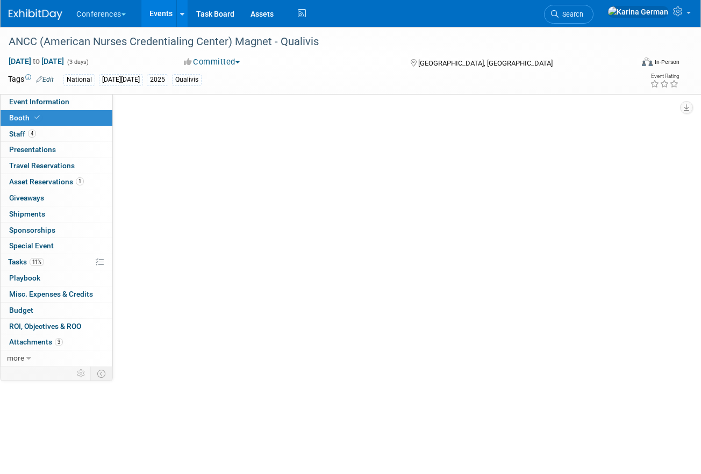
select select "10'x10'"
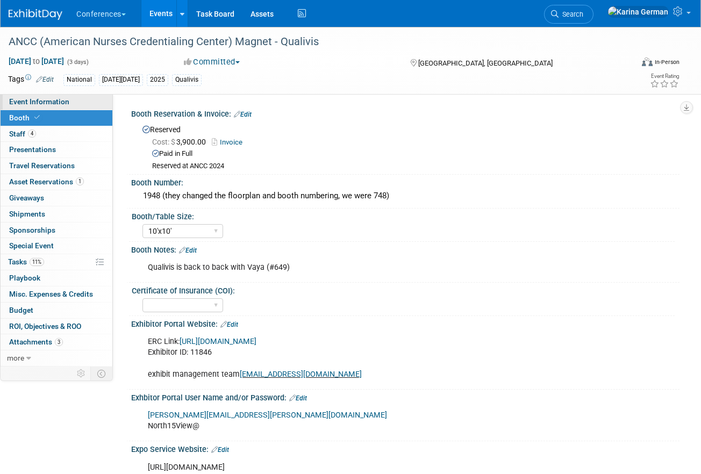
click at [73, 107] on link "Event Information" at bounding box center [57, 102] width 112 height 16
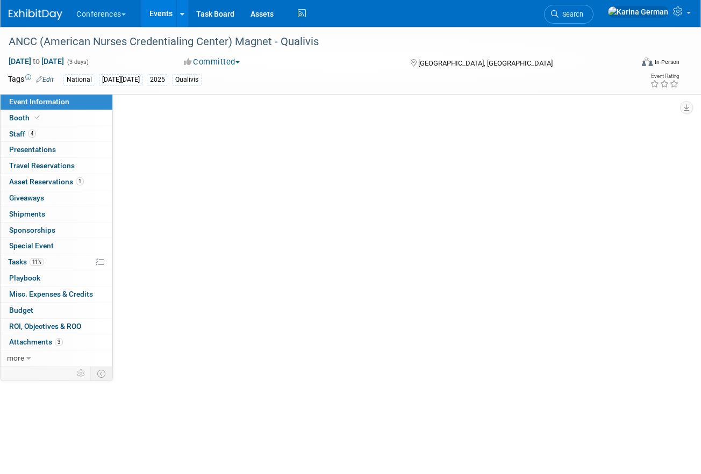
select select "Qualivis"
select select "Client-facing"
select select "Karina"
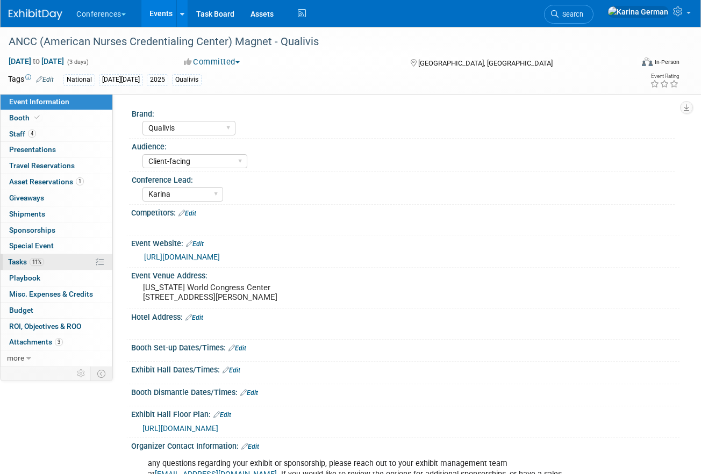
click at [49, 262] on link "11% Tasks 11%" at bounding box center [57, 262] width 112 height 16
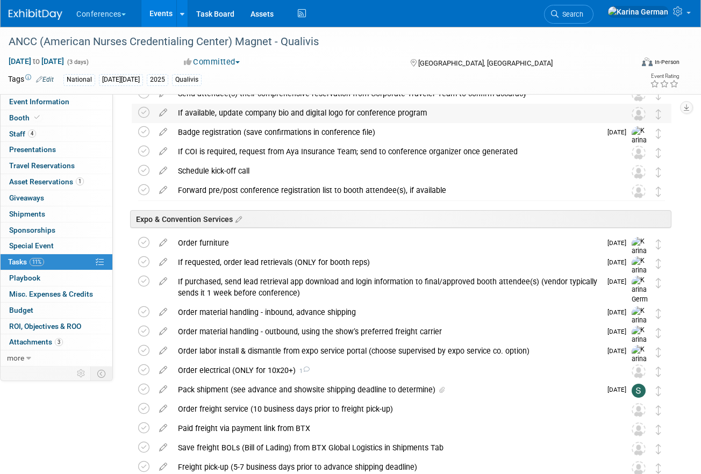
scroll to position [343, 0]
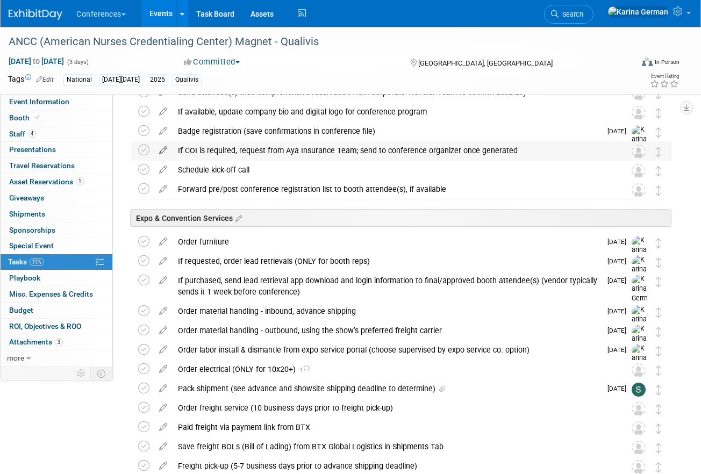
click at [165, 151] on icon at bounding box center [163, 147] width 19 height 13
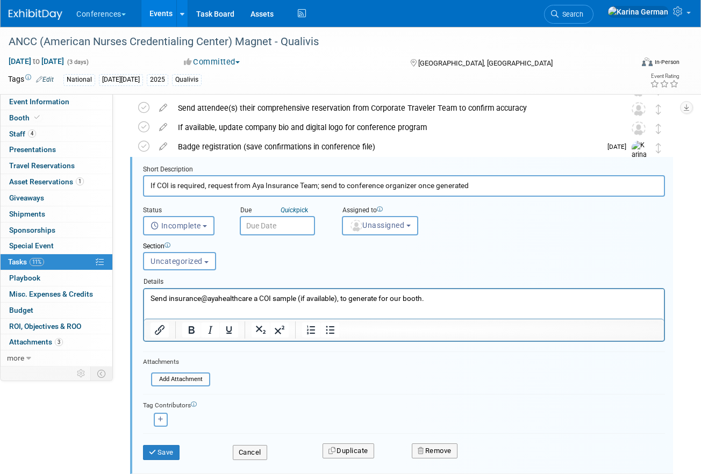
scroll to position [327, 0]
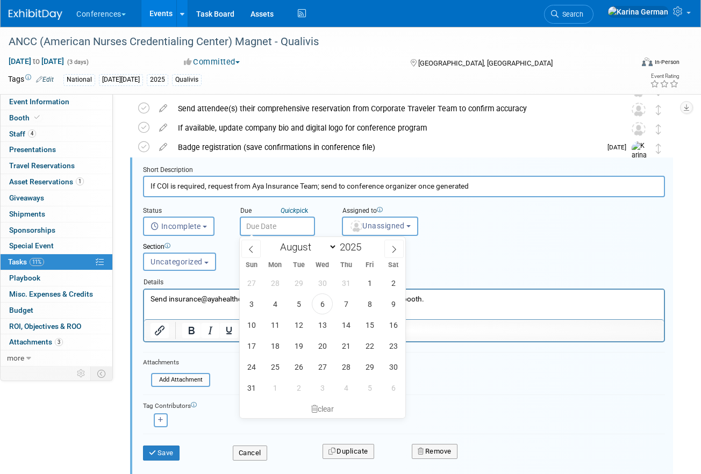
click at [282, 217] on input "text" at bounding box center [277, 226] width 75 height 19
click at [374, 303] on span "8" at bounding box center [369, 304] width 21 height 21
type input "Aug 8, 2025"
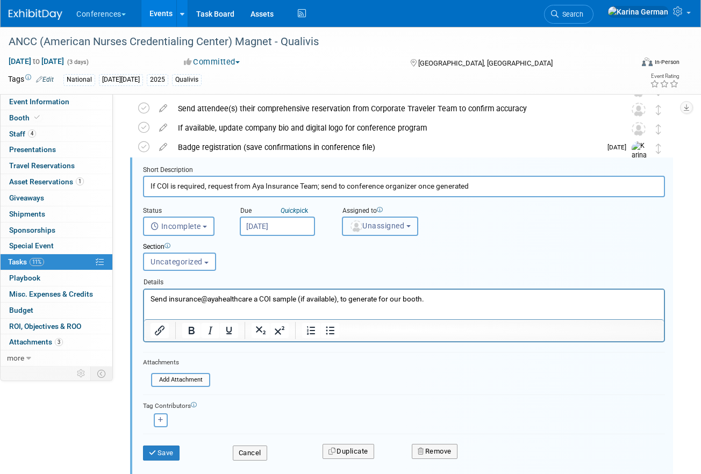
click at [383, 226] on span "Unassigned" at bounding box center [377, 226] width 55 height 9
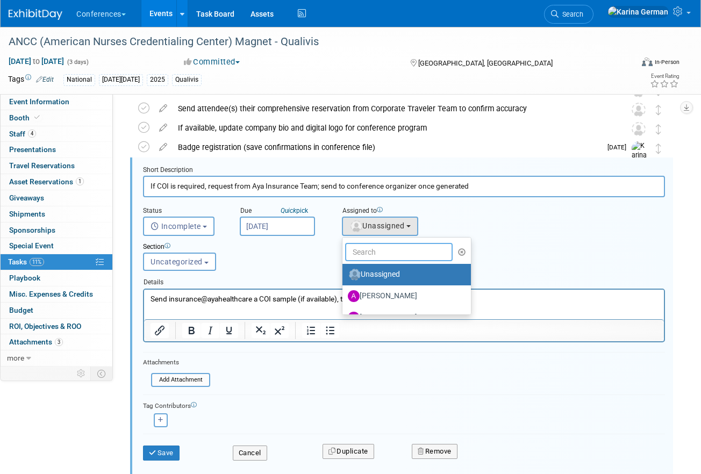
click at [380, 250] on input "text" at bounding box center [399, 252] width 108 height 18
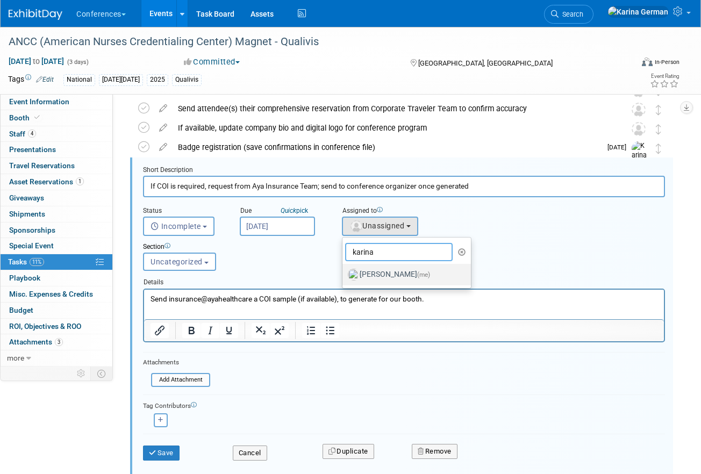
type input "karina"
click at [392, 280] on label "Karina German (me)" at bounding box center [404, 274] width 112 height 17
click at [344, 277] on input "Karina German (me)" at bounding box center [340, 273] width 7 height 7
select select "eb9a80ed-01df-455e-b7c9-ebccef2a47a7"
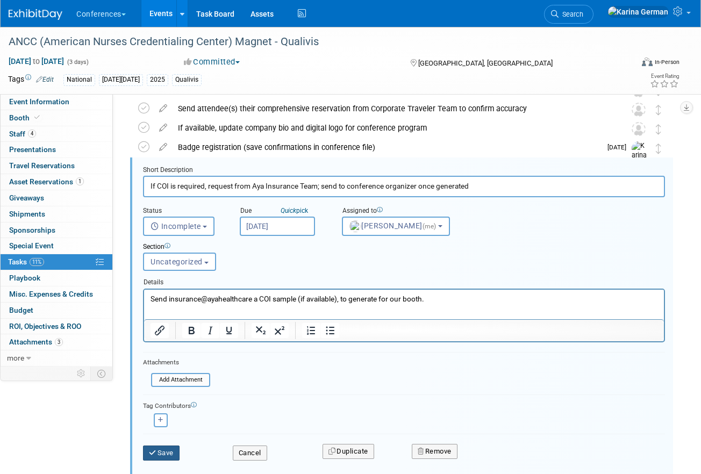
click at [163, 452] on button "Save" at bounding box center [161, 453] width 37 height 15
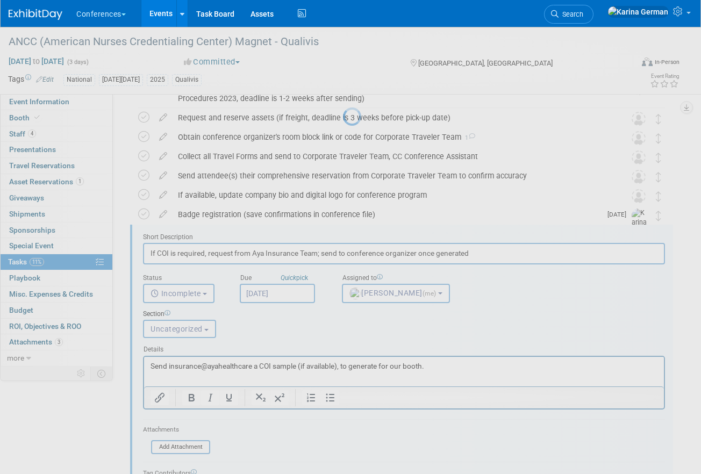
scroll to position [257, 0]
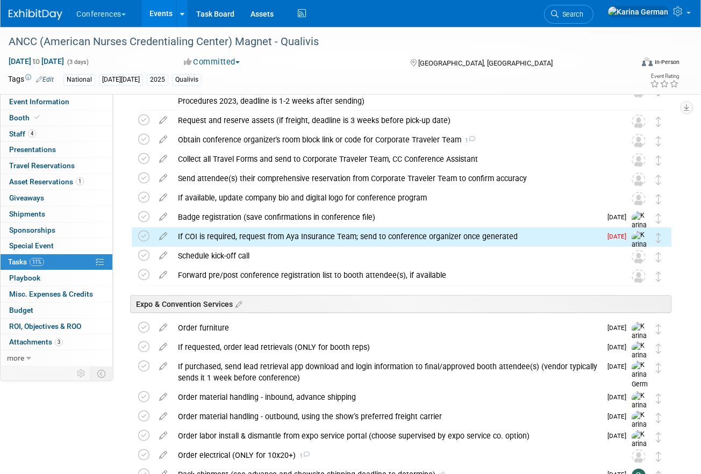
click at [232, 235] on div "If COI is required, request from Aya Insurance Team; send to conference organiz…" at bounding box center [387, 237] width 429 height 18
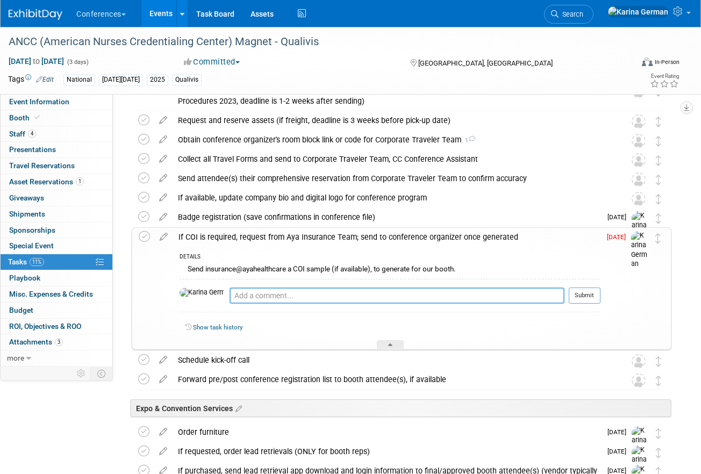
click at [235, 298] on textarea at bounding box center [397, 296] width 335 height 16
type textarea "emailed Aya Insurance"
click at [469, 293] on button "Submit" at bounding box center [585, 296] width 32 height 16
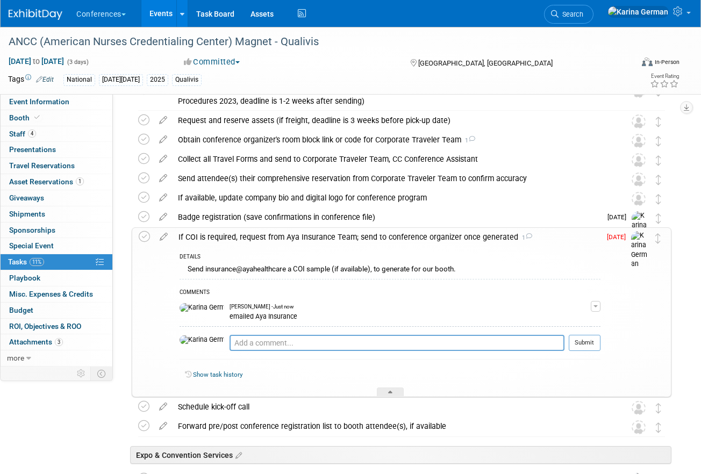
click at [437, 244] on div "If COI is required, request from Aya Insurance Team; send to conference organiz…" at bounding box center [387, 237] width 428 height 18
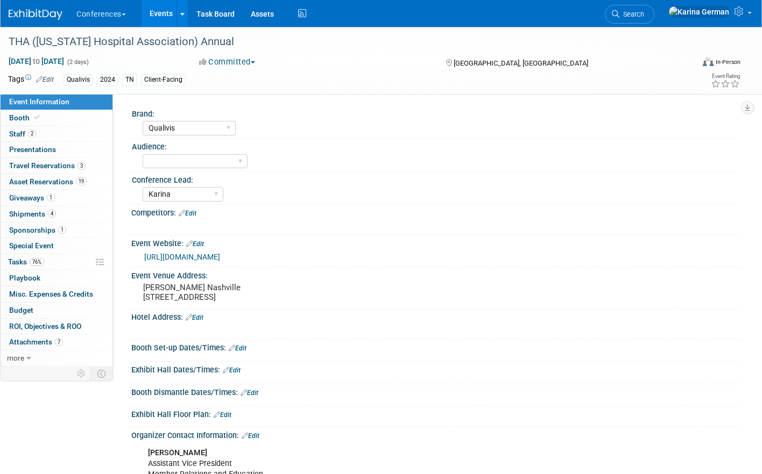
select select "Qualivis"
select select "Karina"
click at [654, 8] on link "Search" at bounding box center [629, 14] width 49 height 19
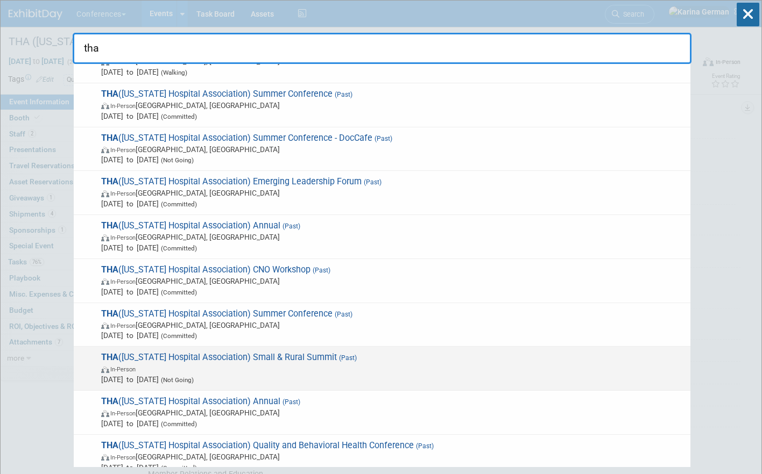
scroll to position [209, 0]
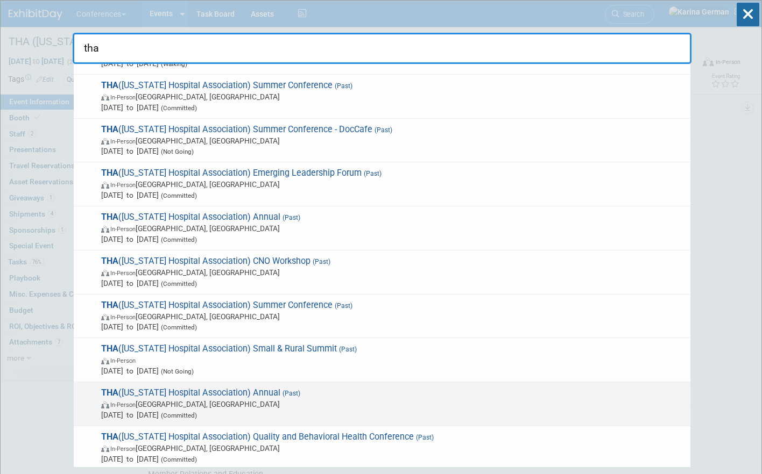
type input "tha"
click at [280, 404] on span "In-Person [GEOGRAPHIC_DATA], [GEOGRAPHIC_DATA]" at bounding box center [393, 404] width 584 height 11
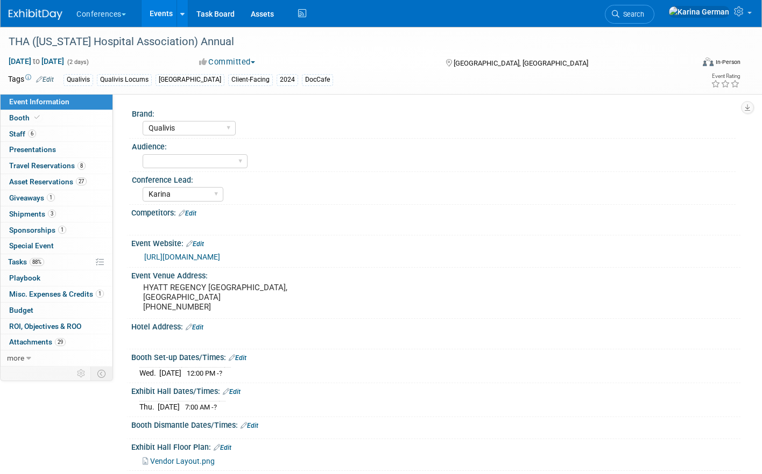
select select "Qualivis"
select select "Karina"
click at [62, 115] on link "Booth" at bounding box center [57, 118] width 112 height 16
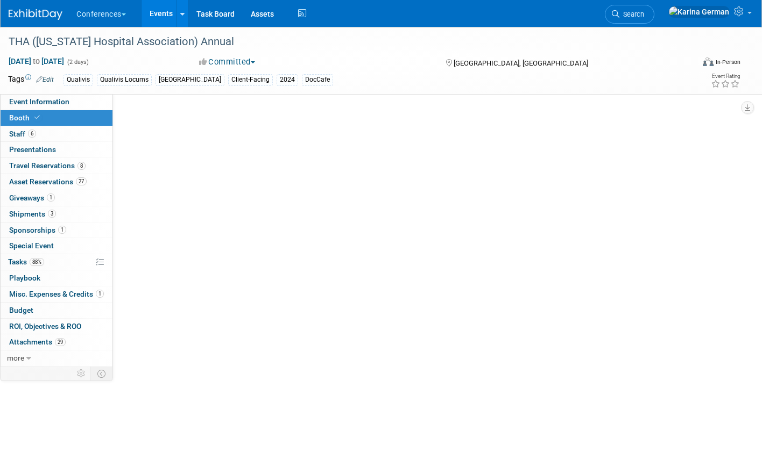
select select "8'x20'"
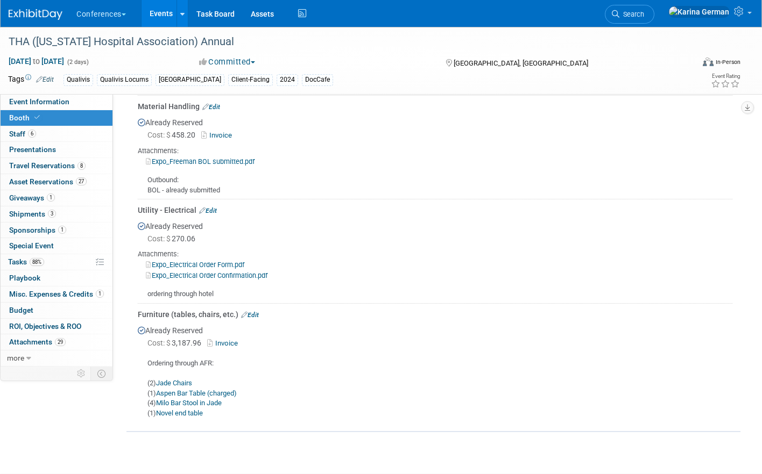
scroll to position [665, 0]
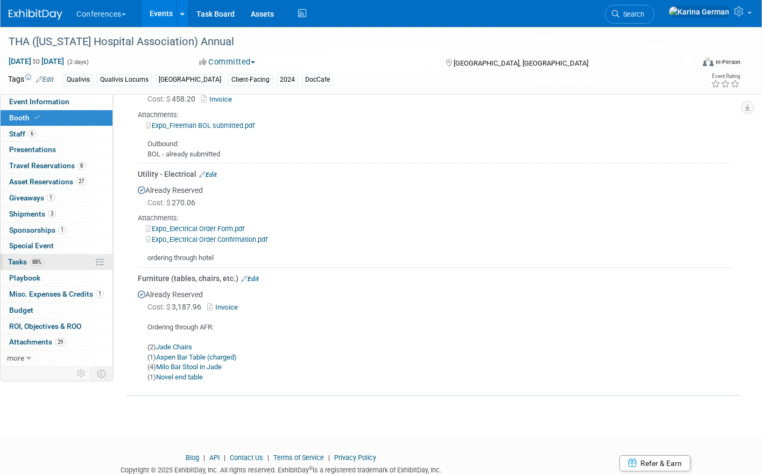
click at [48, 261] on link "88% Tasks 88%" at bounding box center [57, 262] width 112 height 16
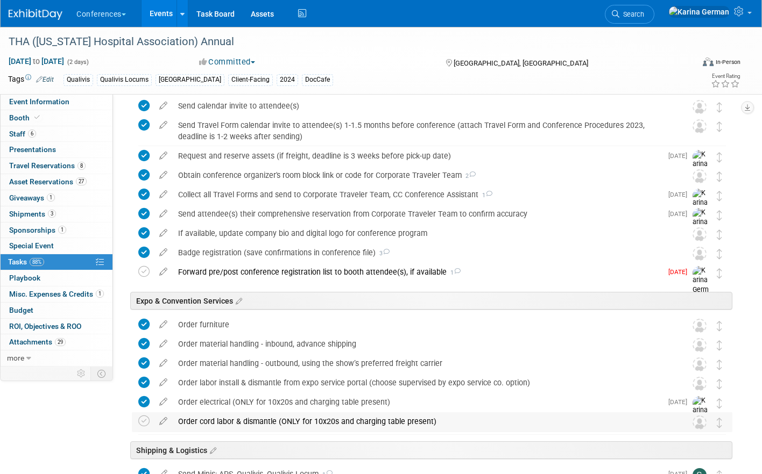
scroll to position [519, 0]
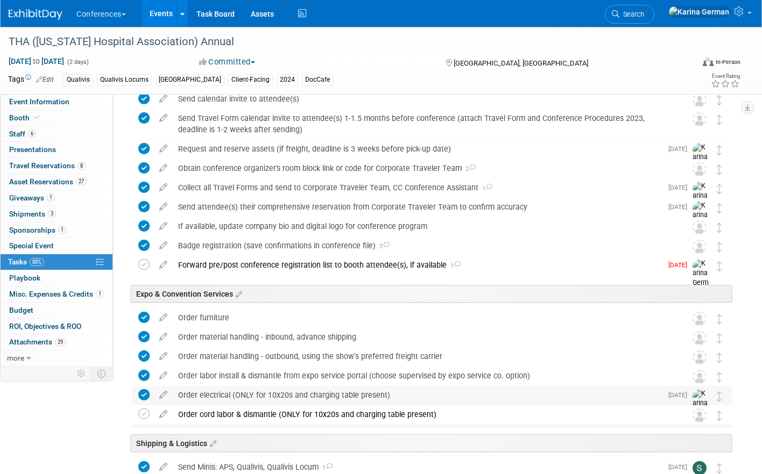
click at [275, 390] on div "Order electrical (ONLY for 10x20s and charging table present)" at bounding box center [417, 395] width 489 height 18
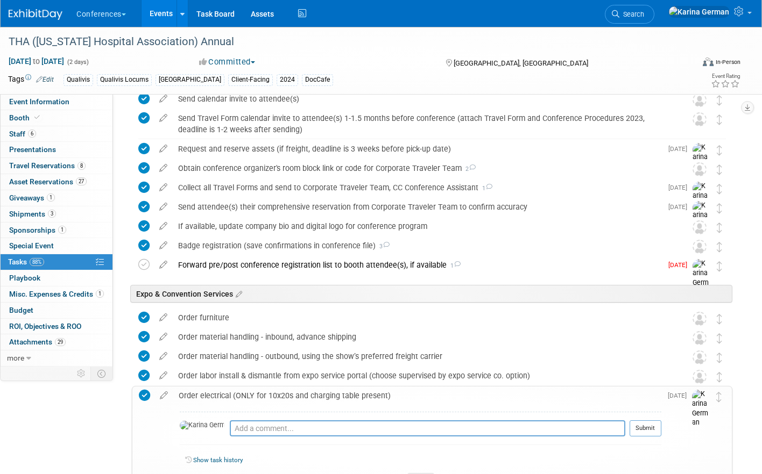
click at [275, 390] on div "Order electrical (ONLY for 10x20s and charging table present)" at bounding box center [417, 396] width 488 height 18
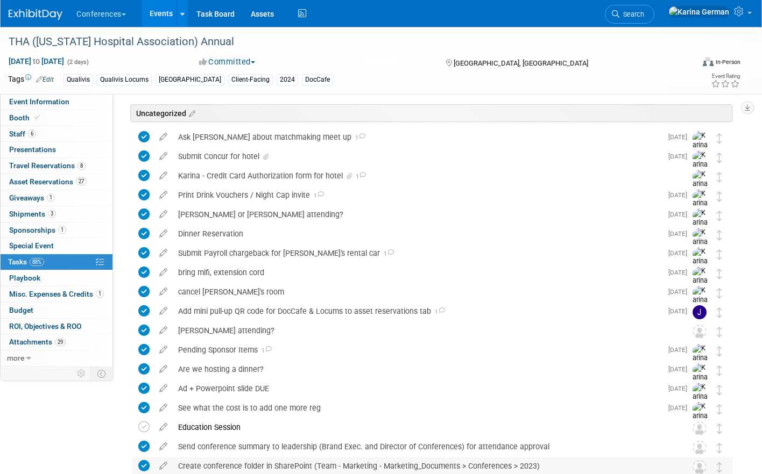
scroll to position [27, 0]
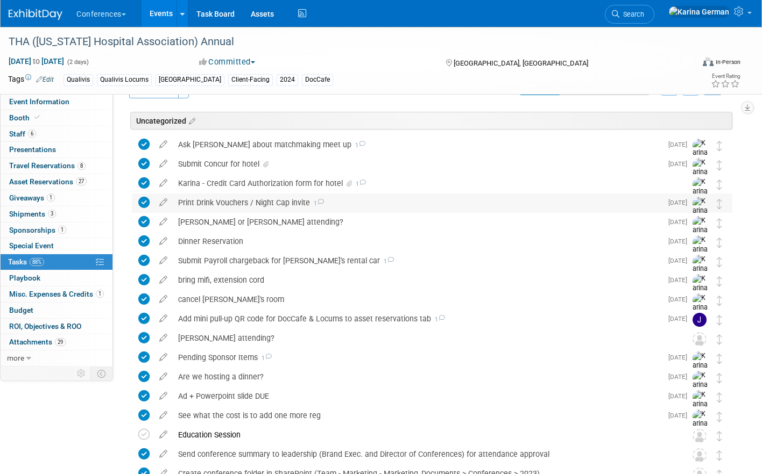
click at [229, 200] on div "Print Drink Vouchers / Night Cap invite 1" at bounding box center [417, 203] width 489 height 18
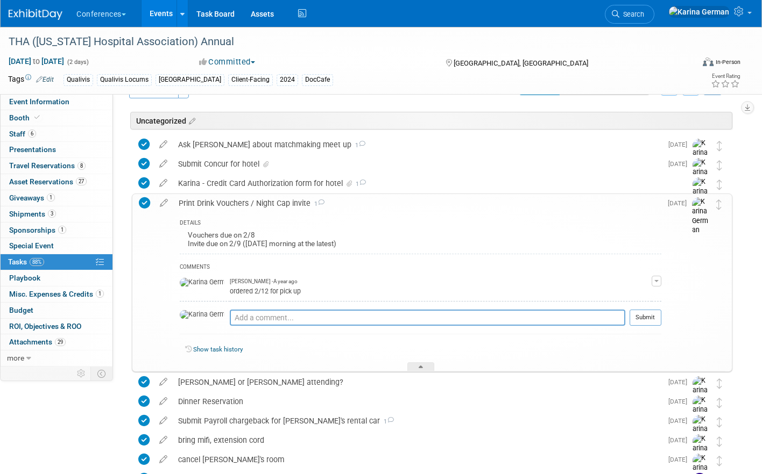
click at [230, 200] on div "Print Drink Vouchers / Night Cap invite 1" at bounding box center [417, 203] width 488 height 18
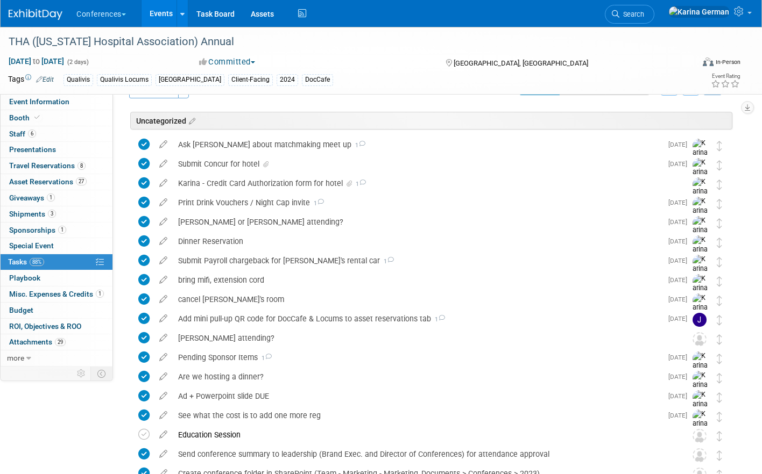
click at [368, 91] on div "THA ([US_STATE] Hospital Association) Annual [DATE] to [DATE] (2 days) [DATE] t…" at bounding box center [381, 60] width 762 height 67
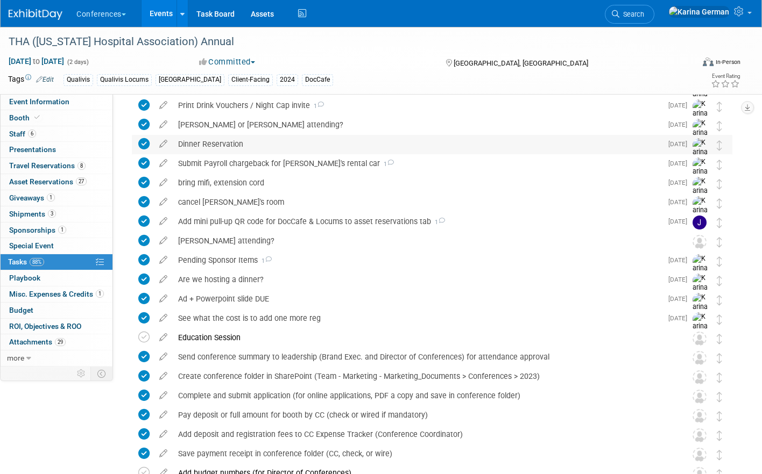
scroll to position [127, 0]
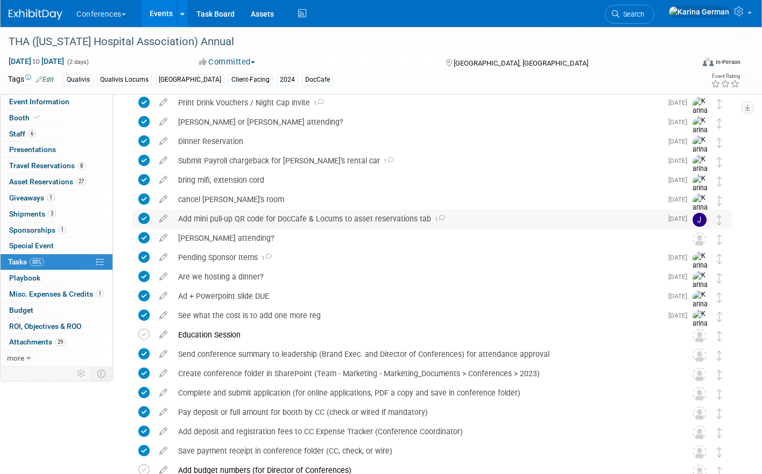
click at [382, 217] on div "Add mini pull-up QR code for DocCafe & Locums to asset reservations tab 1" at bounding box center [417, 219] width 489 height 18
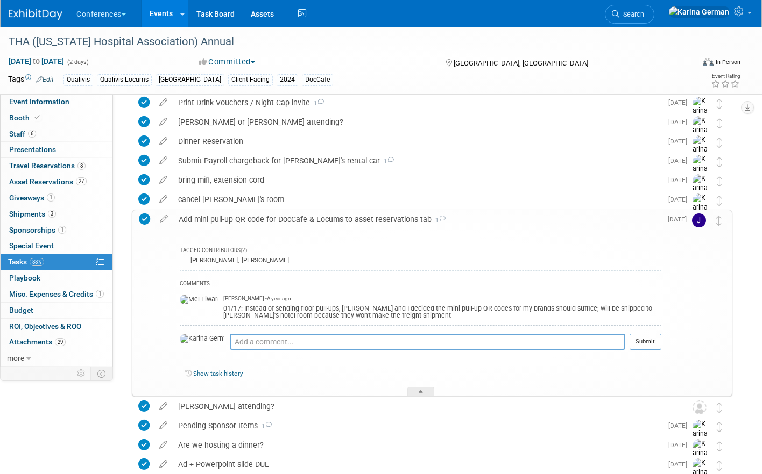
click at [382, 217] on div "Add mini pull-up QR code for DocCafe & Locums to asset reservations tab 1" at bounding box center [417, 219] width 488 height 18
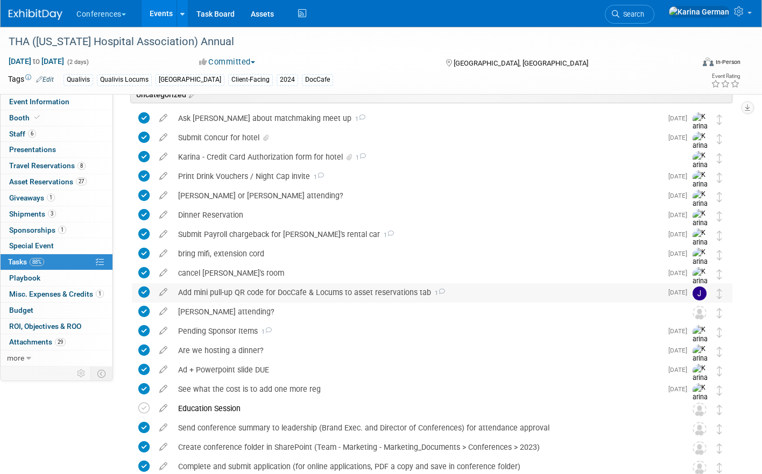
scroll to position [0, 0]
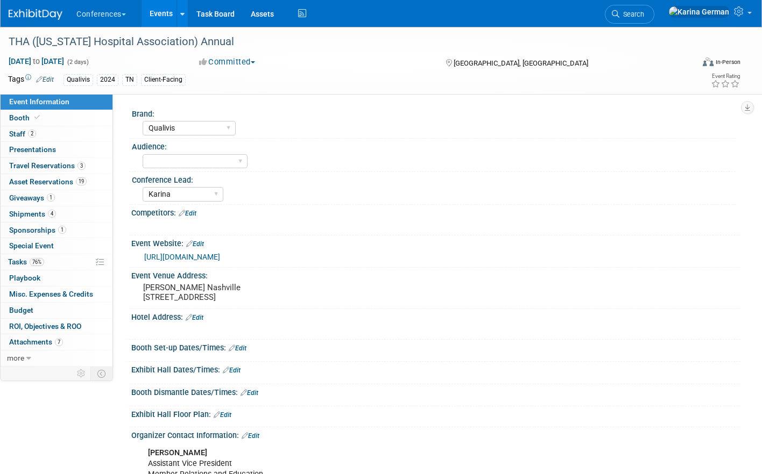
select select "Qualivis"
select select "Karina"
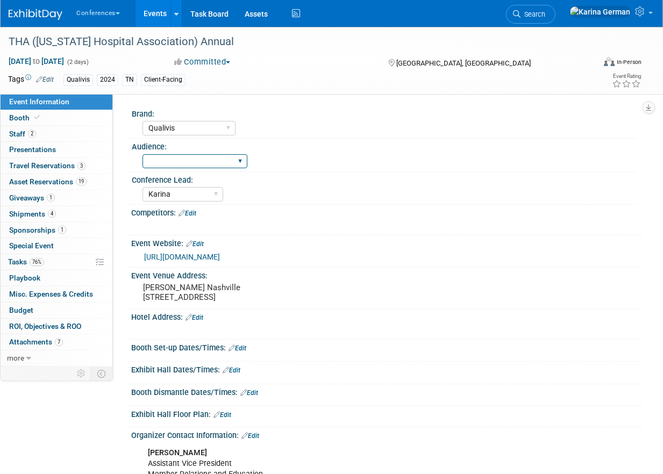
click at [168, 159] on select "Client-facing Clinician/Provider-facing Both N/a" at bounding box center [195, 161] width 105 height 15
select select "Client-facing"
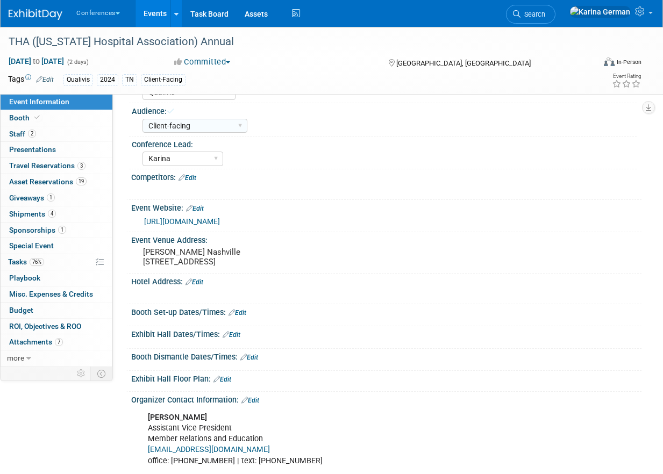
scroll to position [38, 0]
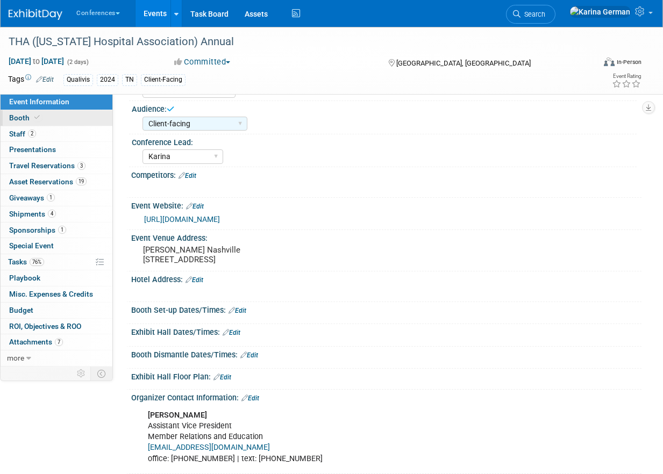
click at [61, 122] on link "Booth" at bounding box center [57, 118] width 112 height 16
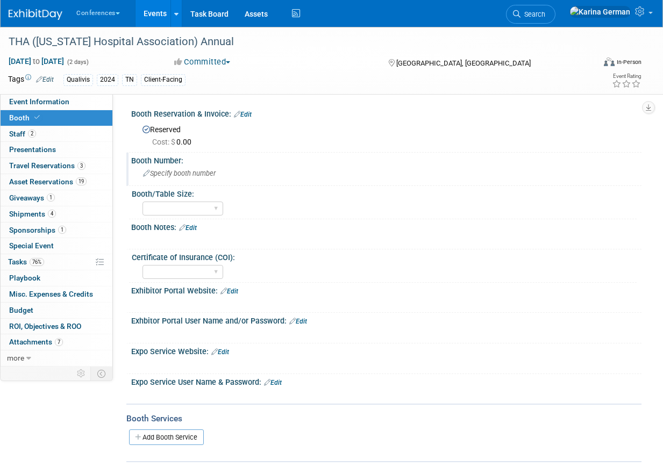
click at [176, 178] on div "Specify booth number" at bounding box center [386, 173] width 494 height 17
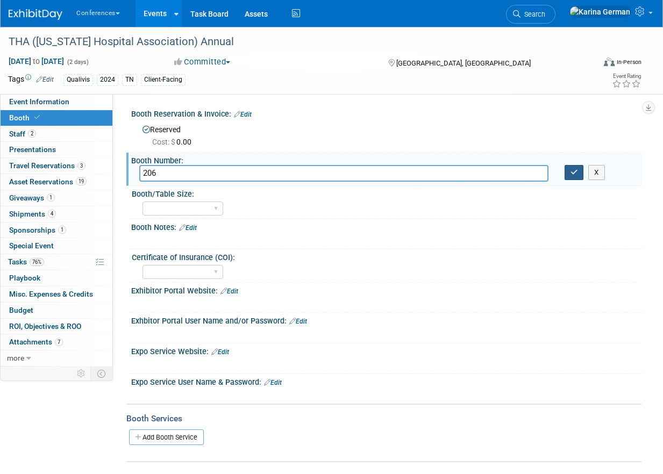
type input "206"
click at [571, 176] on button "button" at bounding box center [574, 172] width 19 height 15
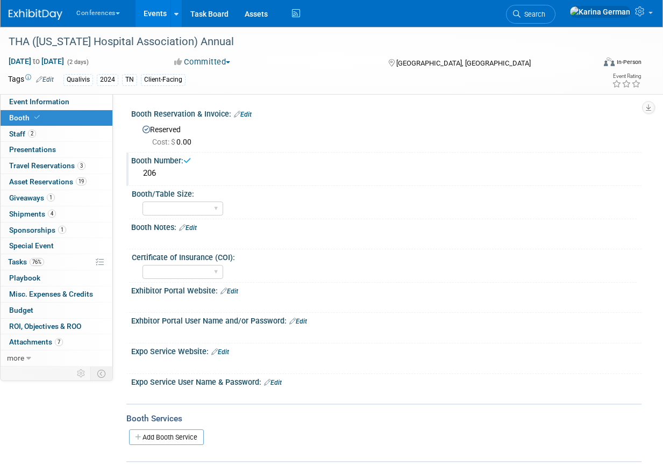
click at [152, 174] on div "206" at bounding box center [386, 173] width 494 height 17
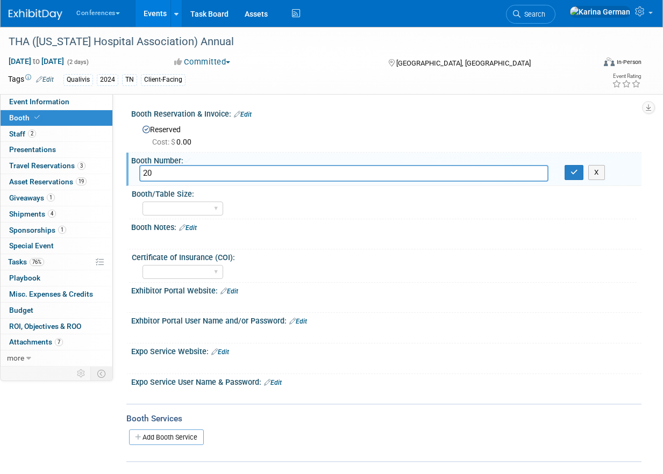
type input "2"
click at [573, 171] on icon "button" at bounding box center [575, 172] width 8 height 7
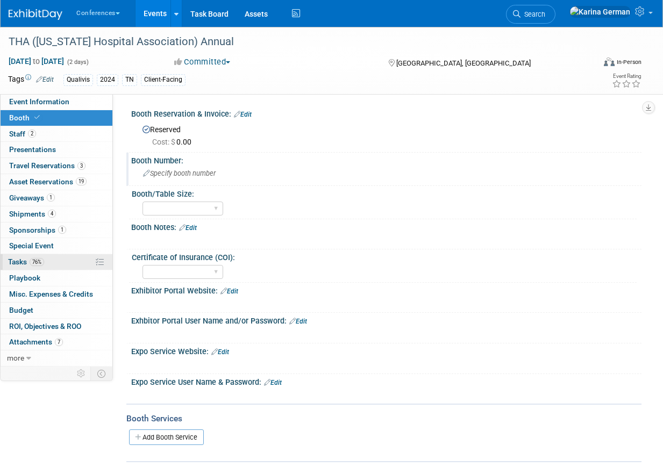
click at [56, 266] on link "76% Tasks 76%" at bounding box center [57, 262] width 112 height 16
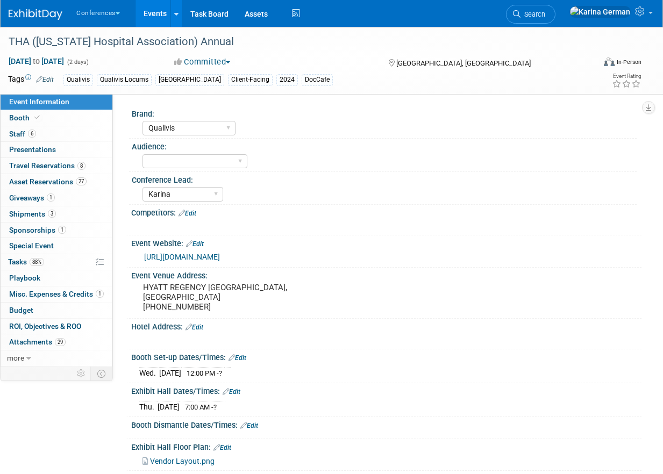
select select "Qualivis"
select select "Karina"
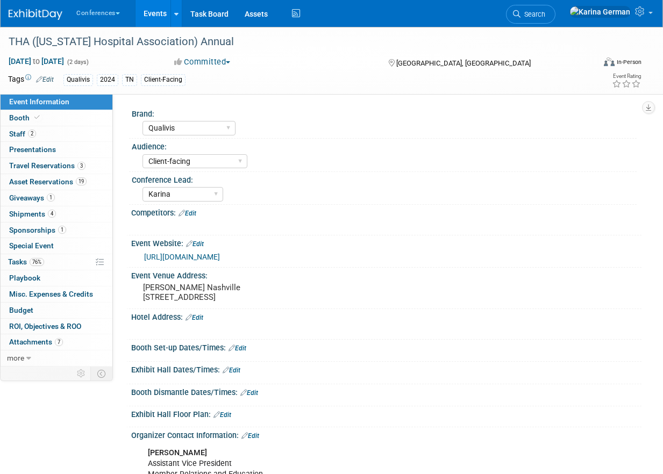
select select "Qualivis"
select select "Client-facing"
select select "Karina"
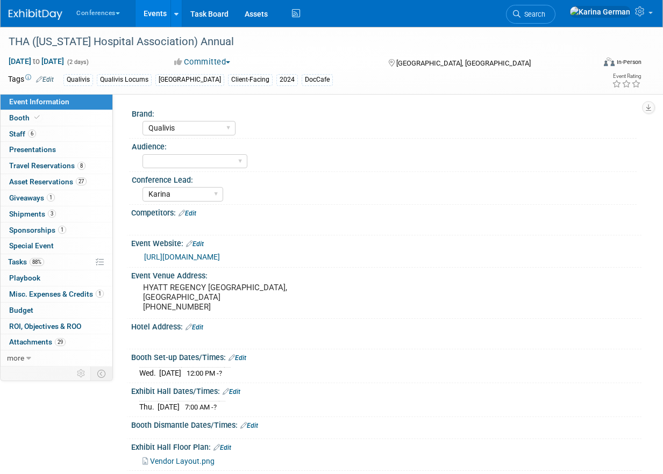
select select "Qualivis"
select select "Karina"
click at [232, 159] on select "Client-facing Clinician/Provider-facing Both N/a" at bounding box center [195, 161] width 105 height 15
select select "Client-facing"
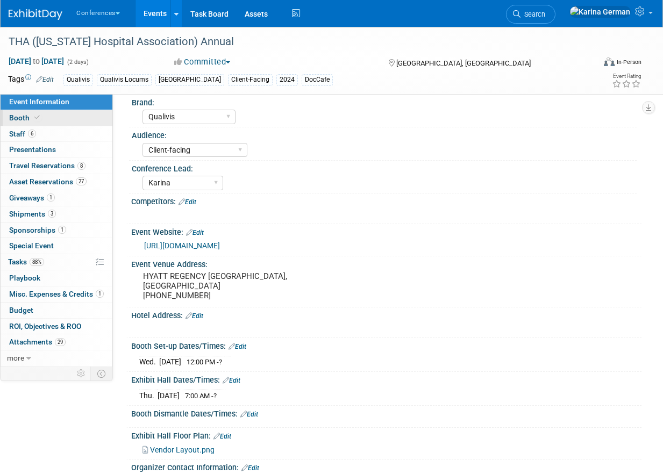
click at [67, 116] on link "Booth" at bounding box center [57, 118] width 112 height 16
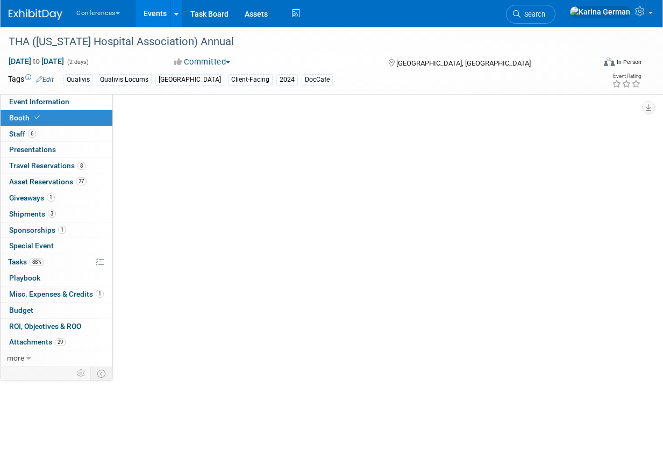
scroll to position [0, 0]
select select "8'x20'"
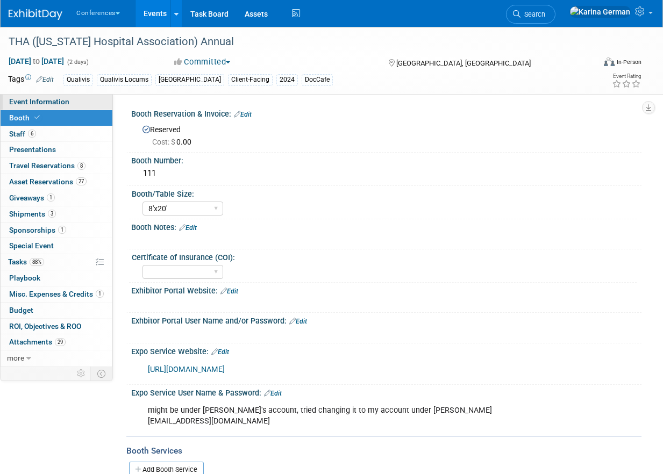
click at [65, 104] on span "Event Information" at bounding box center [39, 101] width 60 height 9
select select "Qualivis"
select select "Client-facing"
select select "Karina"
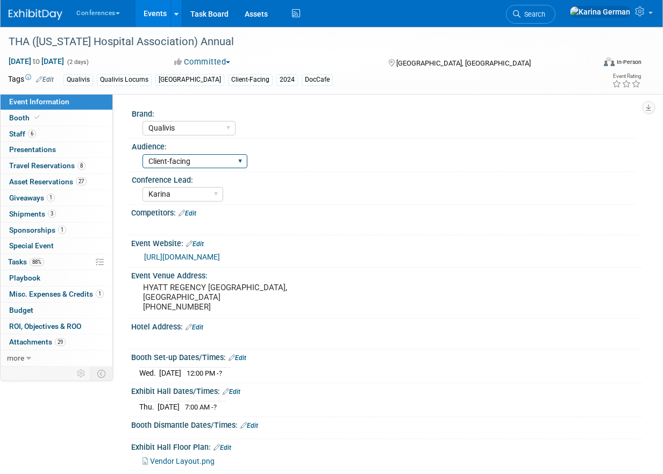
click at [184, 167] on select "Client-facing Clinician/Provider-facing Both N/a" at bounding box center [195, 161] width 105 height 15
select select
click at [545, 17] on span "Search" at bounding box center [533, 14] width 25 height 8
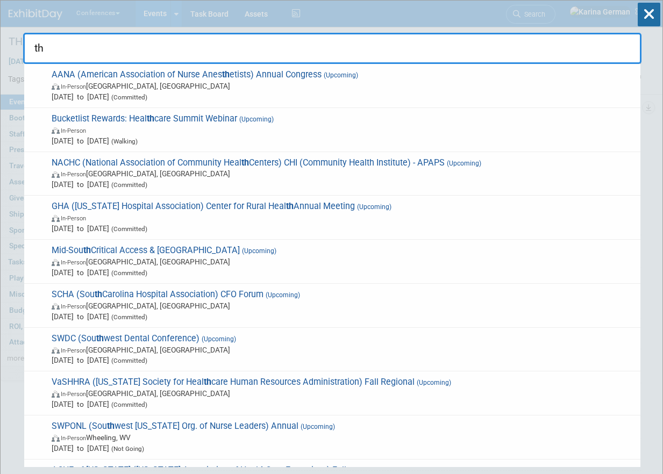
type input "t"
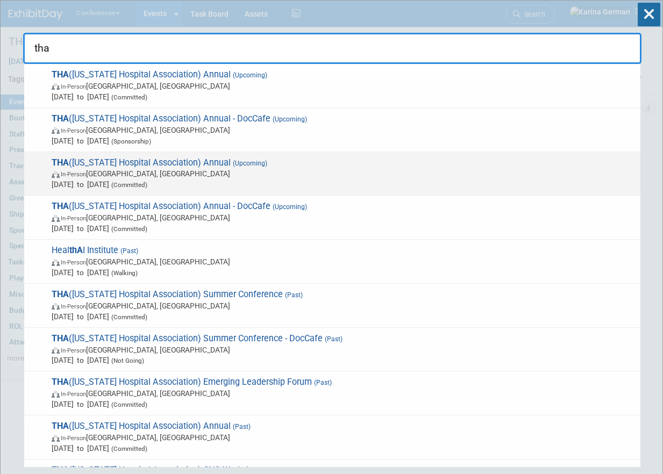
type input "tha"
click at [296, 171] on span "In-Person San Antonio, TX" at bounding box center [344, 173] width 584 height 11
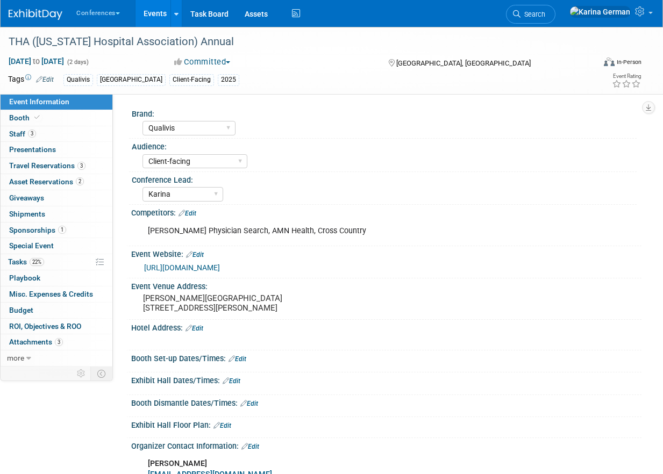
select select "Qualivis"
select select "Client-facing"
select select "Karina"
click at [53, 120] on link "Booth" at bounding box center [57, 118] width 112 height 16
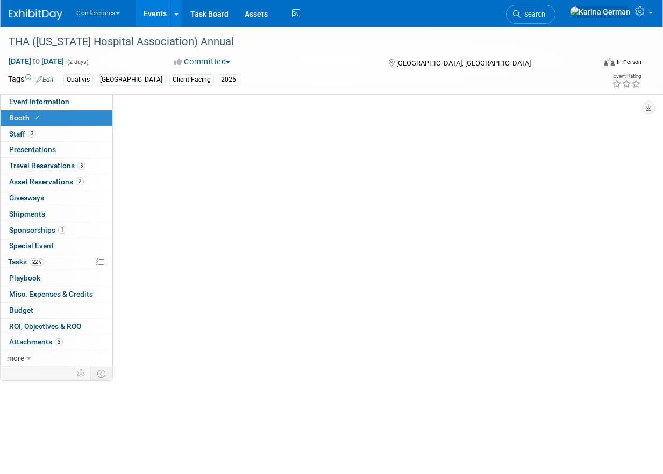
select select "8'x10'"
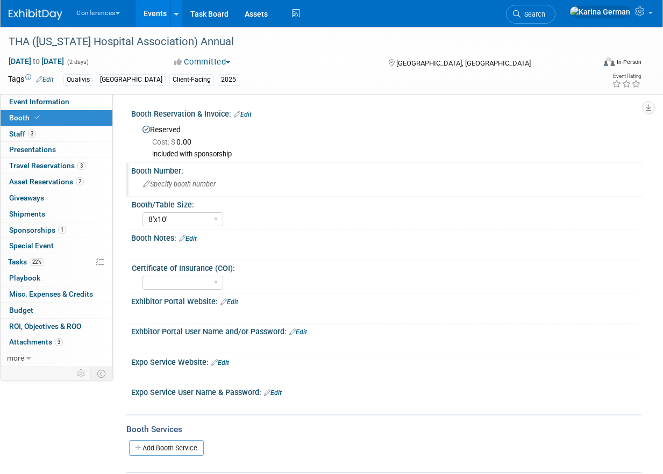
click at [188, 184] on span "Specify booth number" at bounding box center [179, 184] width 73 height 8
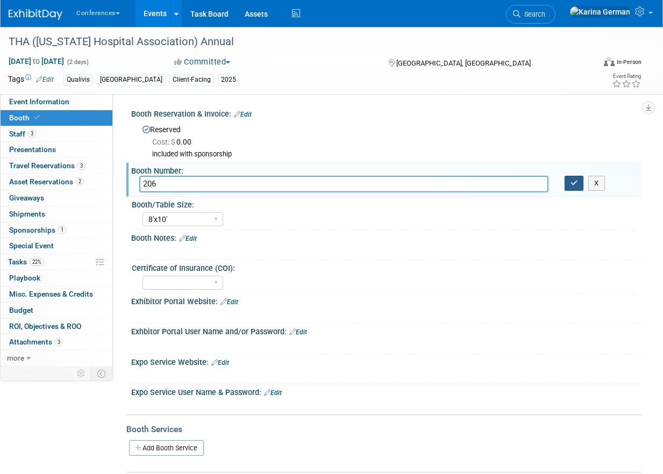
type input "206"
click at [578, 181] on button "button" at bounding box center [574, 183] width 19 height 15
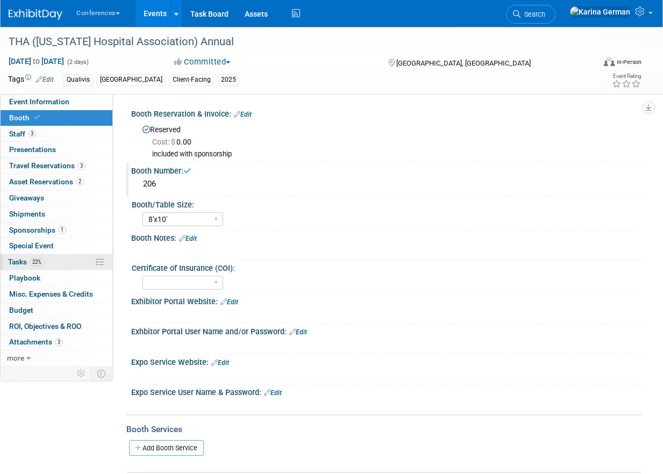
click at [54, 257] on link "22% Tasks 22%" at bounding box center [57, 262] width 112 height 16
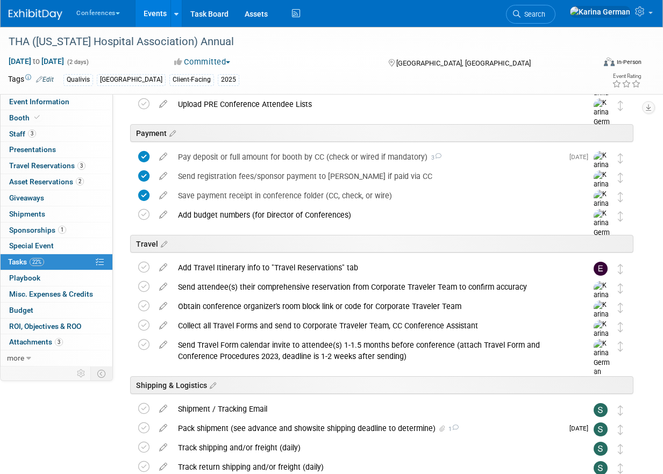
scroll to position [422, 0]
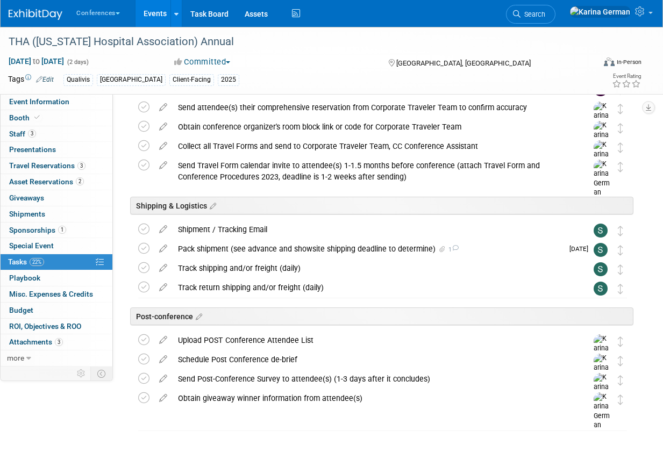
click at [213, 256] on div "Pack shipment (see advance and showsite shipping deadline to determine) 1" at bounding box center [368, 249] width 391 height 18
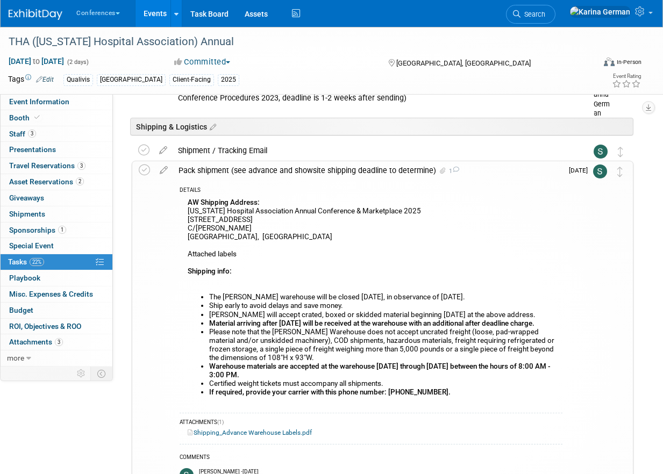
scroll to position [493, 0]
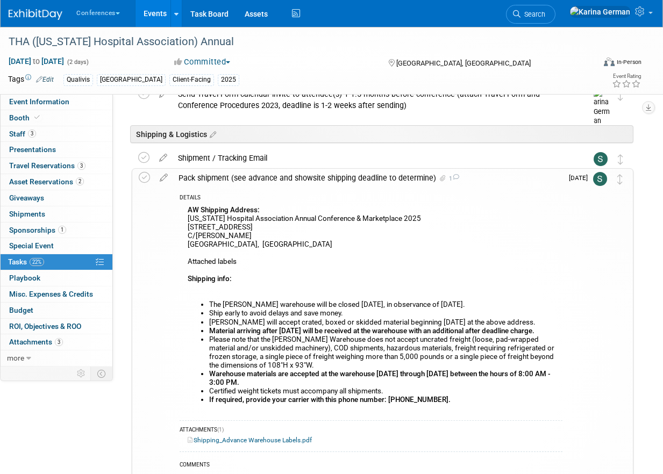
click at [218, 179] on div "Pack shipment (see advance and showsite shipping deadline to determine) 1" at bounding box center [367, 178] width 389 height 18
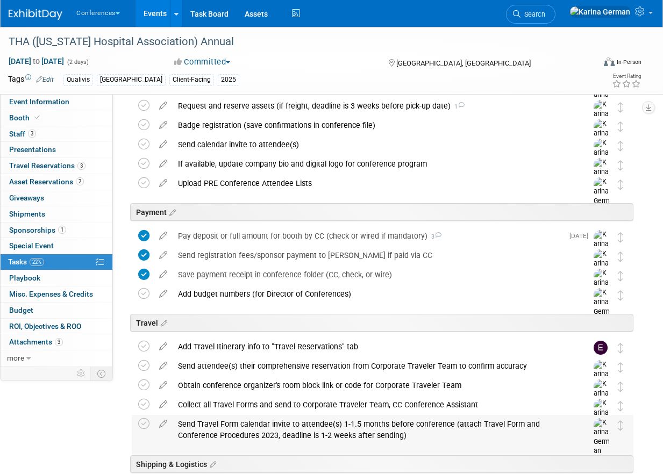
scroll to position [0, 0]
